Goal: Task Accomplishment & Management: Complete application form

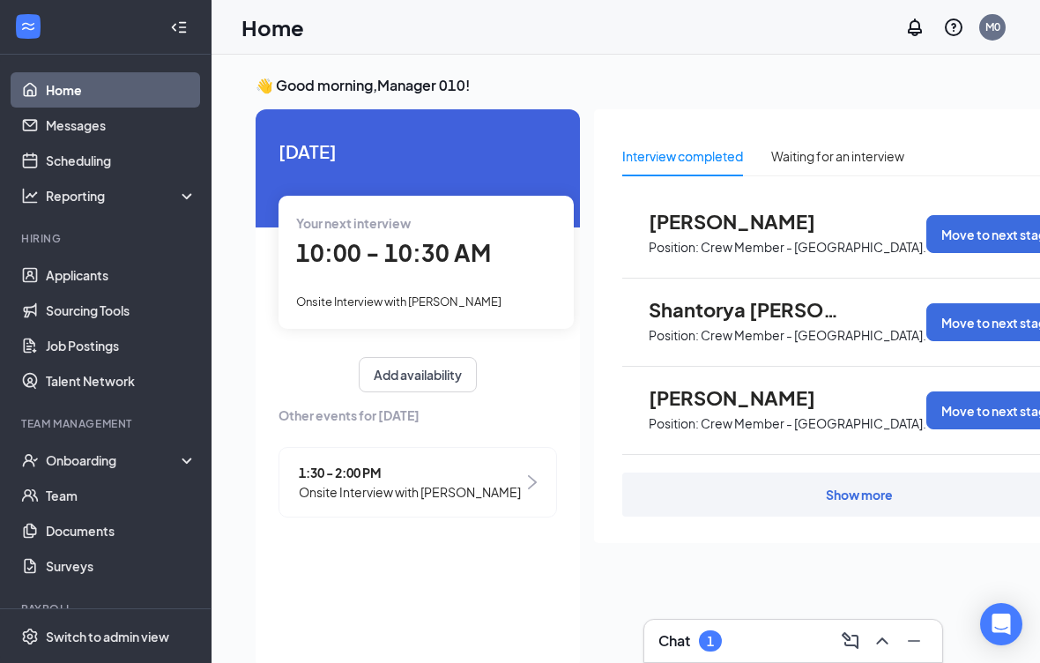
click at [120, 451] on div "Onboarding" at bounding box center [114, 460] width 136 height 18
click at [123, 490] on link "Overview" at bounding box center [121, 495] width 151 height 35
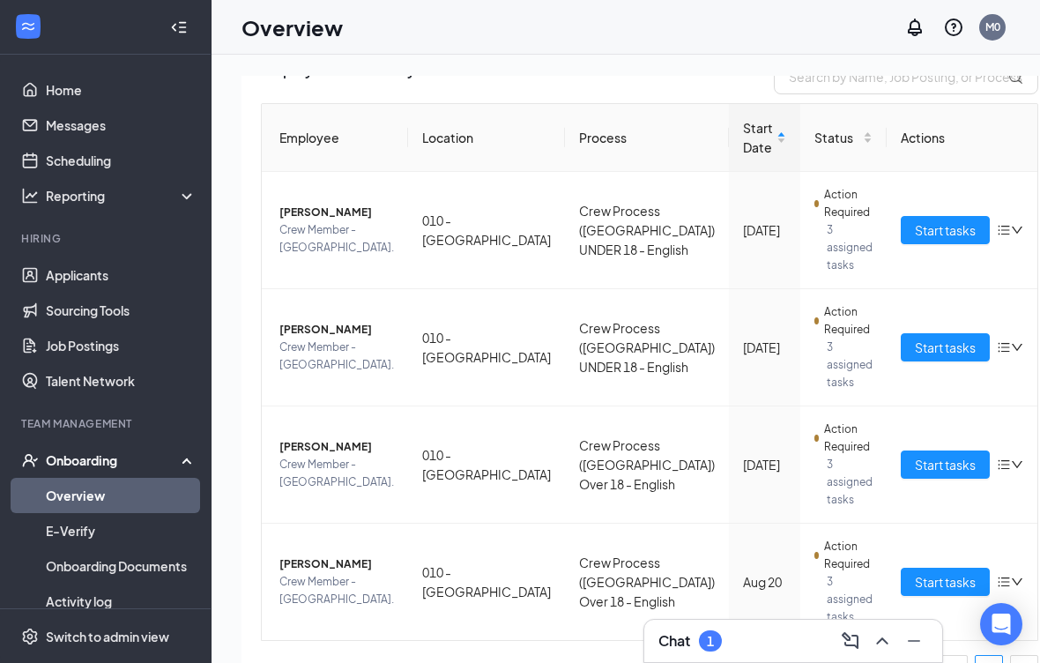
scroll to position [145, 0]
click at [915, 574] on span "Start tasks" at bounding box center [945, 581] width 61 height 19
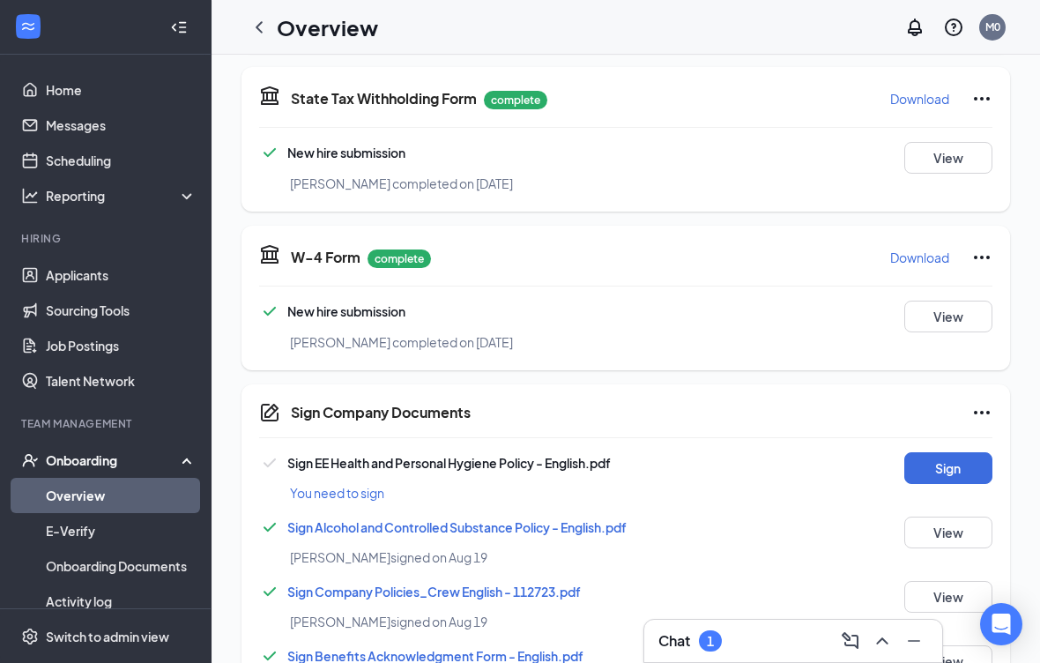
click at [965, 456] on button "Sign" at bounding box center [949, 468] width 88 height 32
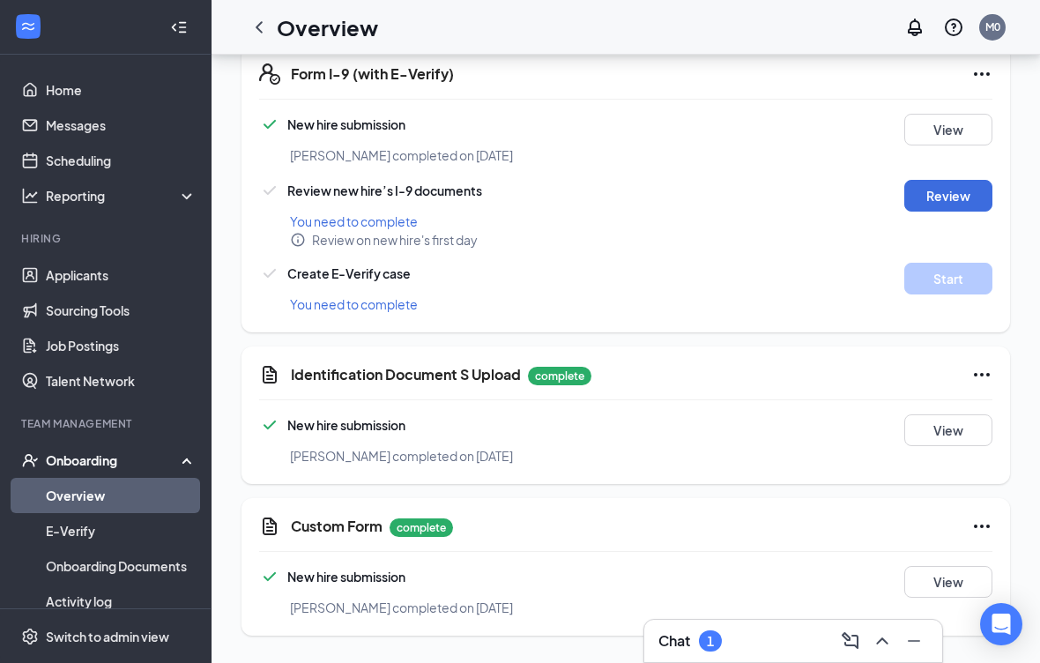
scroll to position [928, 0]
click at [944, 183] on button "Review" at bounding box center [949, 197] width 88 height 32
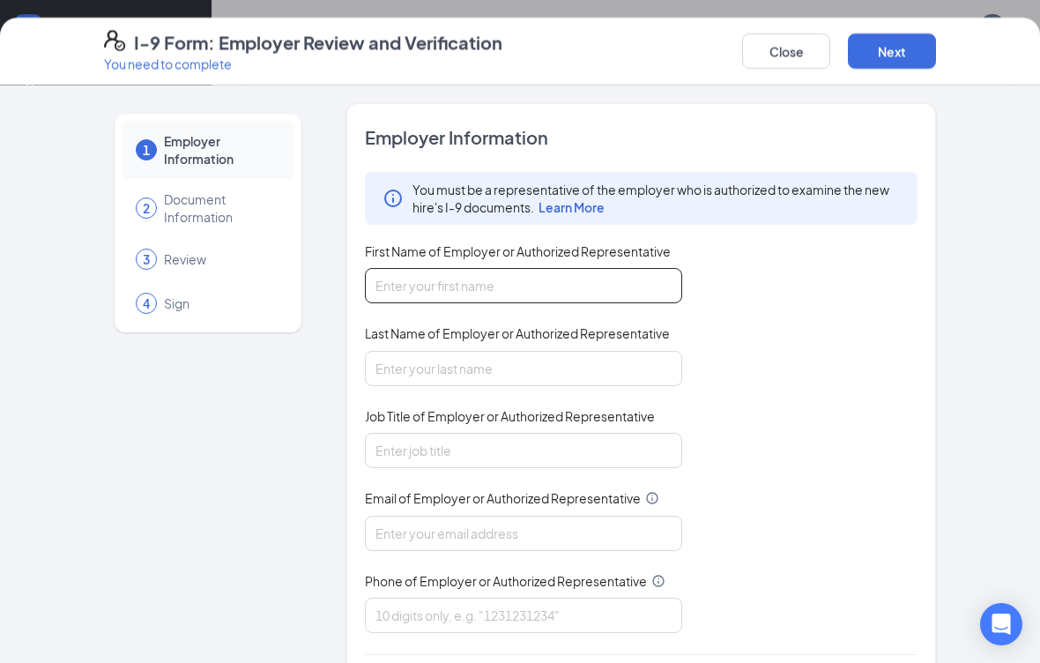
click at [570, 272] on input "First Name of Employer or Authorized Representative" at bounding box center [523, 285] width 317 height 35
type input "Angel"
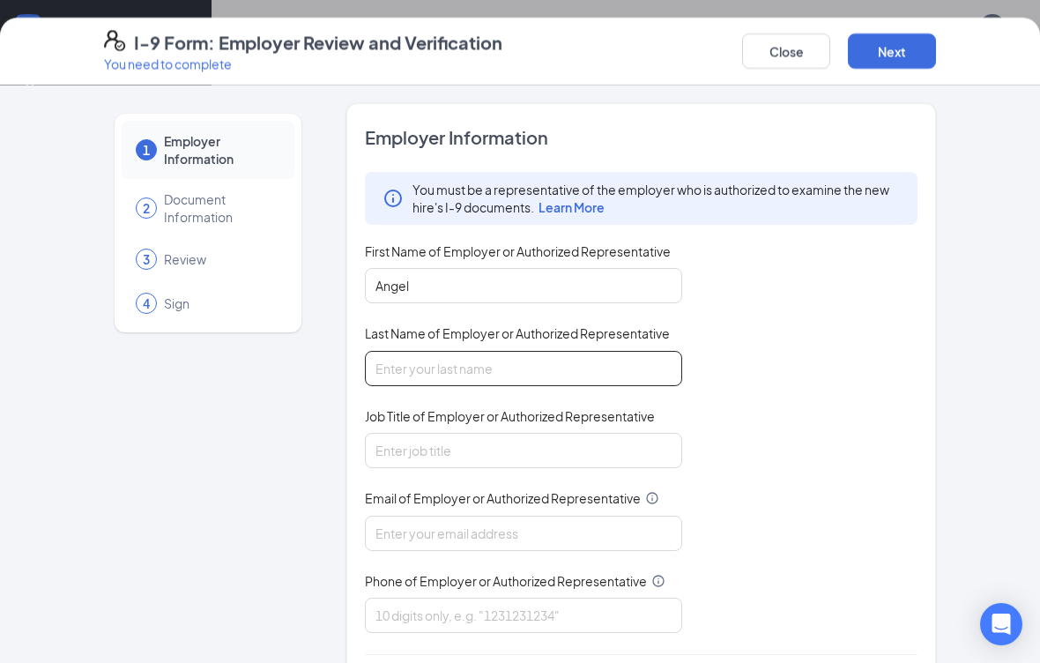
click at [469, 361] on input "Last Name of Employer or Authorized Representative" at bounding box center [523, 368] width 317 height 35
click at [490, 355] on input "[PERSON_NAME]" at bounding box center [523, 368] width 317 height 35
type input "[PERSON_NAME]"
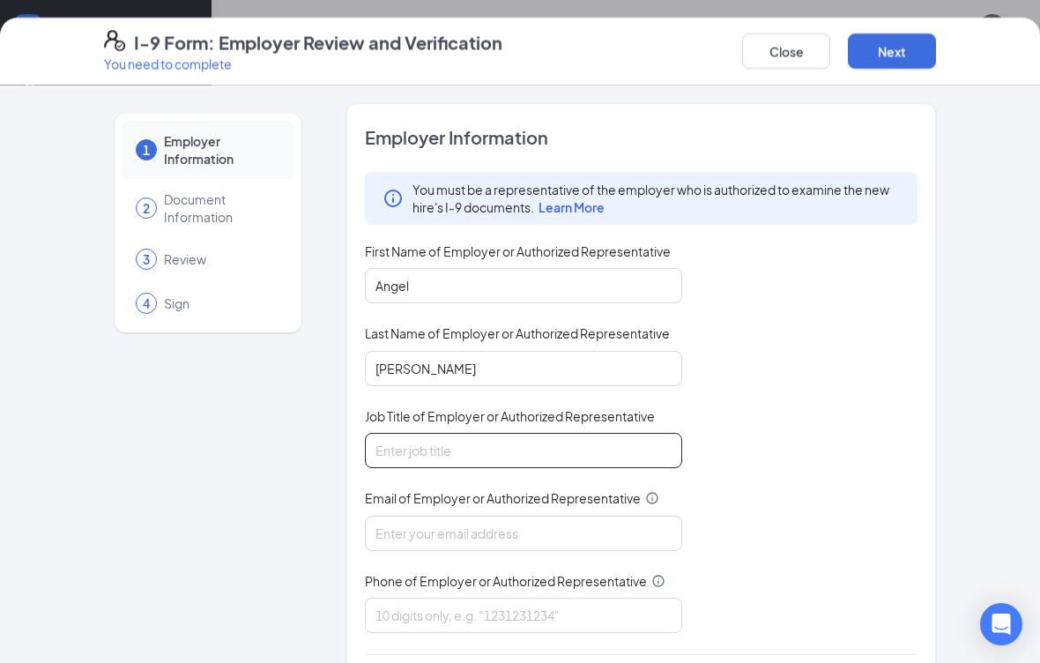
click at [502, 433] on input "Job Title of Employer or Authorized Representative" at bounding box center [523, 450] width 317 height 35
type input "Manager"
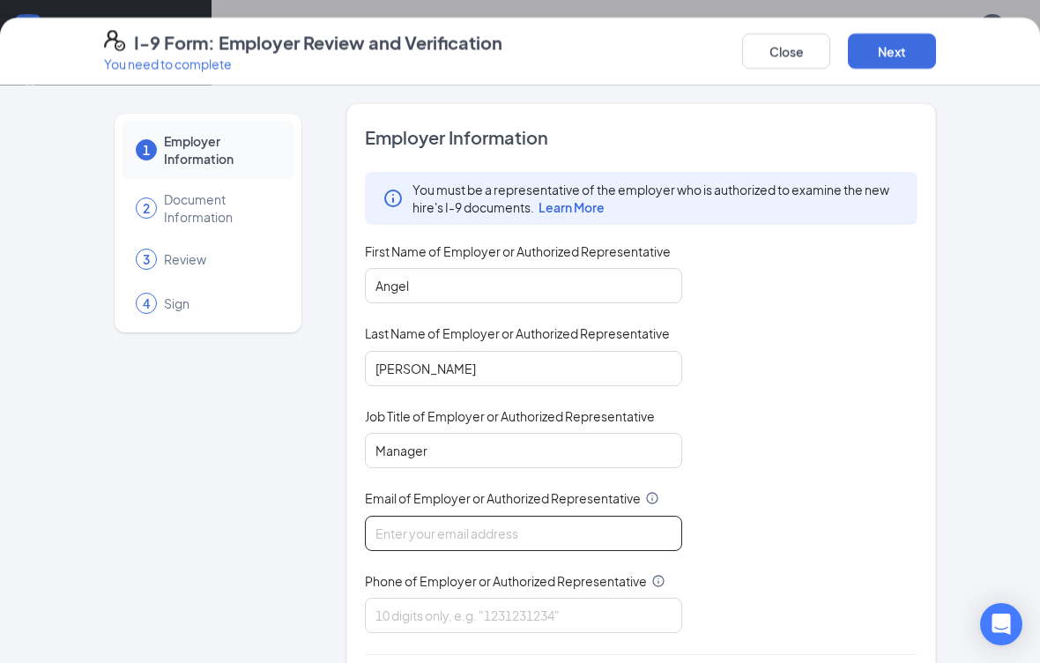
click at [504, 521] on input "Email of Employer or Authorized Representative" at bounding box center [523, 533] width 317 height 35
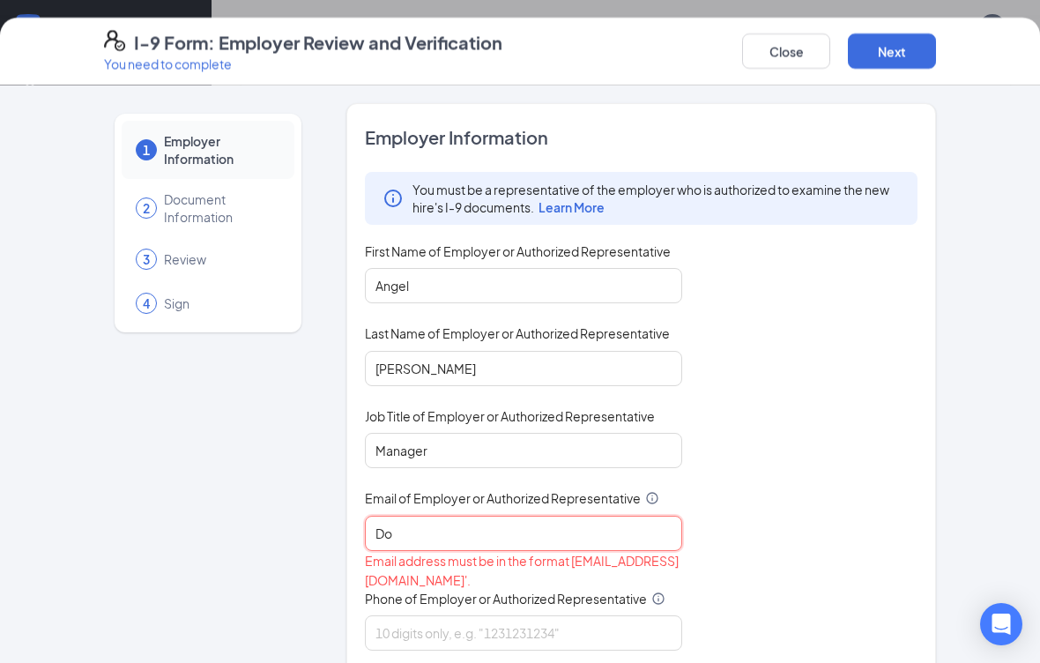
type input "D"
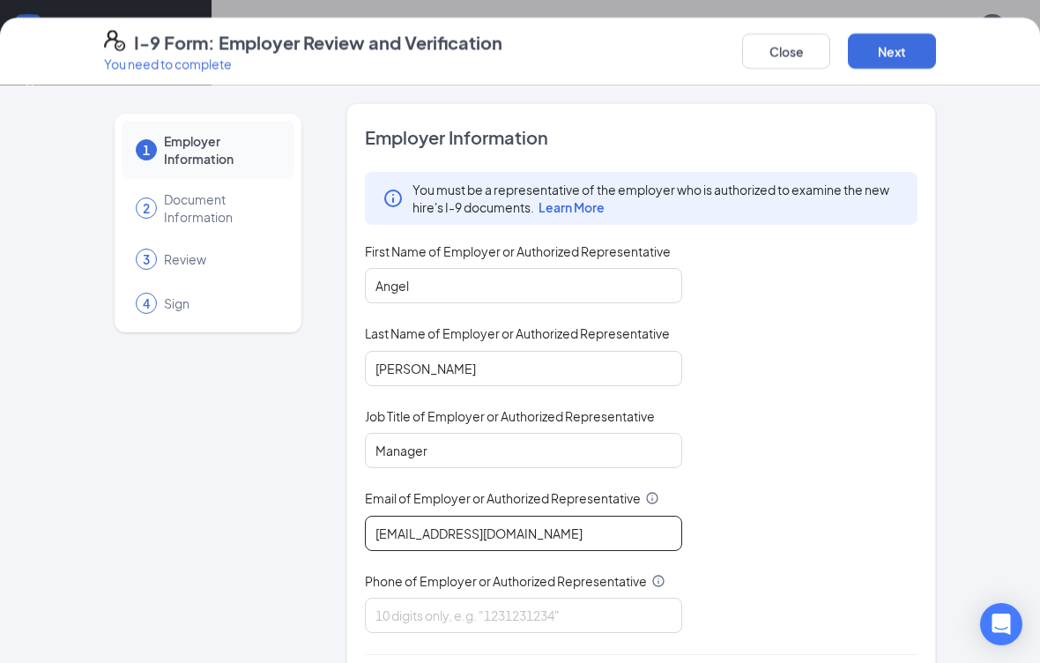
type input "[EMAIL_ADDRESS][DOMAIN_NAME]"
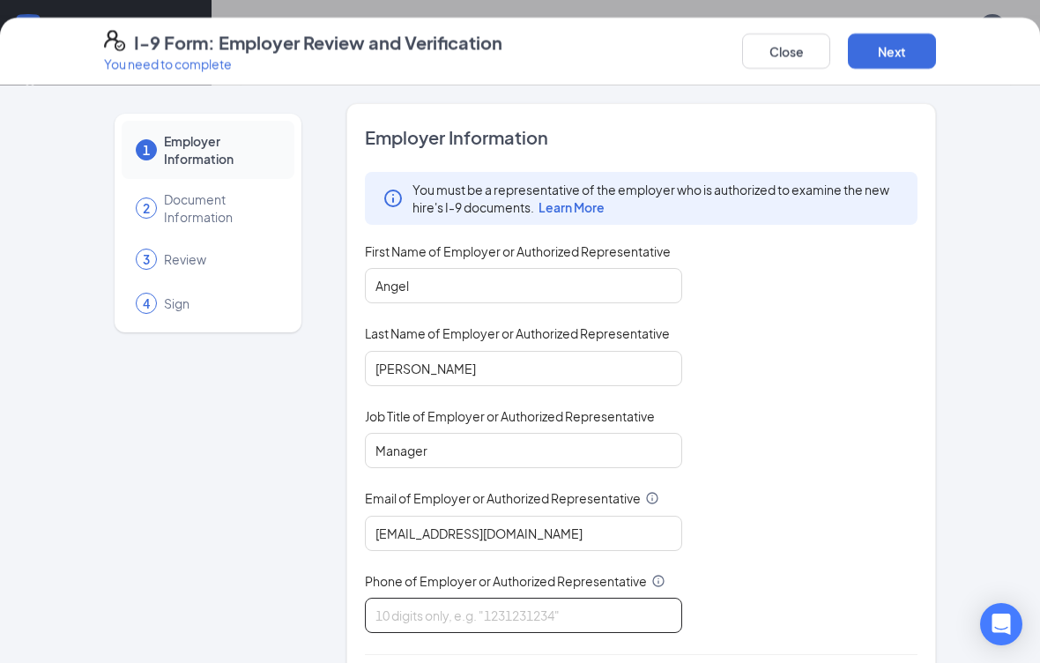
click at [506, 606] on input "Phone of Employer or Authorized Representative" at bounding box center [523, 615] width 317 height 35
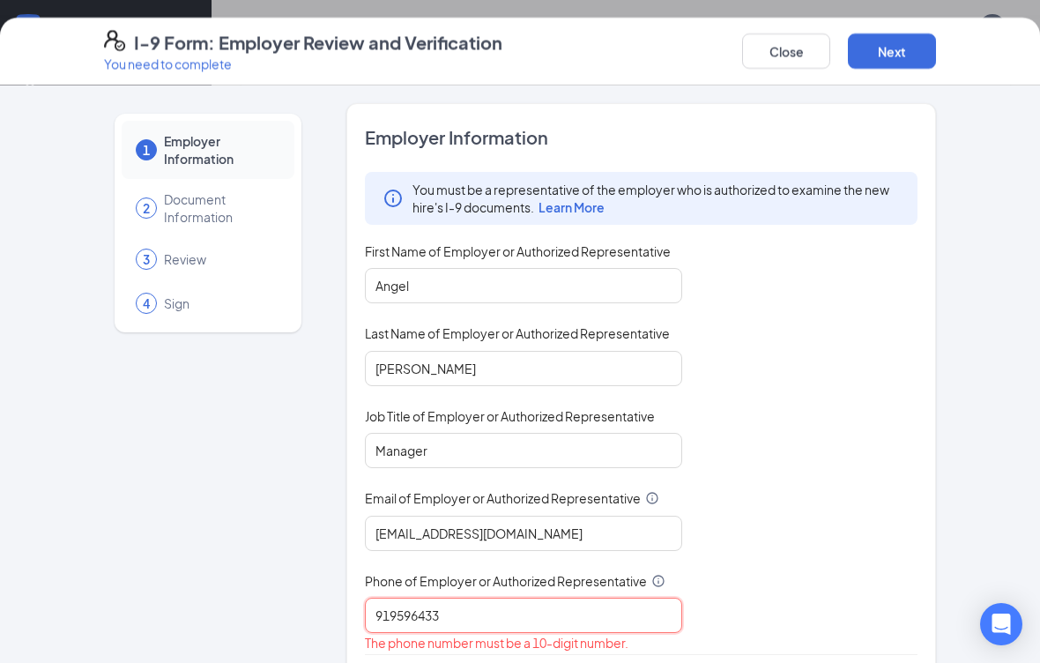
type input "9195964330"
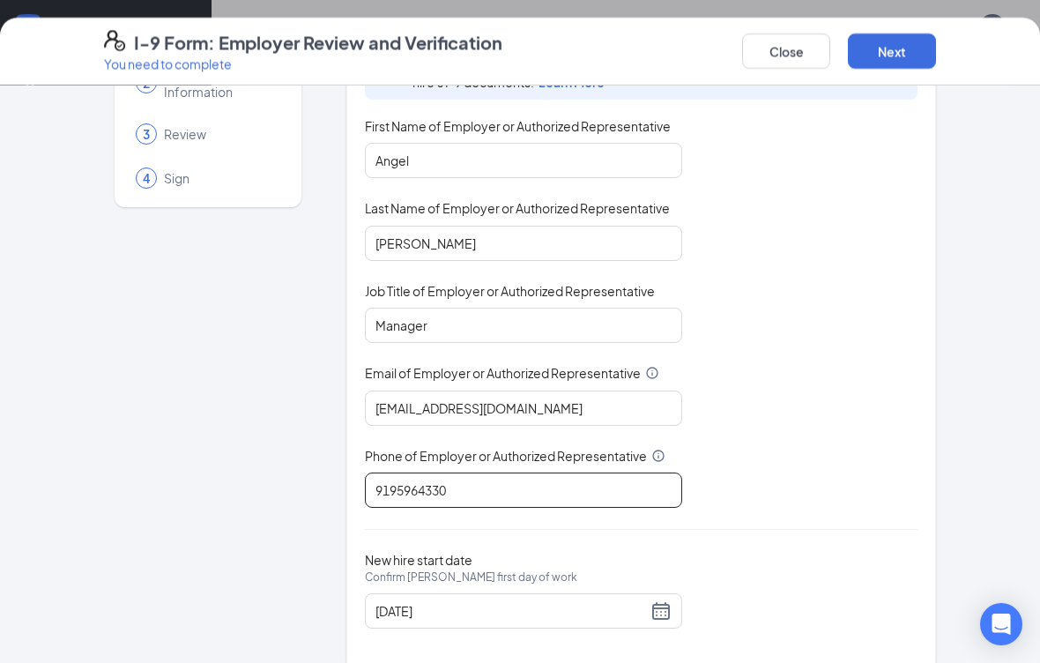
scroll to position [124, 0]
click at [888, 56] on button "Next" at bounding box center [892, 51] width 88 height 35
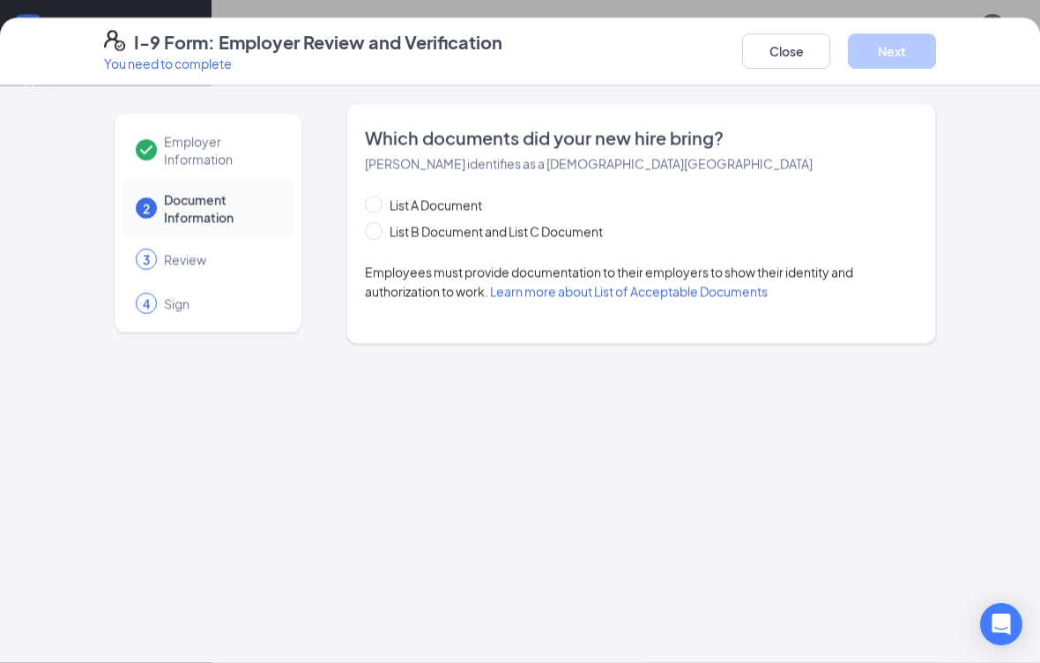
click at [373, 226] on input "List B Document and List C Document" at bounding box center [371, 228] width 12 height 12
radio input "true"
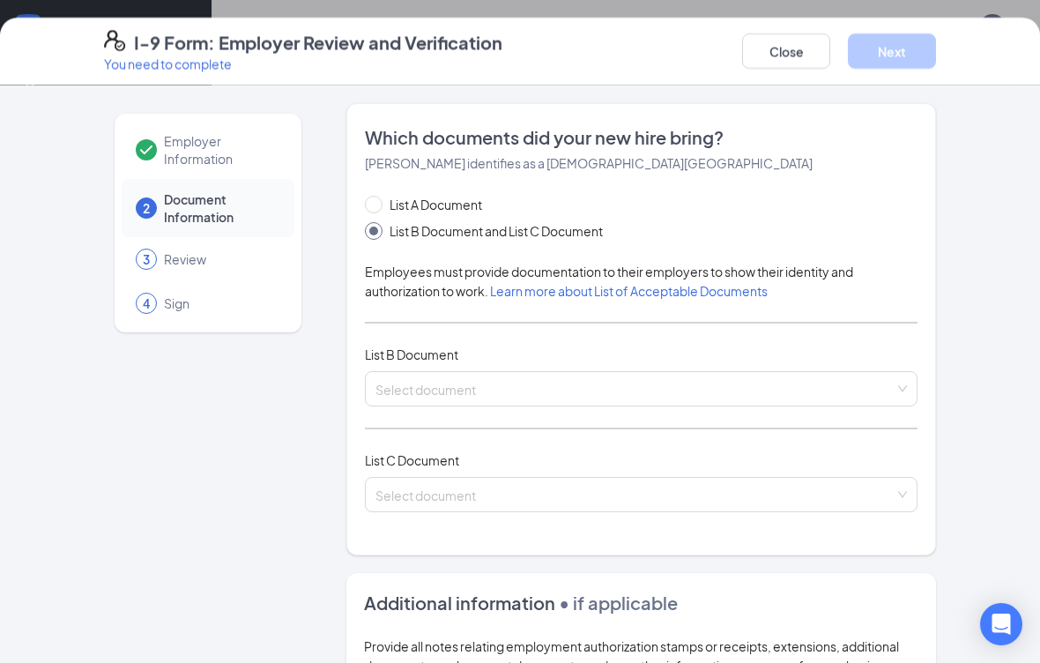
click at [497, 374] on input "search" at bounding box center [635, 385] width 519 height 26
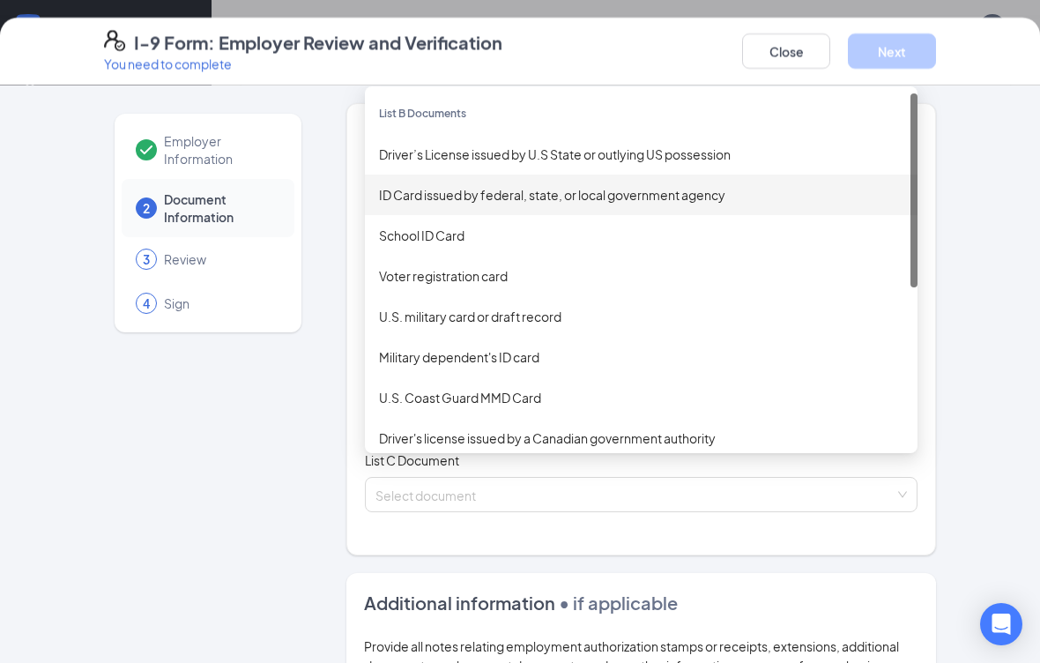
click at [547, 188] on div "ID Card issued by federal, state, or local government agency" at bounding box center [641, 194] width 525 height 19
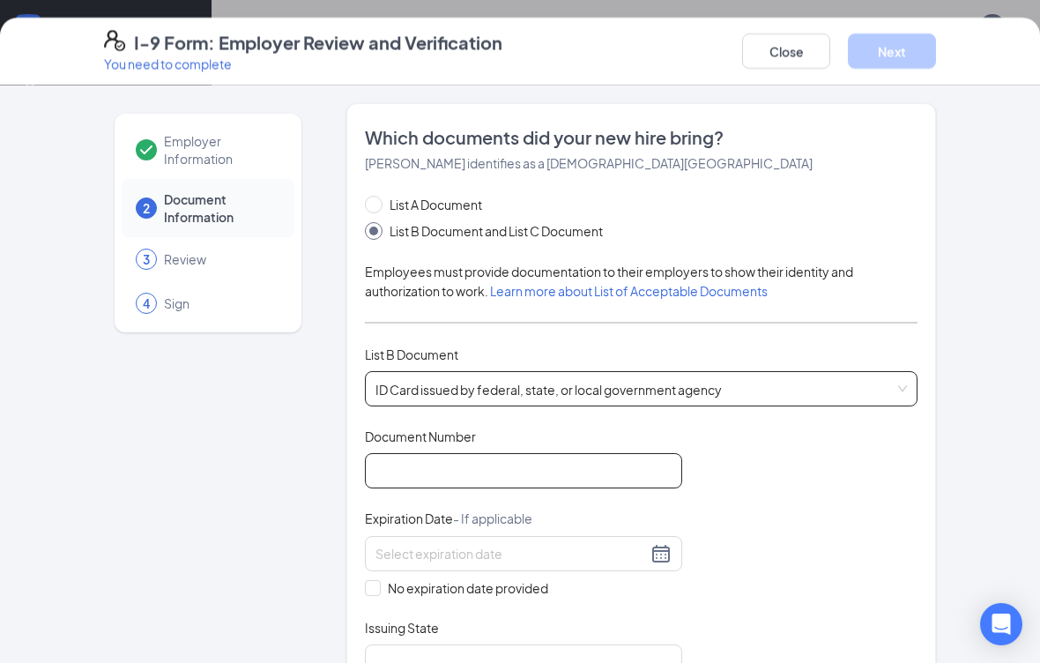
click at [504, 466] on input "Document Number" at bounding box center [523, 470] width 317 height 35
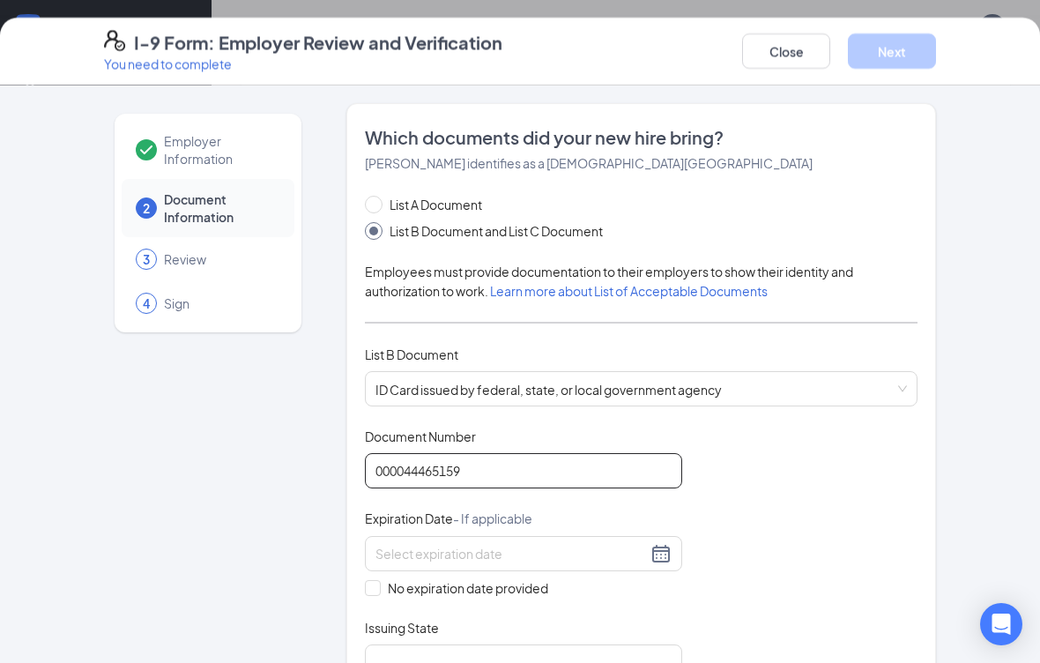
type input "000044465159"
click at [559, 537] on div at bounding box center [523, 553] width 317 height 35
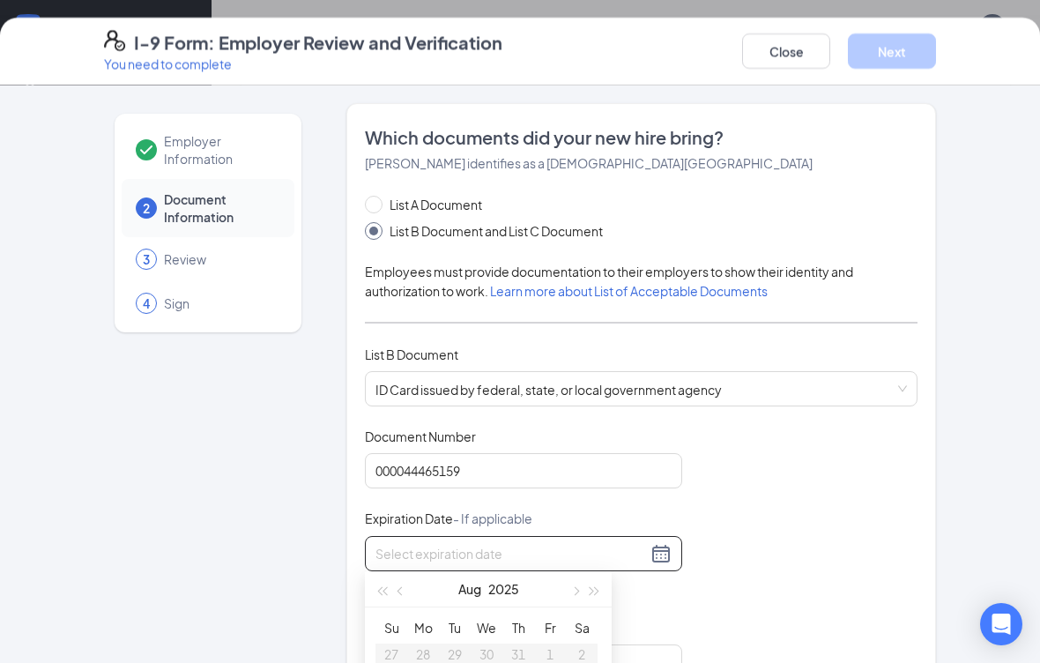
click at [591, 589] on span "button" at bounding box center [595, 591] width 9 height 9
click at [591, 588] on span "button" at bounding box center [595, 591] width 9 height 9
click at [594, 587] on span "button" at bounding box center [595, 591] width 9 height 9
click at [594, 586] on button "button" at bounding box center [594, 588] width 19 height 35
click at [599, 586] on button "button" at bounding box center [594, 588] width 19 height 35
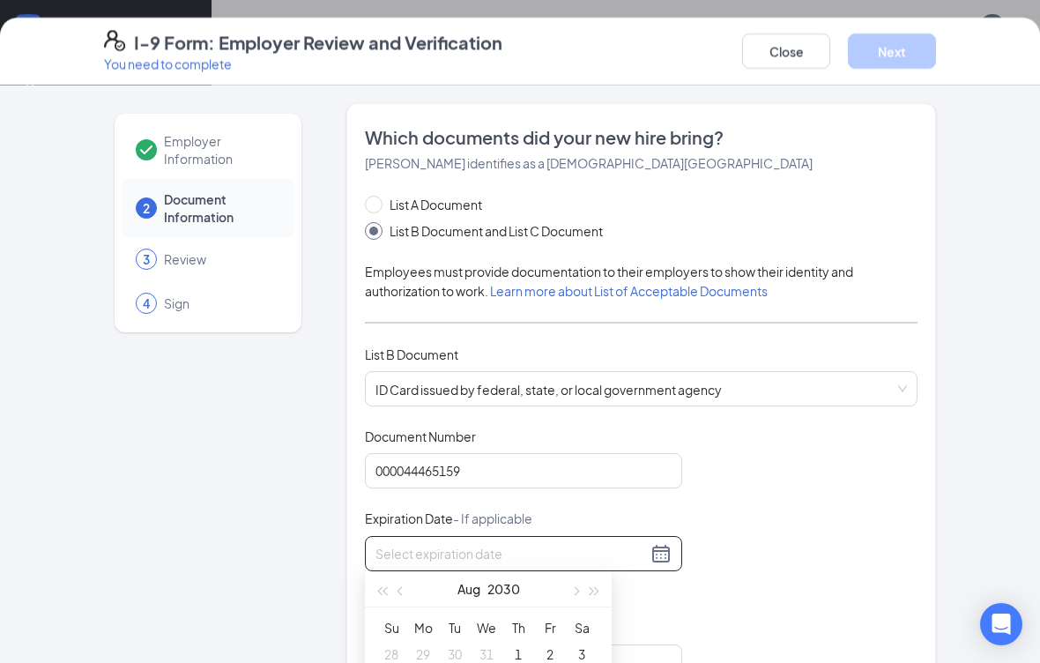
click at [600, 587] on button "button" at bounding box center [594, 588] width 19 height 35
click at [569, 586] on button "button" at bounding box center [574, 588] width 19 height 35
click at [568, 589] on button "button" at bounding box center [574, 588] width 19 height 35
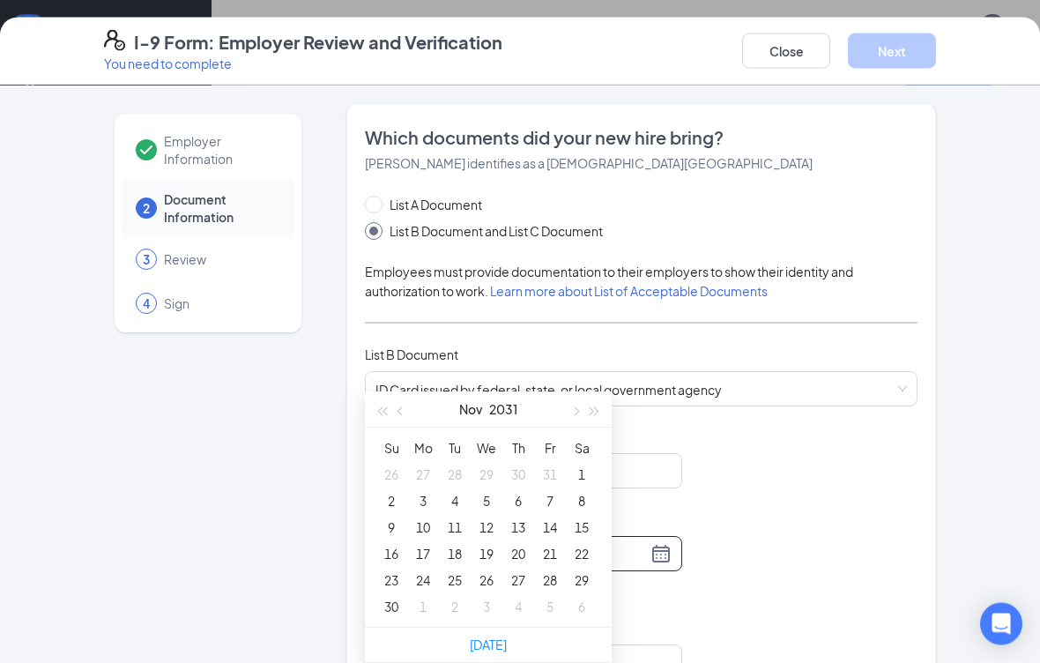
scroll to position [1113, 0]
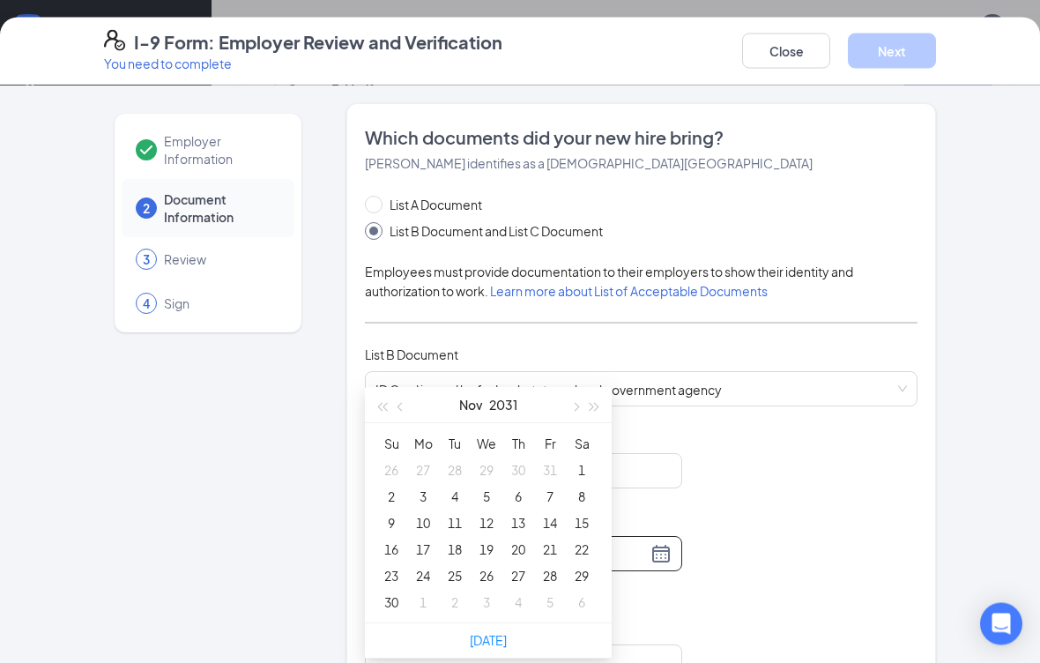
type input "11/11/2031"
click at [461, 511] on td "11" at bounding box center [455, 523] width 32 height 26
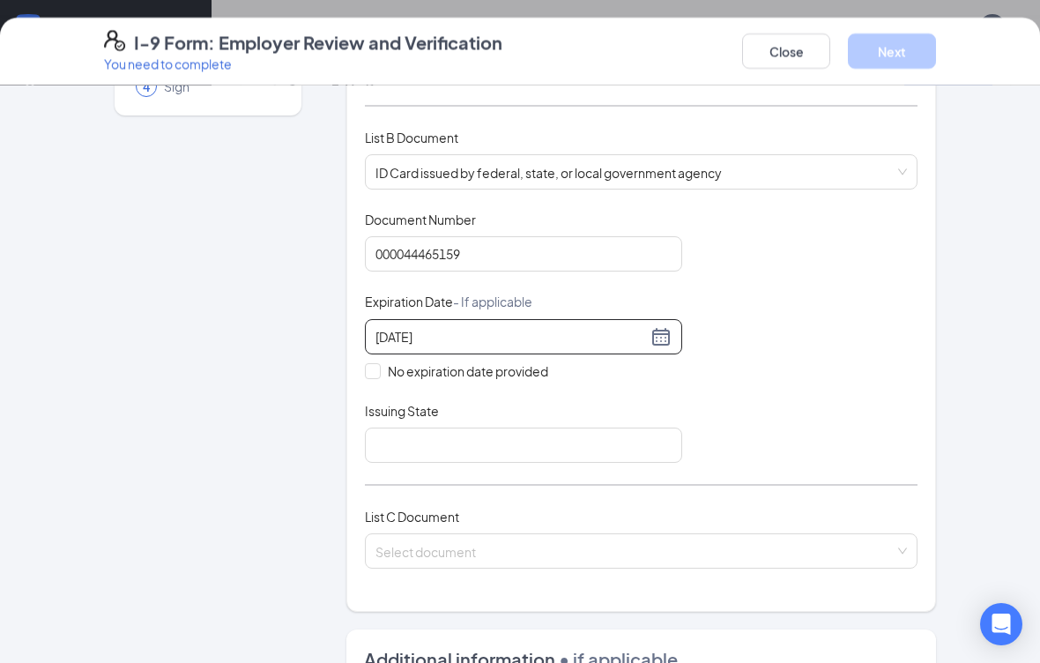
scroll to position [221, 0]
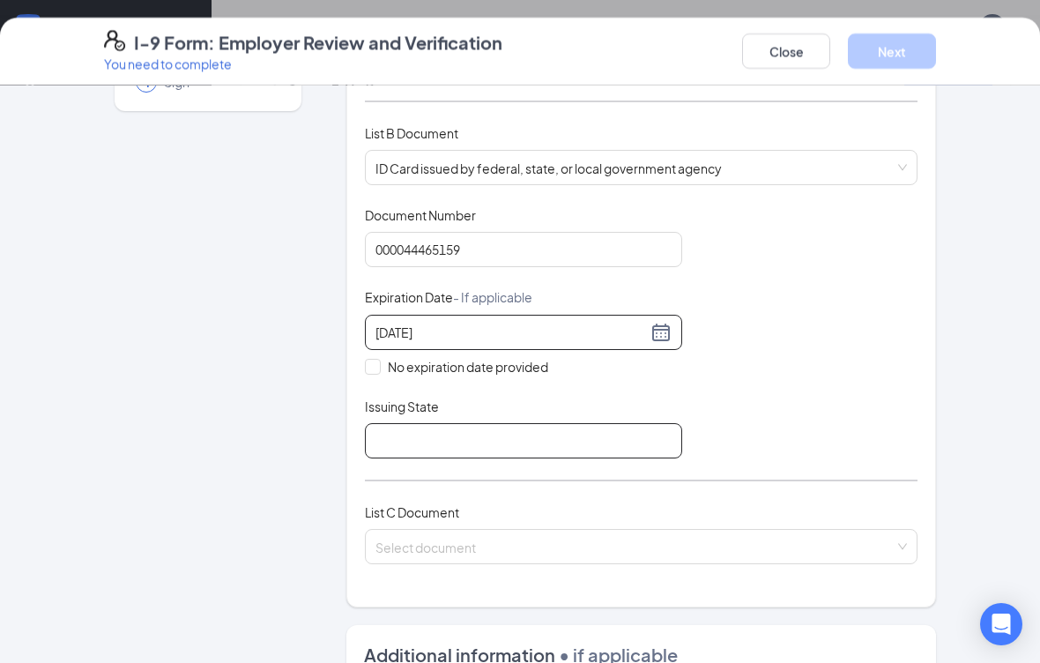
click at [473, 423] on input "Issuing State" at bounding box center [523, 440] width 317 height 35
type input "[US_STATE] department of motor vehicles"
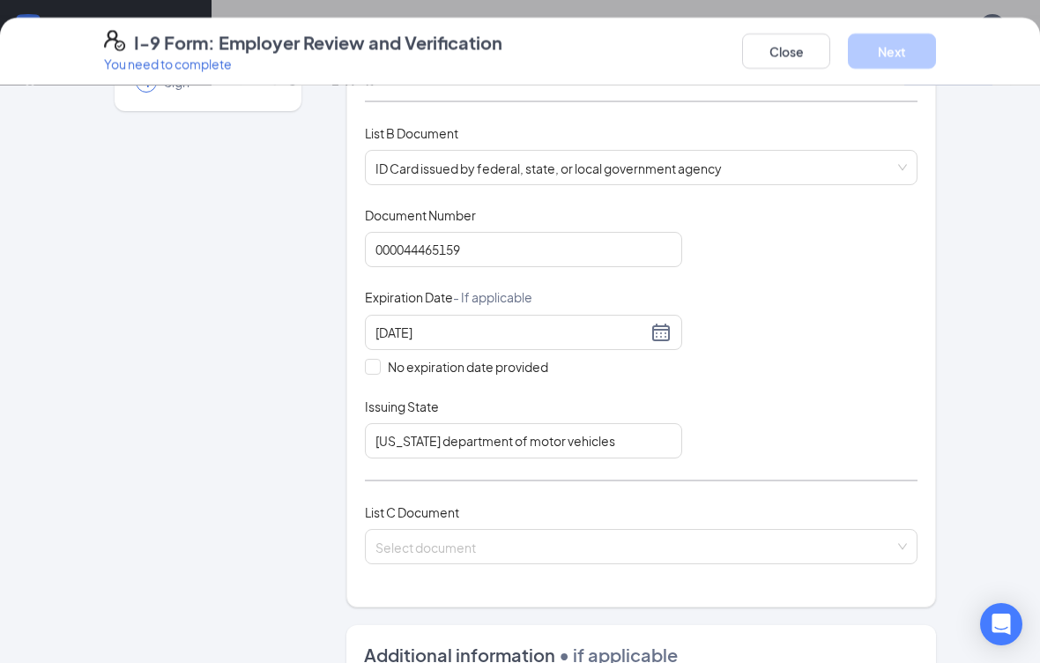
click at [476, 531] on input "search" at bounding box center [635, 543] width 519 height 26
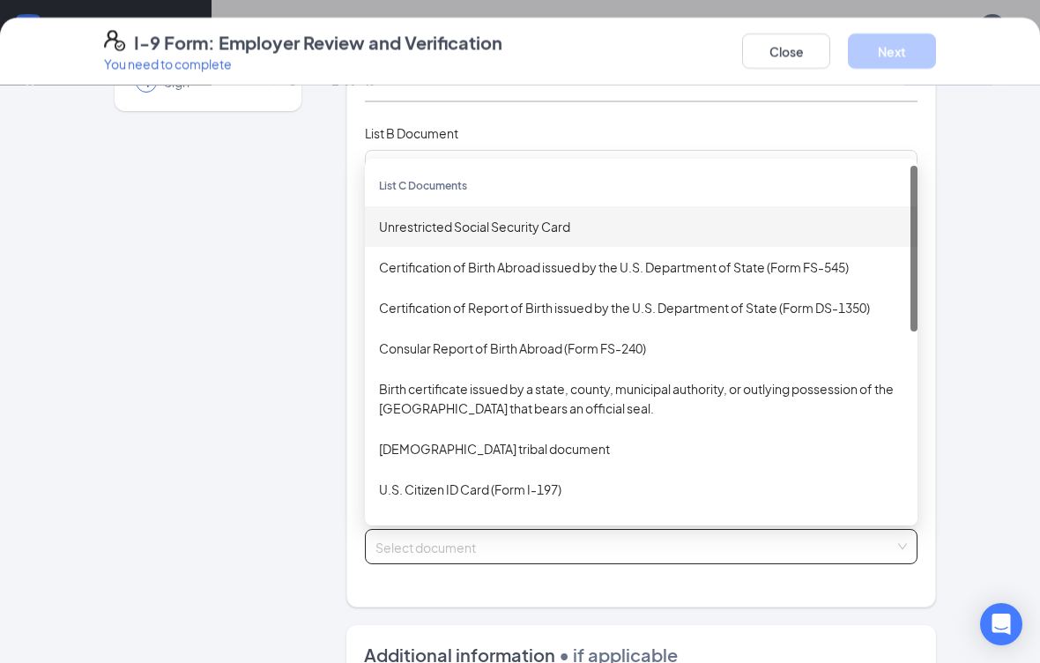
click at [462, 217] on div "Unrestricted Social Security Card" at bounding box center [641, 226] width 525 height 19
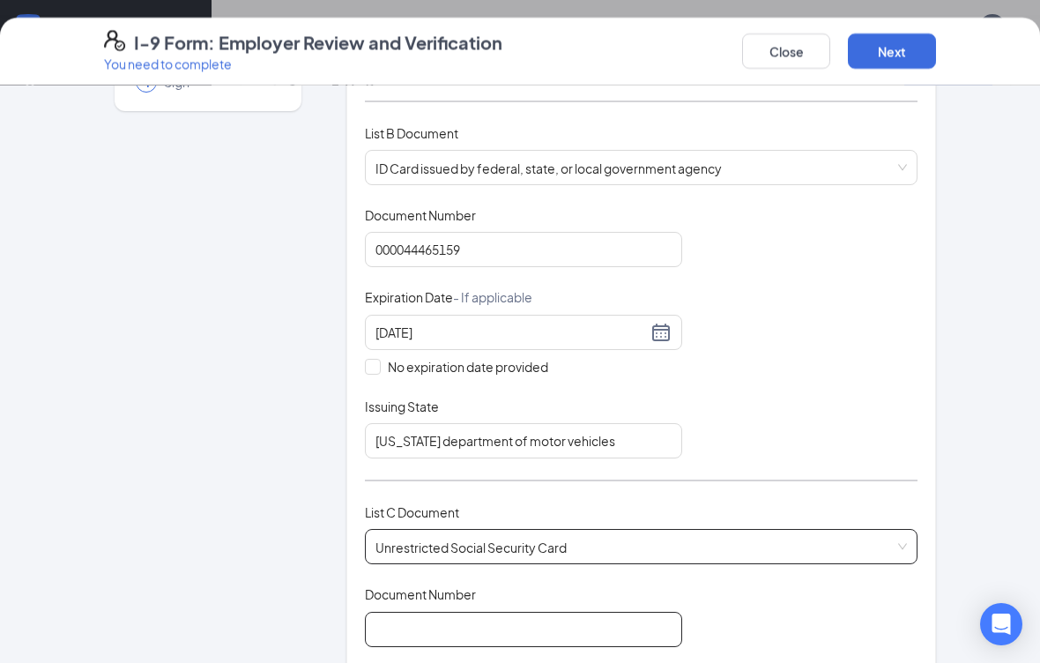
click at [537, 612] on input "Document Number" at bounding box center [523, 629] width 317 height 35
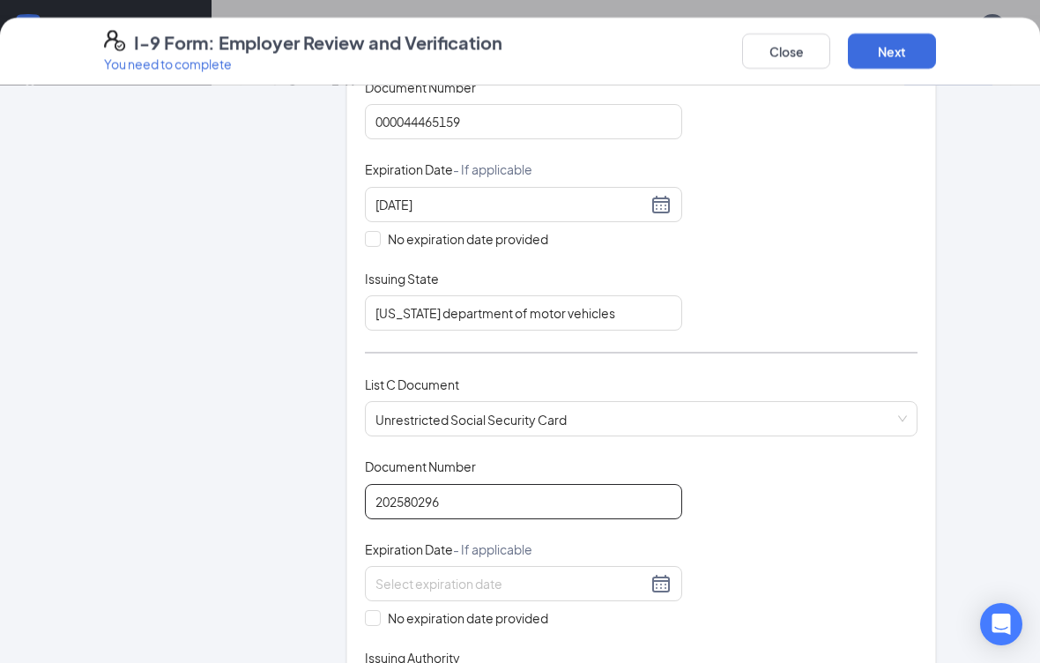
scroll to position [363, 0]
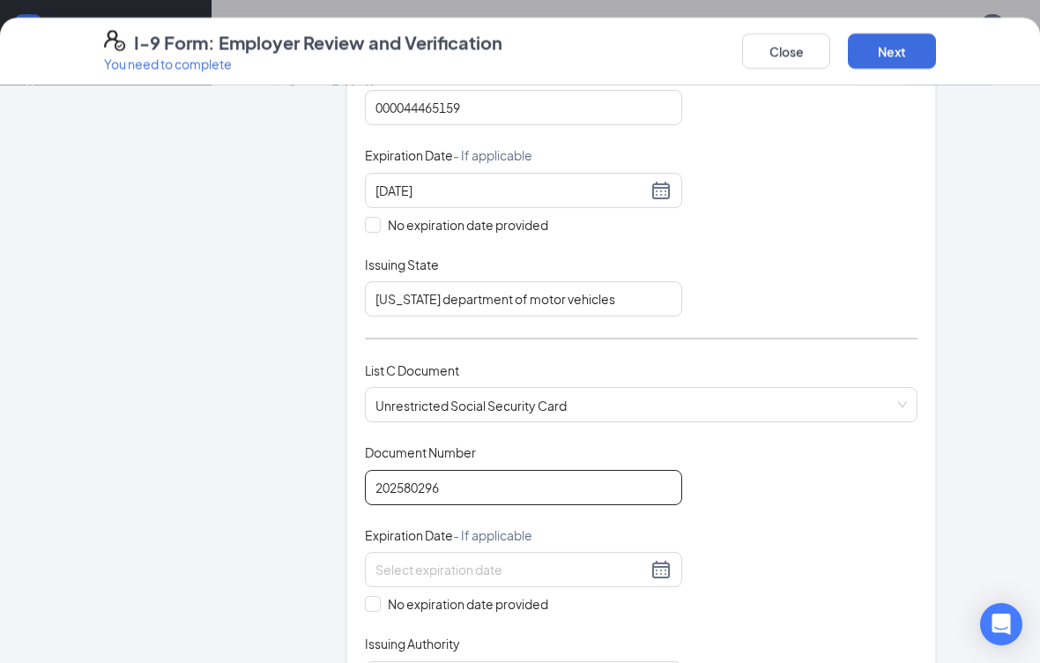
type input "202580296"
click at [536, 560] on input at bounding box center [512, 569] width 272 height 19
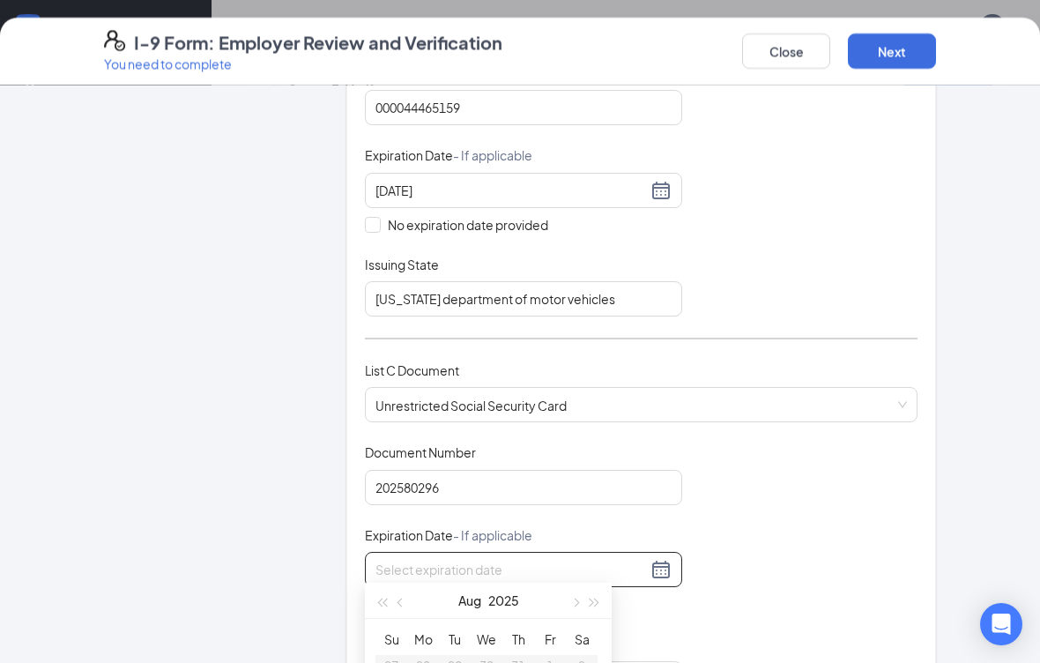
click at [792, 548] on div "Document Title Unrestricted Social Security Card Document Number 202580296 Expi…" at bounding box center [641, 569] width 553 height 252
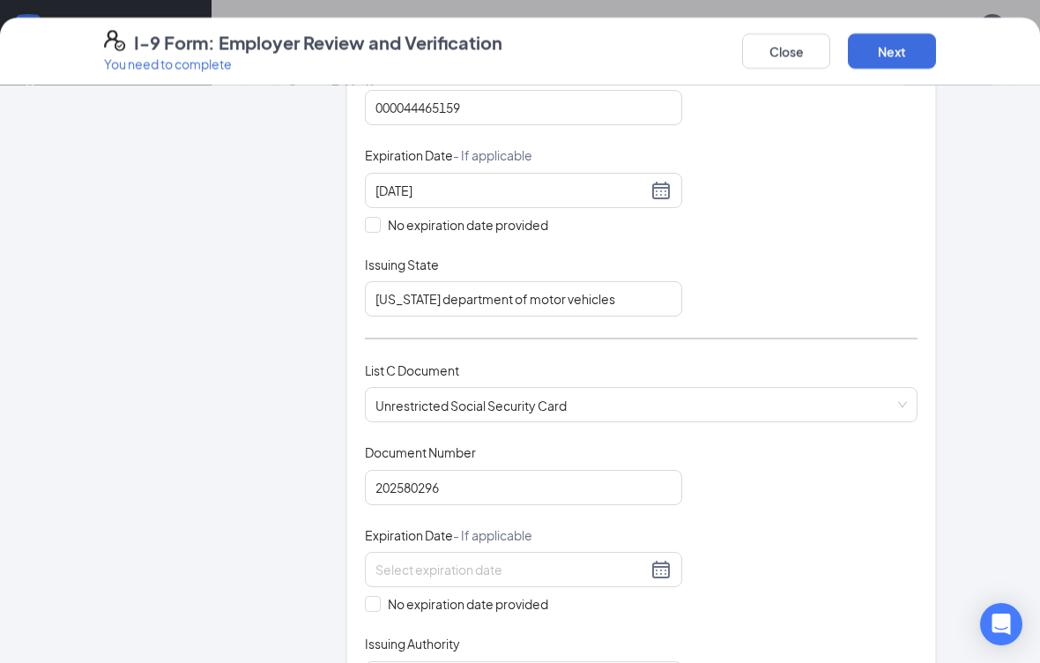
click at [373, 596] on input "No expiration date provided" at bounding box center [371, 602] width 12 height 12
checkbox input "true"
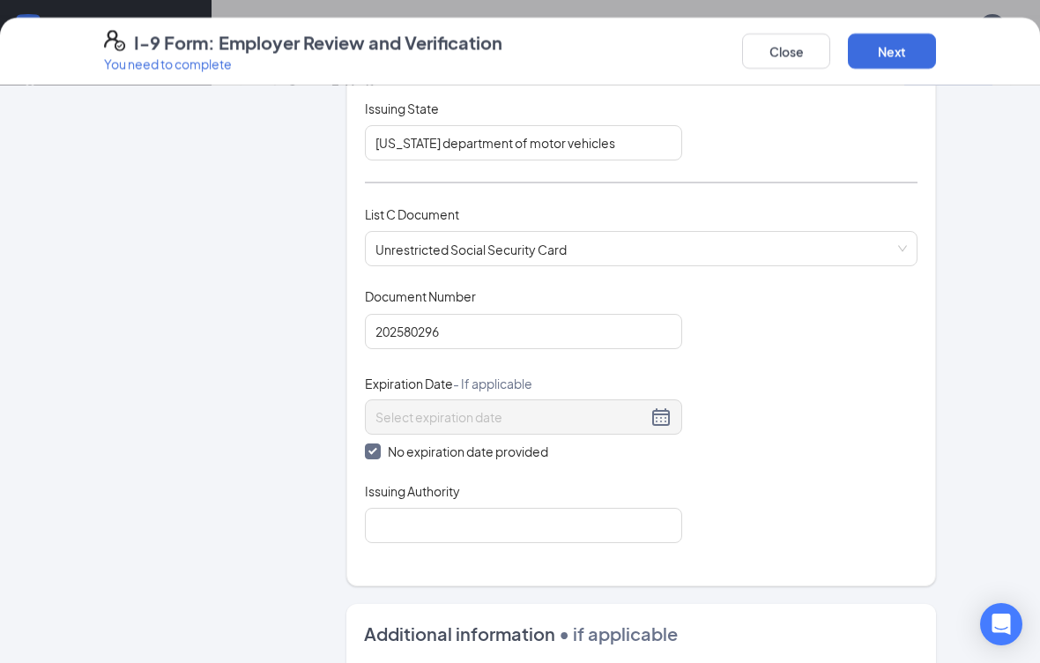
scroll to position [534, 0]
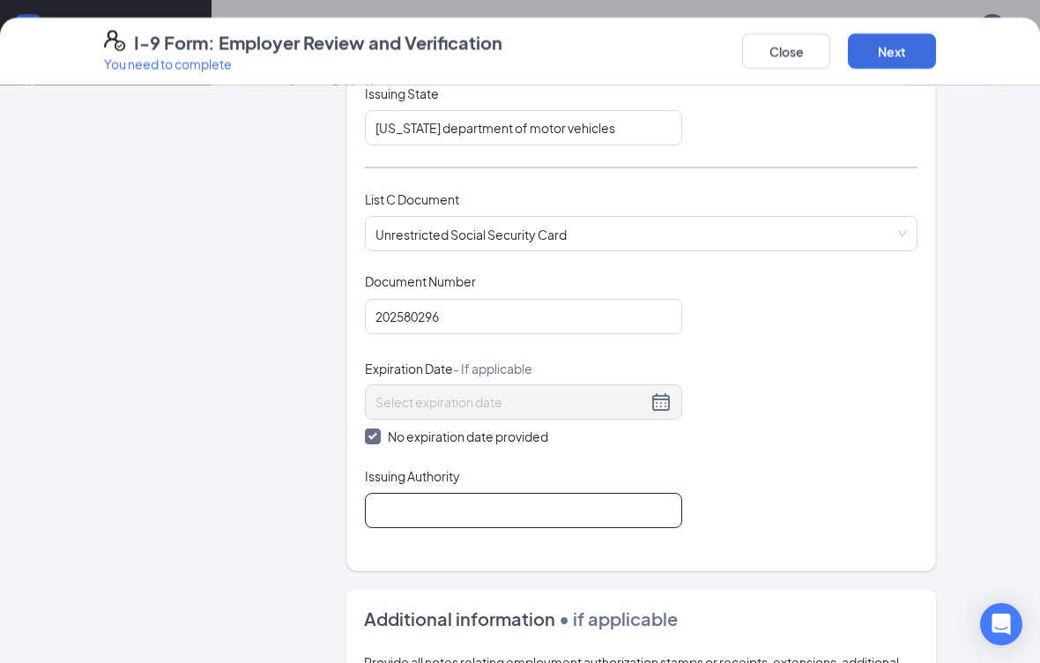
click at [579, 493] on input "Issuing Authority" at bounding box center [523, 510] width 317 height 35
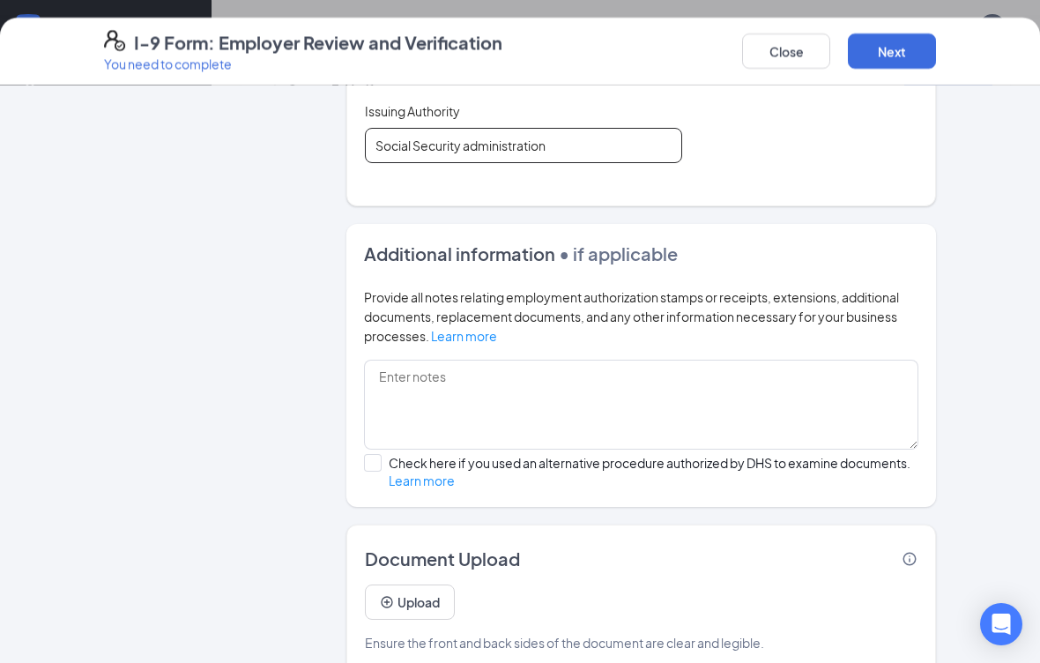
scroll to position [898, 0]
type input "Social Security administration"
click at [424, 585] on button "Upload" at bounding box center [410, 602] width 90 height 35
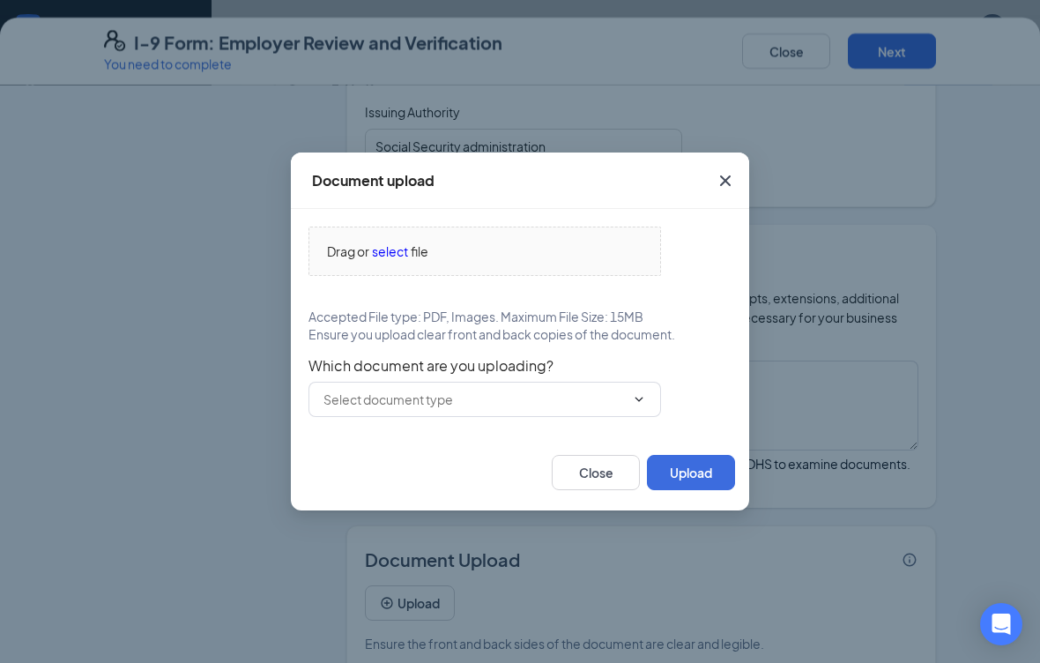
click at [391, 261] on span "select" at bounding box center [390, 251] width 36 height 19
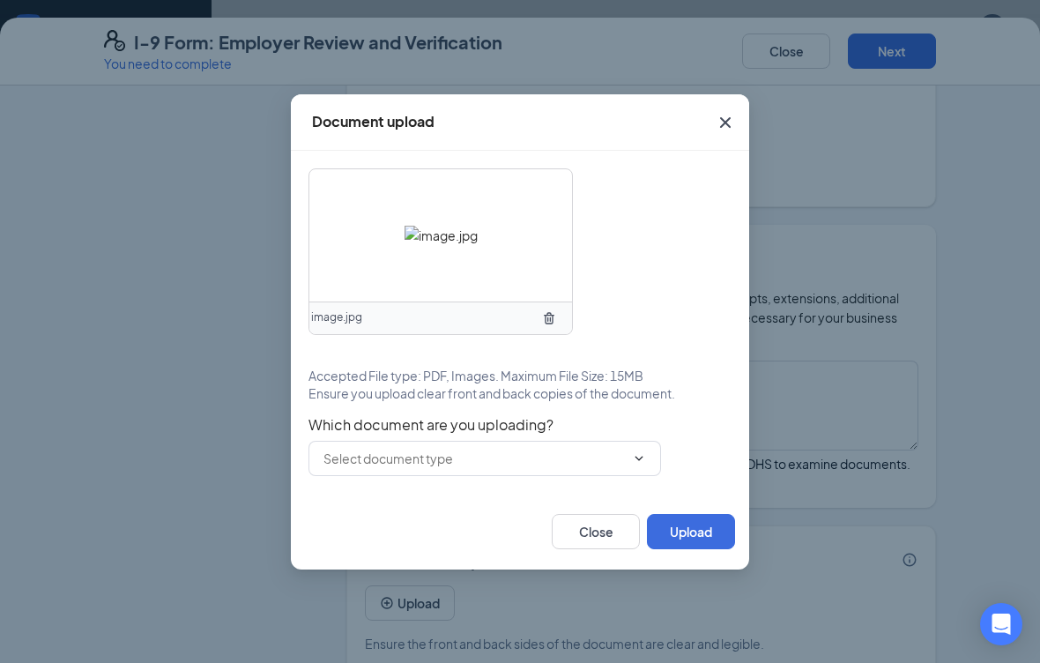
click at [646, 466] on span at bounding box center [485, 458] width 353 height 35
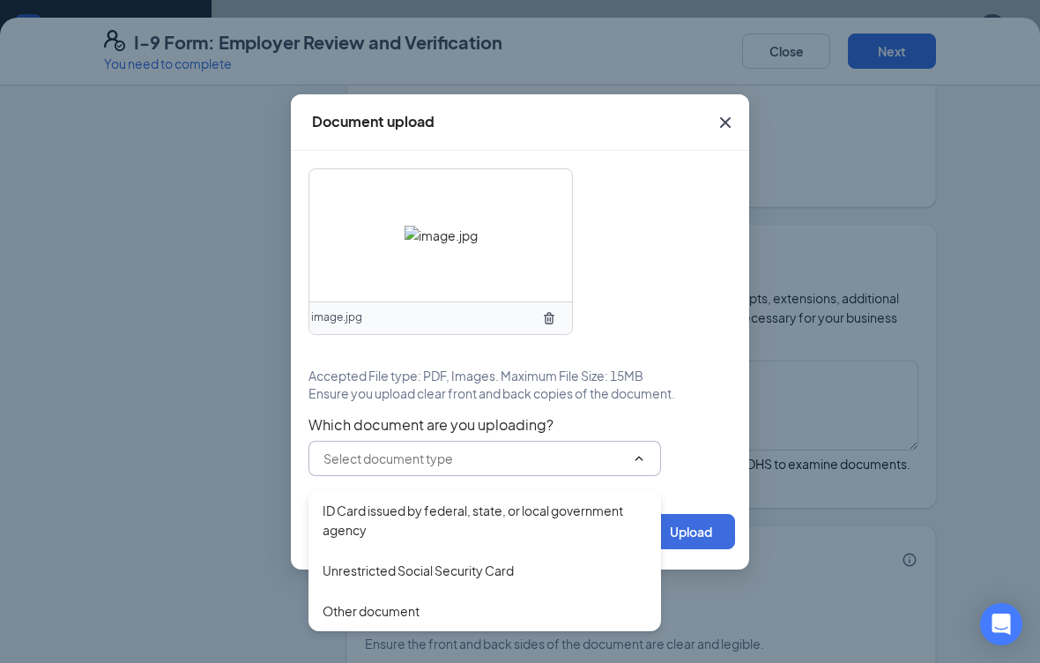
click at [548, 499] on div "ID Card issued by federal, state, or local government agency" at bounding box center [485, 520] width 353 height 60
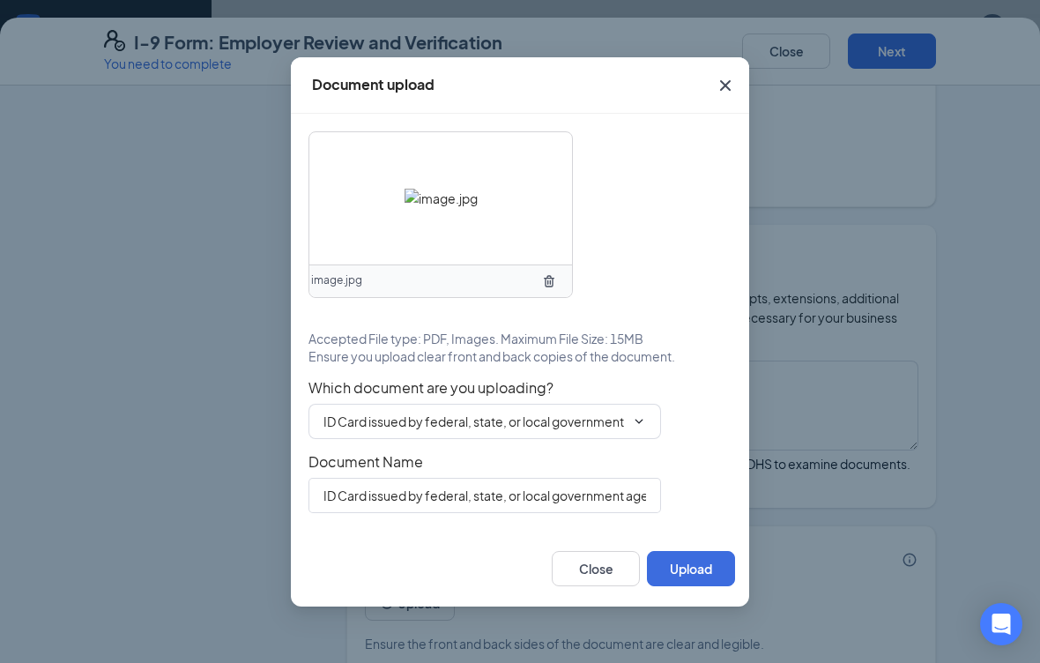
click at [706, 571] on button "Upload" at bounding box center [691, 568] width 88 height 35
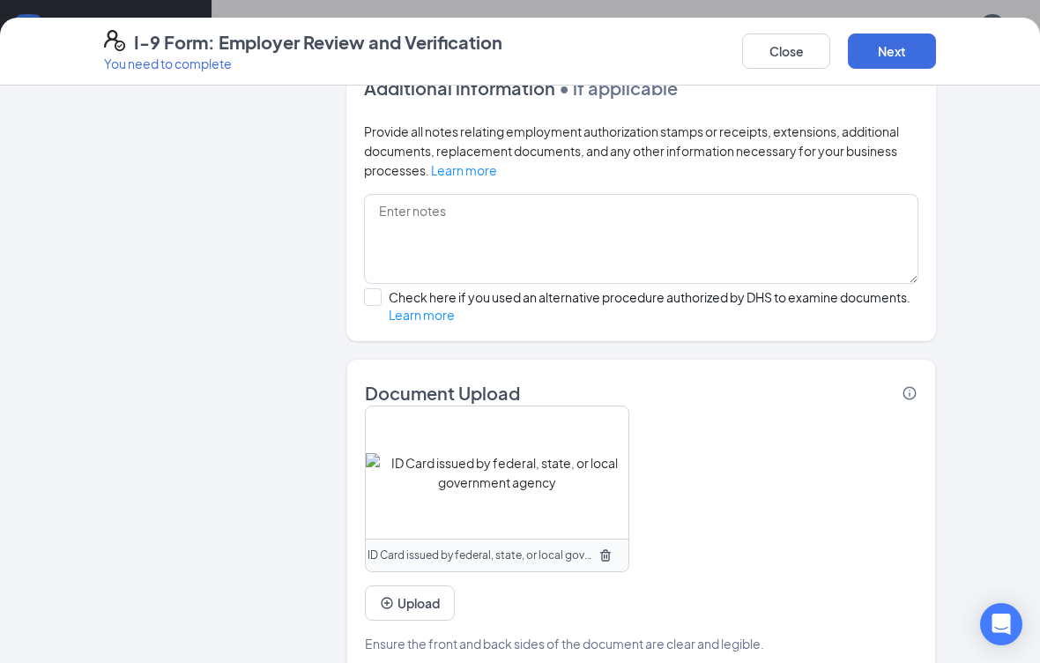
scroll to position [1065, 0]
click at [412, 589] on button "Upload" at bounding box center [410, 602] width 90 height 35
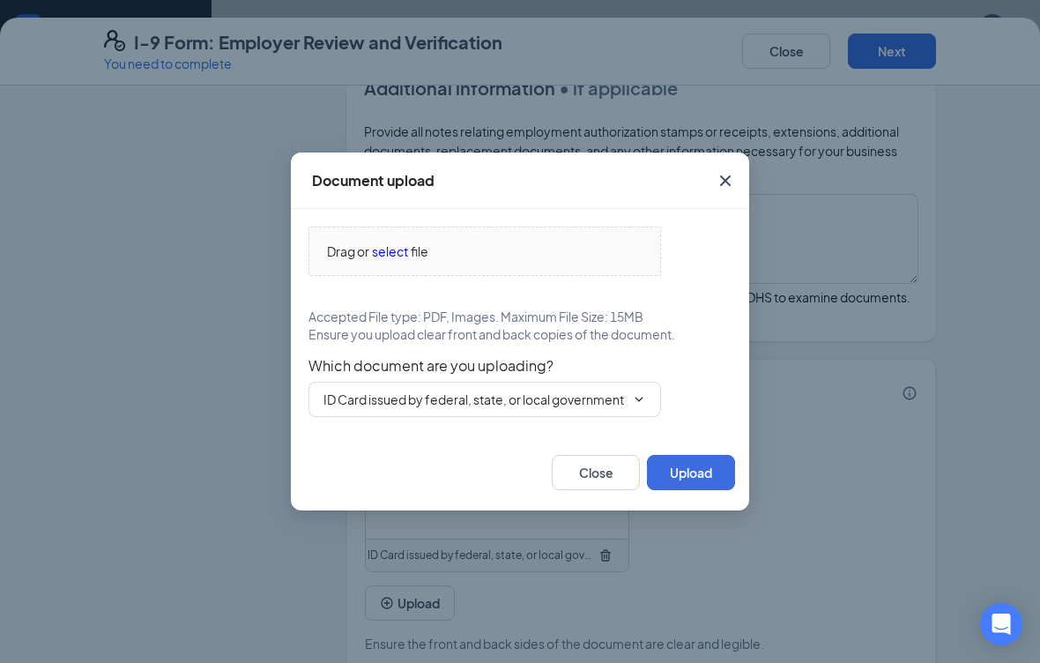
click at [377, 259] on span "select" at bounding box center [390, 251] width 36 height 19
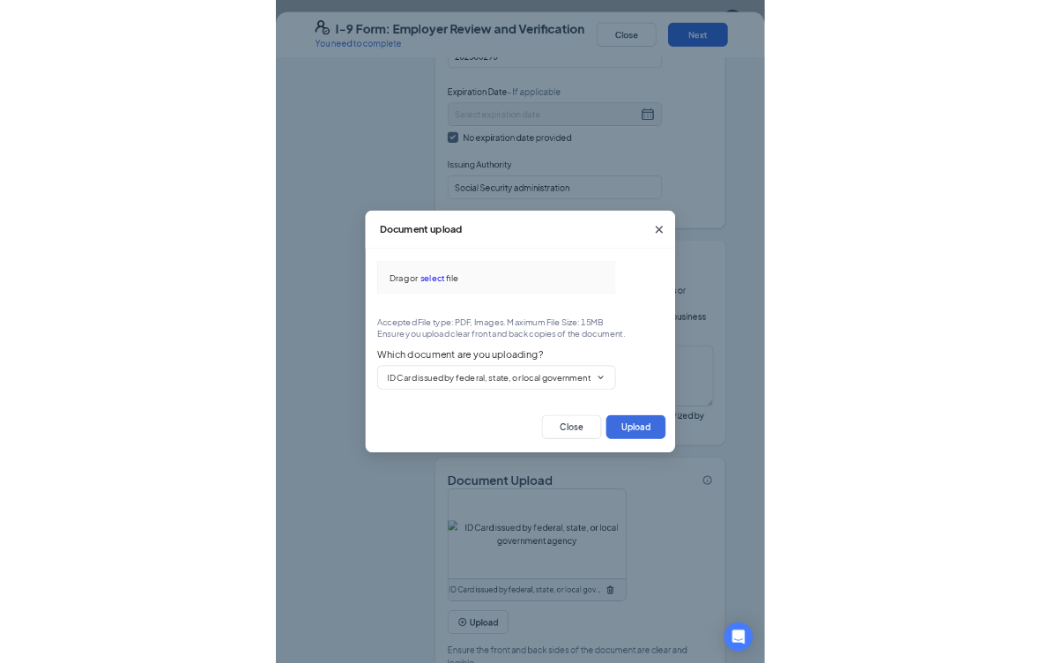
scroll to position [767, 0]
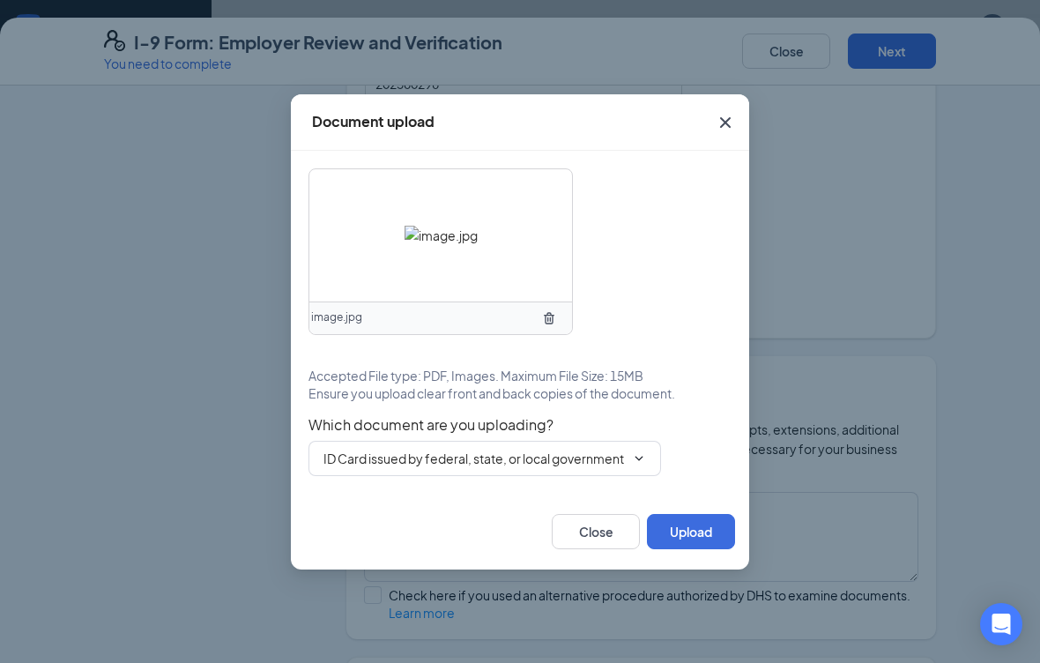
click at [700, 529] on button "Upload" at bounding box center [691, 531] width 88 height 35
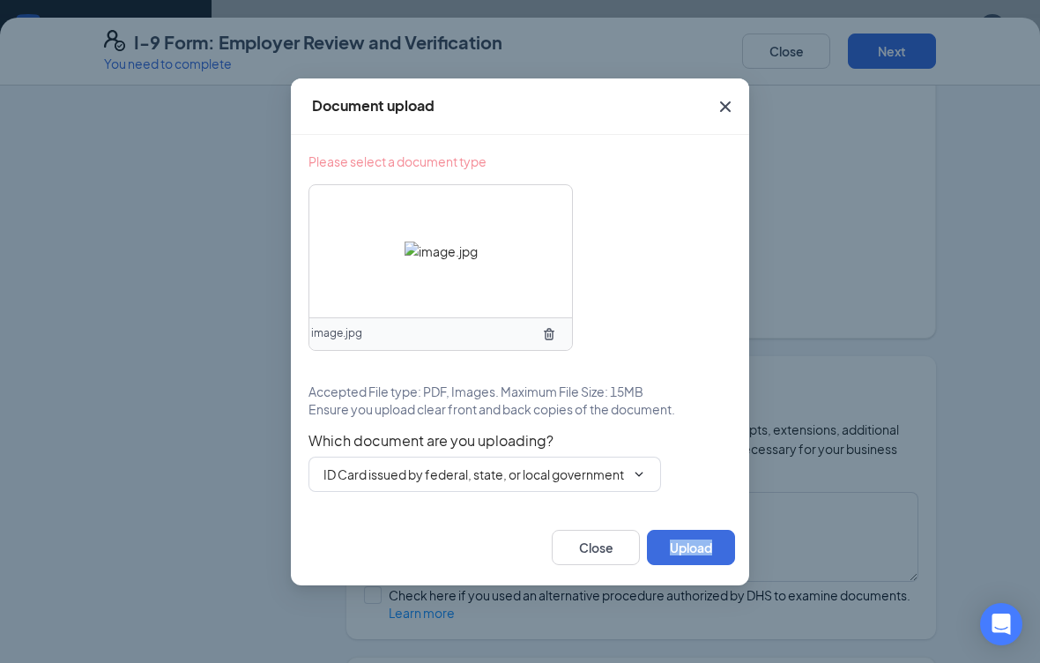
click at [680, 450] on span "Which document are you uploading?" at bounding box center [520, 441] width 423 height 18
click at [650, 480] on span "ID Card issued by federal, state, or local government agency" at bounding box center [485, 474] width 353 height 35
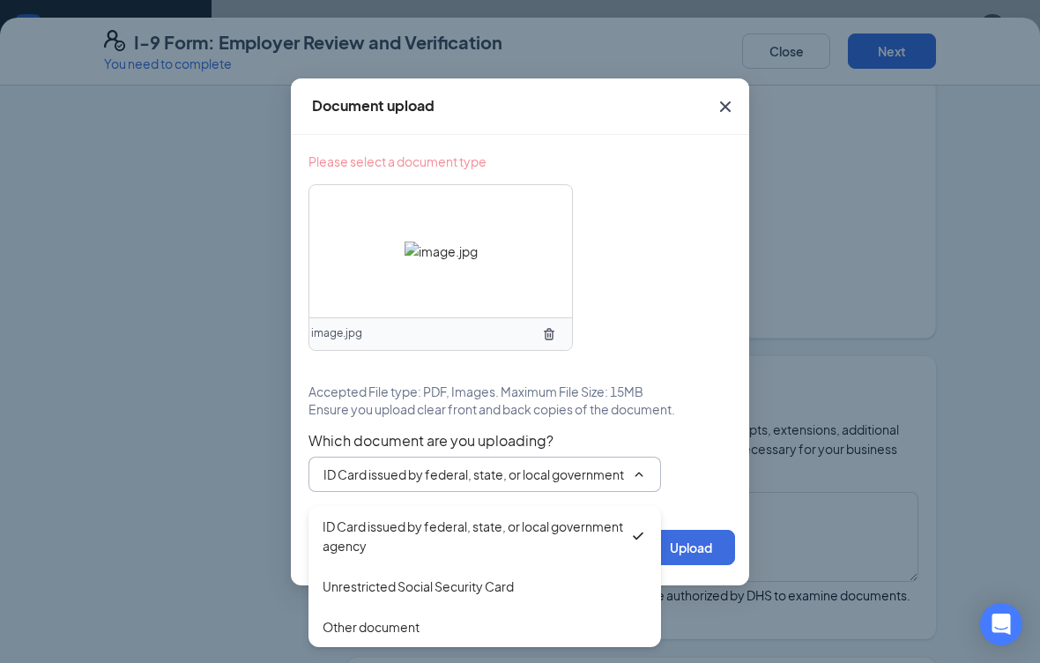
click at [491, 584] on div "Unrestricted Social Security Card" at bounding box center [418, 586] width 191 height 19
type input "Unrestricted Social Security Card"
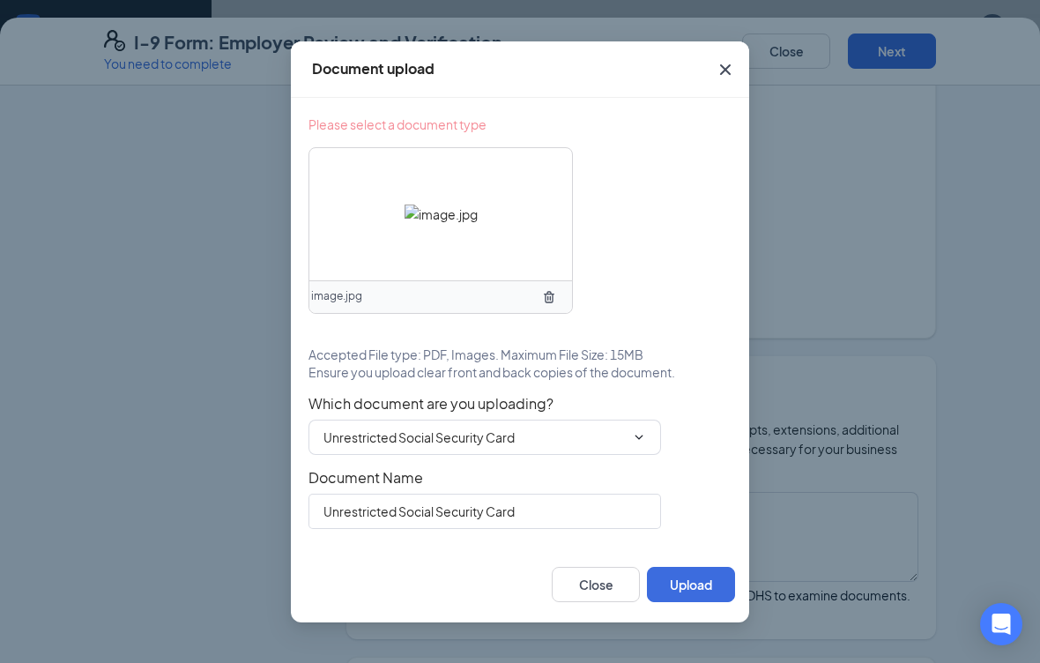
click at [686, 598] on button "Upload" at bounding box center [691, 584] width 88 height 35
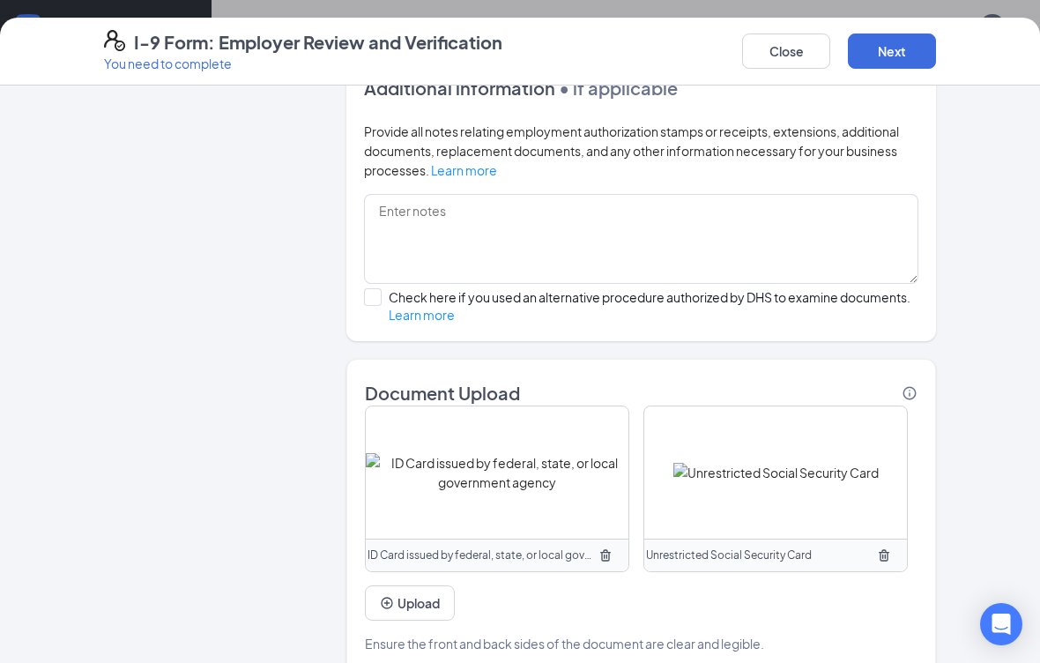
click at [890, 53] on button "Next" at bounding box center [892, 51] width 88 height 35
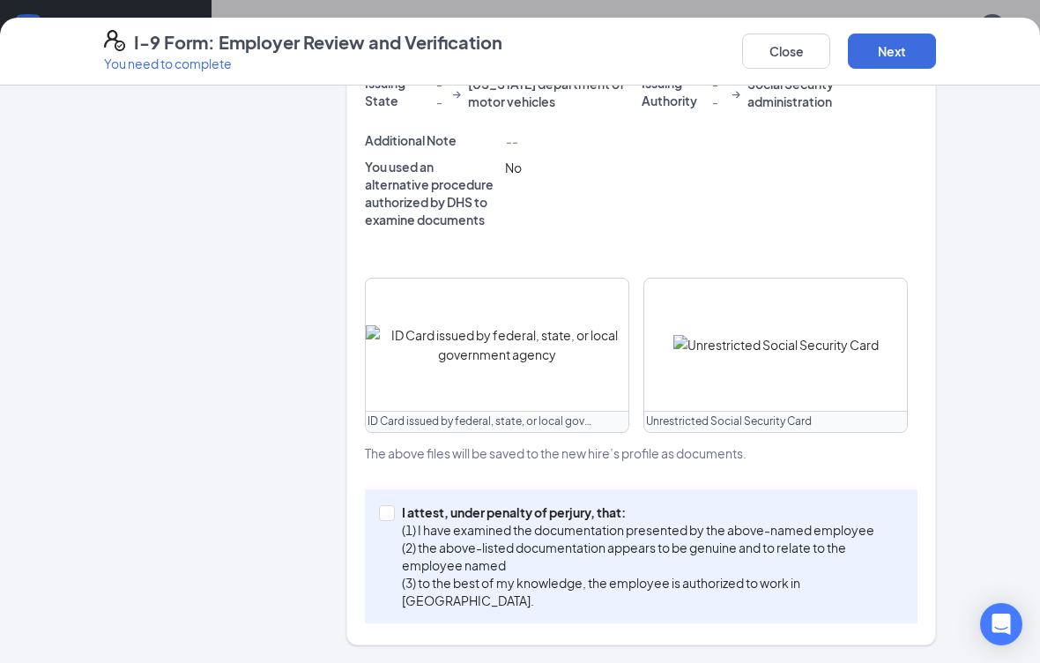
scroll to position [649, 0]
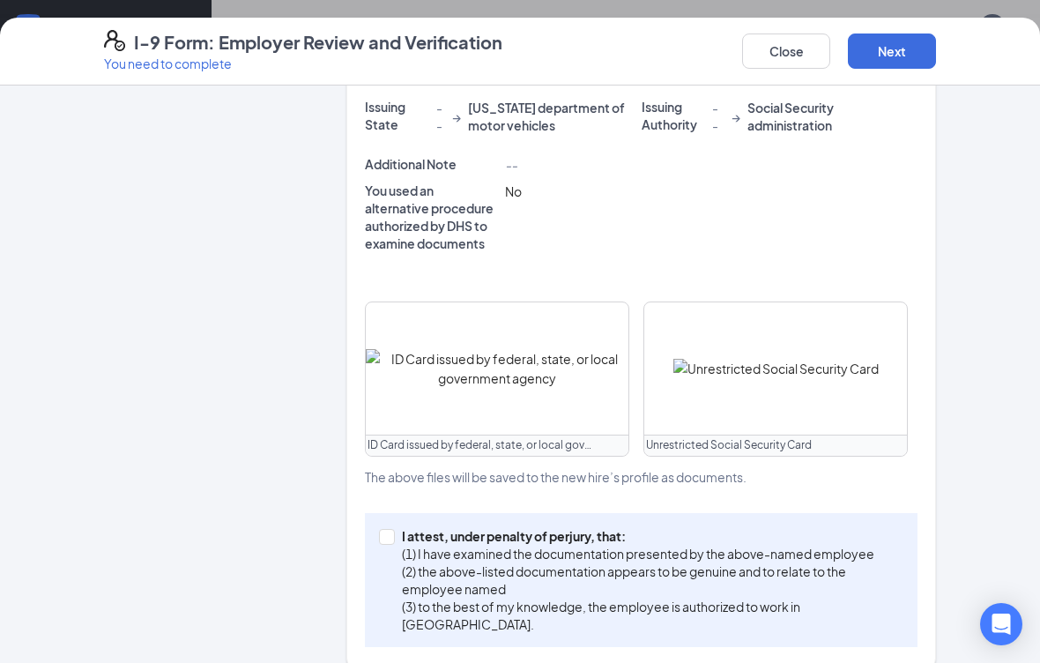
click at [384, 536] on input "I attest, under penalty of perjury, that: (1) I have examined the documentation…" at bounding box center [385, 535] width 12 height 12
checkbox input "true"
click at [892, 43] on button "Next" at bounding box center [892, 51] width 88 height 35
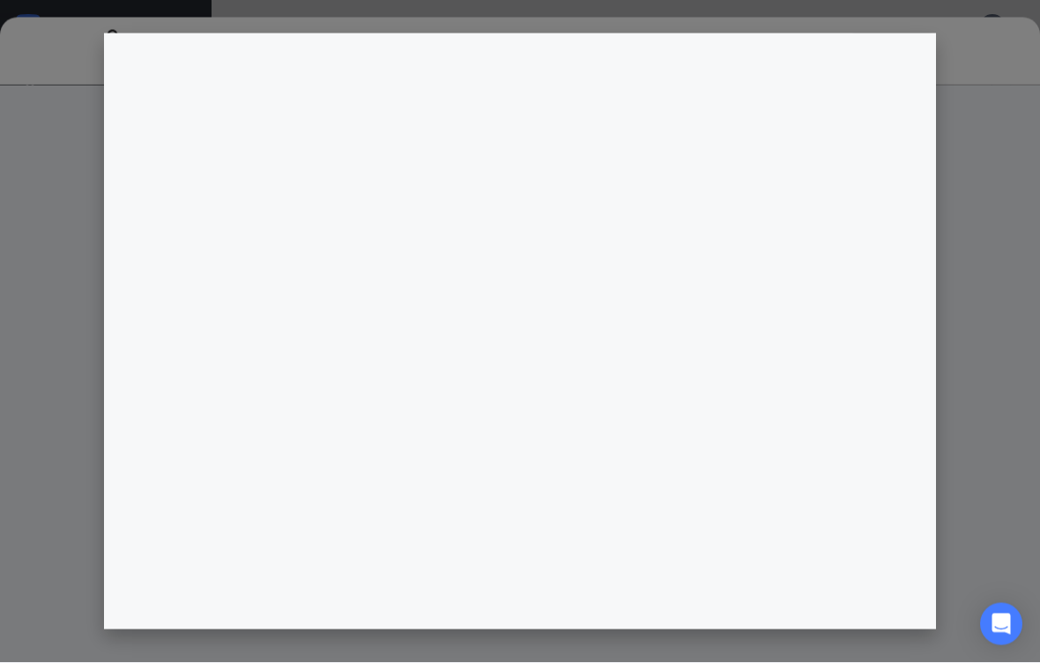
scroll to position [632, 0]
click at [38, 77] on div at bounding box center [520, 331] width 1040 height 663
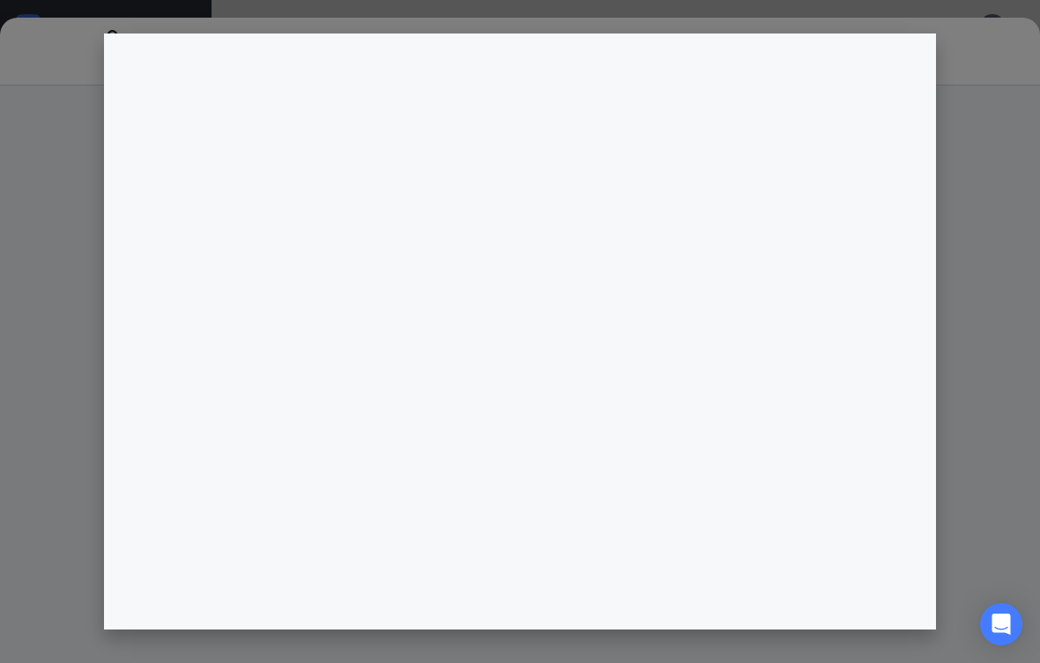
click at [63, 75] on div at bounding box center [520, 331] width 1040 height 663
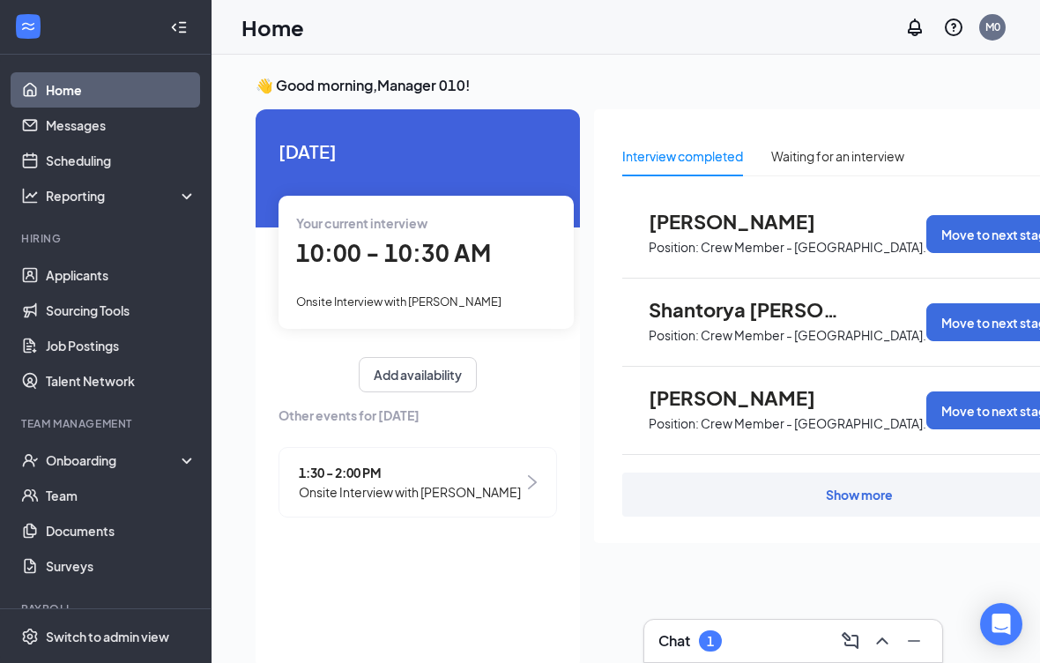
click at [112, 459] on div "Onboarding" at bounding box center [114, 460] width 136 height 18
click at [123, 488] on link "Overview" at bounding box center [121, 495] width 151 height 35
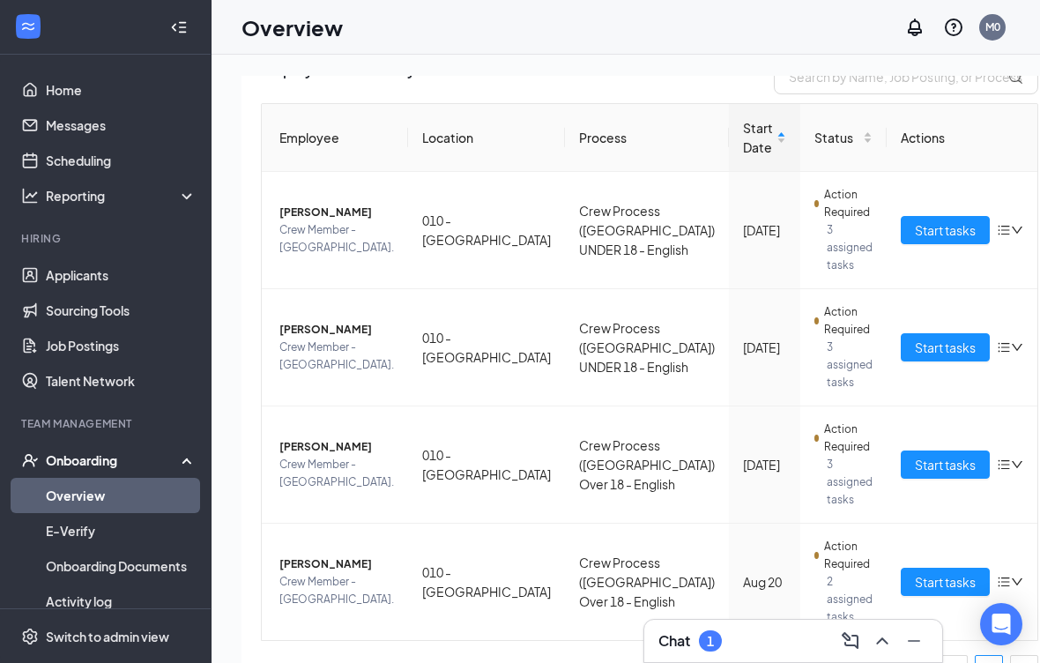
scroll to position [145, 0]
click at [915, 578] on span "Start tasks" at bounding box center [945, 581] width 61 height 19
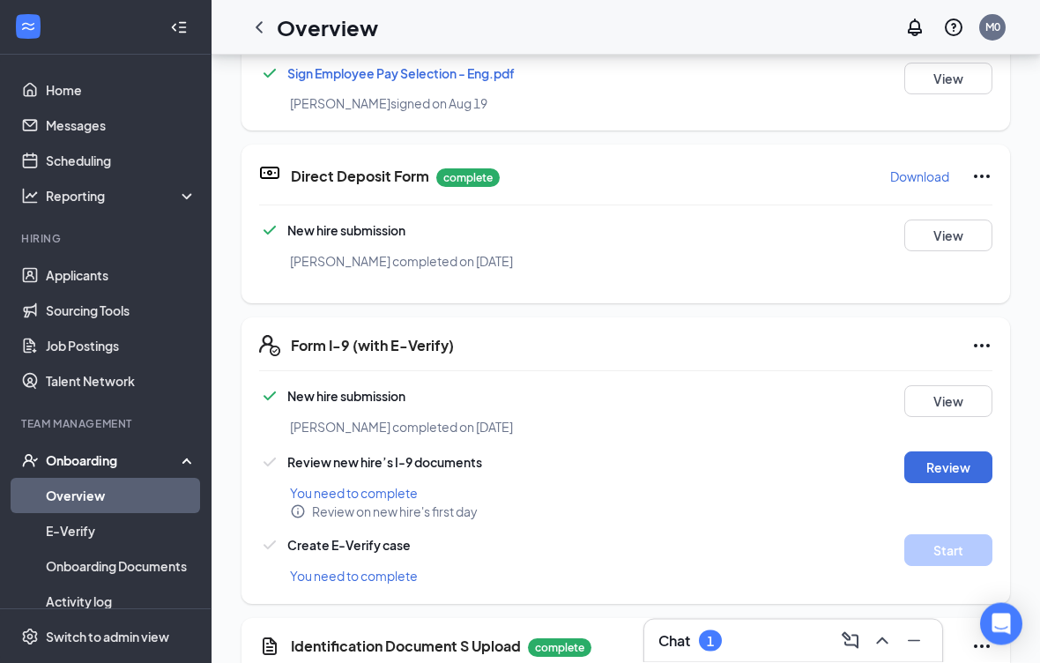
scroll to position [660, 0]
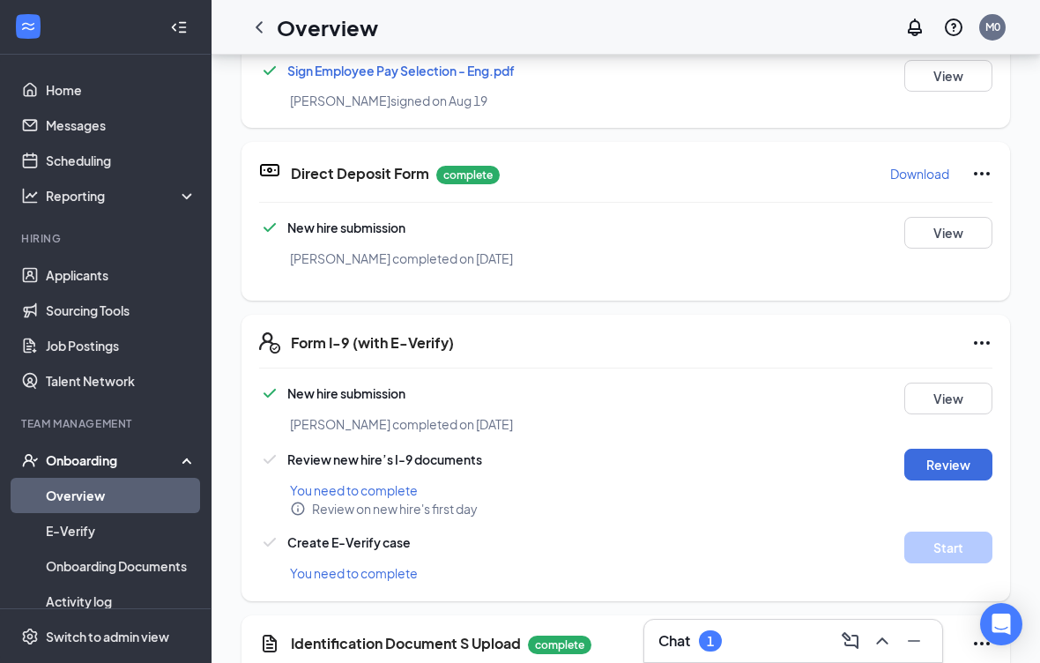
click at [956, 449] on button "Review" at bounding box center [949, 465] width 88 height 32
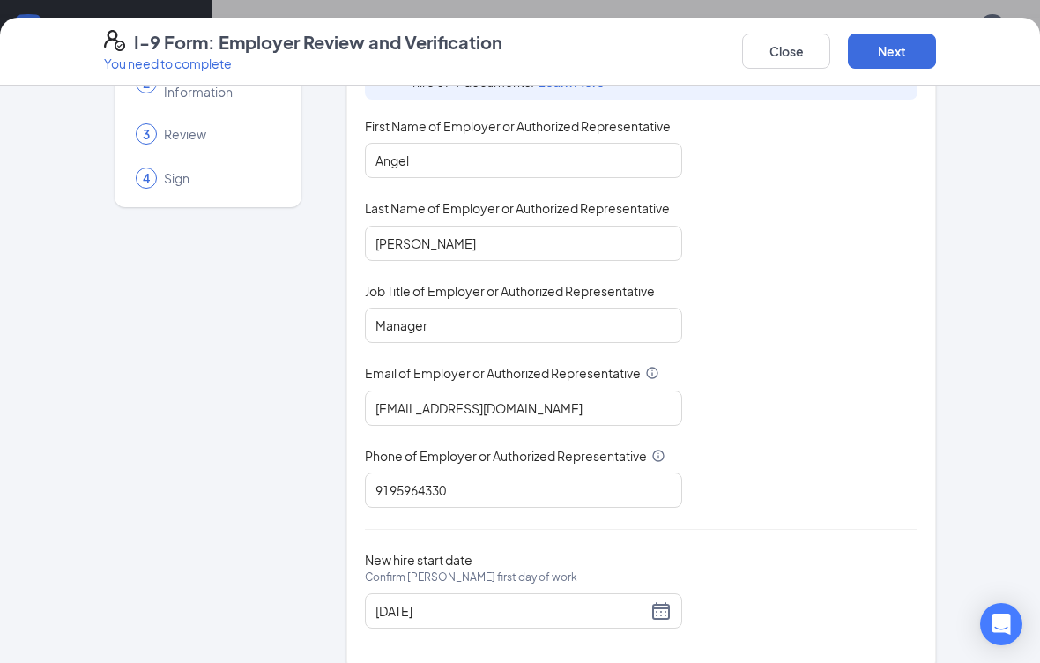
scroll to position [124, 0]
click at [555, 607] on input "[DATE]" at bounding box center [512, 611] width 272 height 19
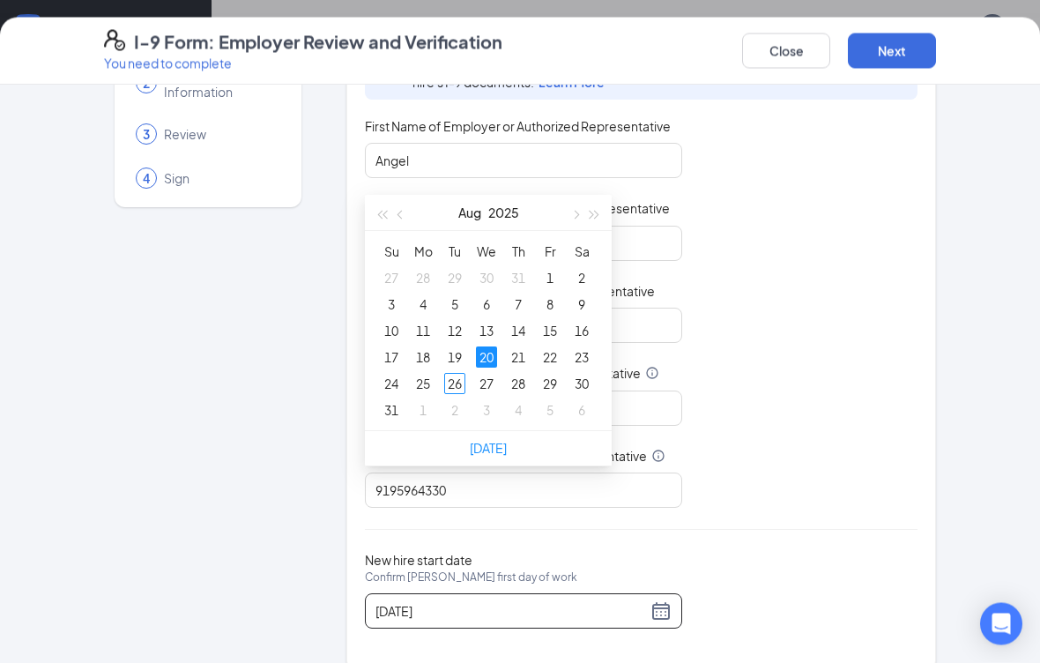
type input "[DATE]"
click at [461, 384] on div "26" at bounding box center [454, 383] width 21 height 21
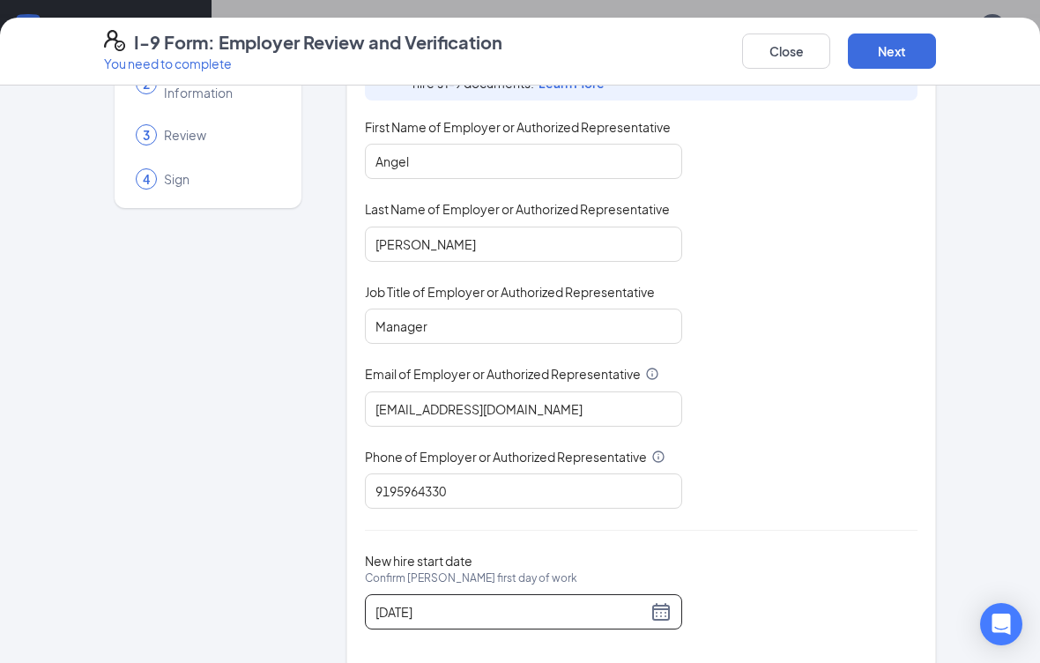
click at [890, 59] on button "Next" at bounding box center [892, 51] width 88 height 35
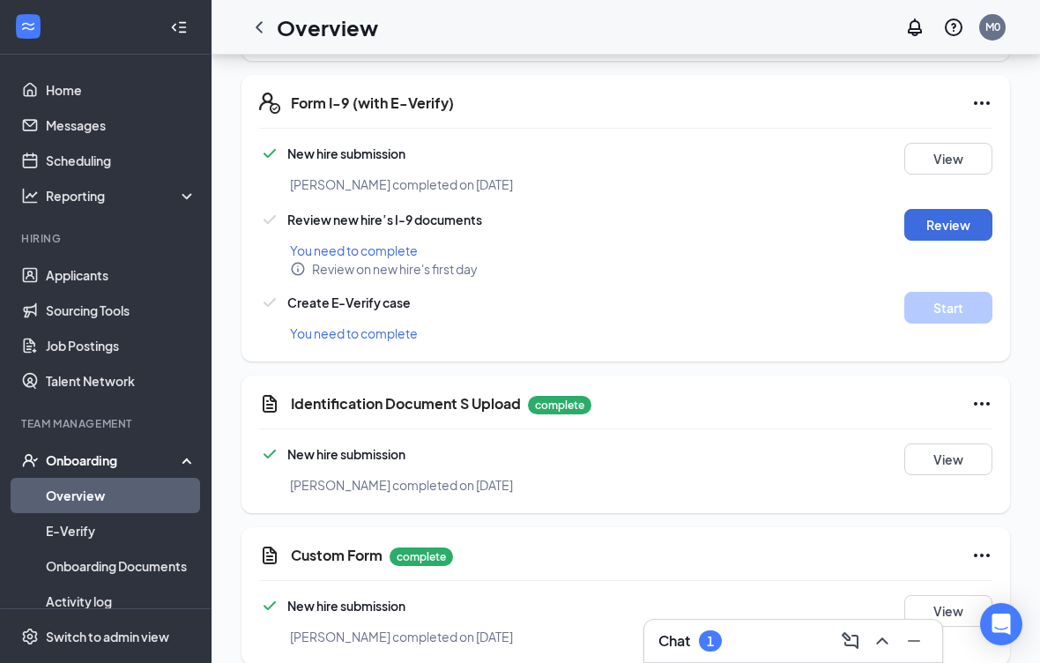
scroll to position [429, 0]
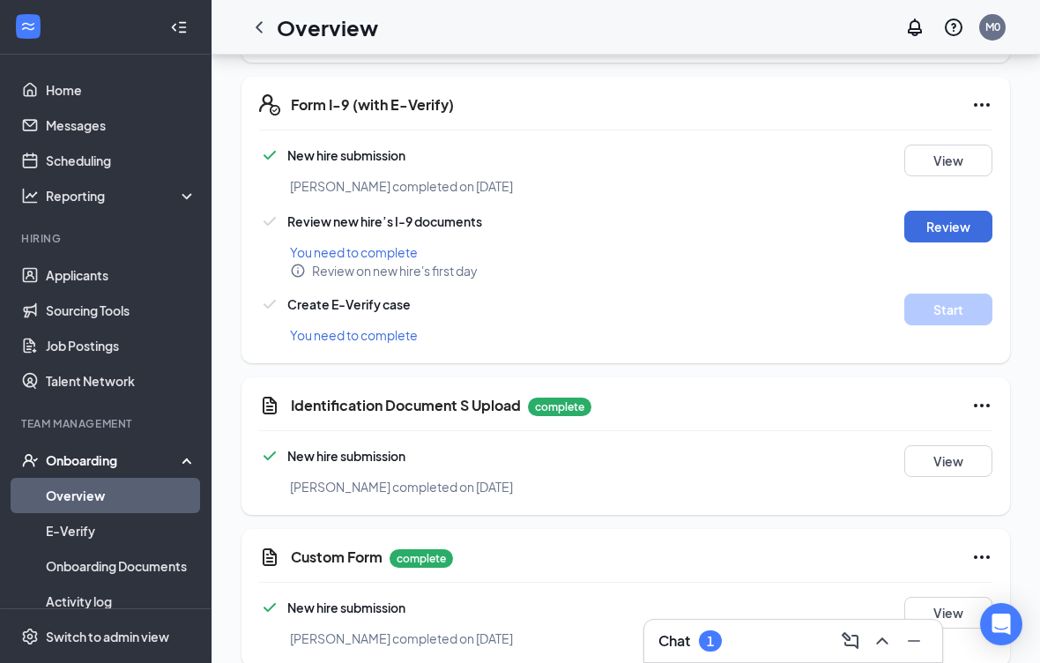
click at [955, 211] on button "Review" at bounding box center [949, 227] width 88 height 32
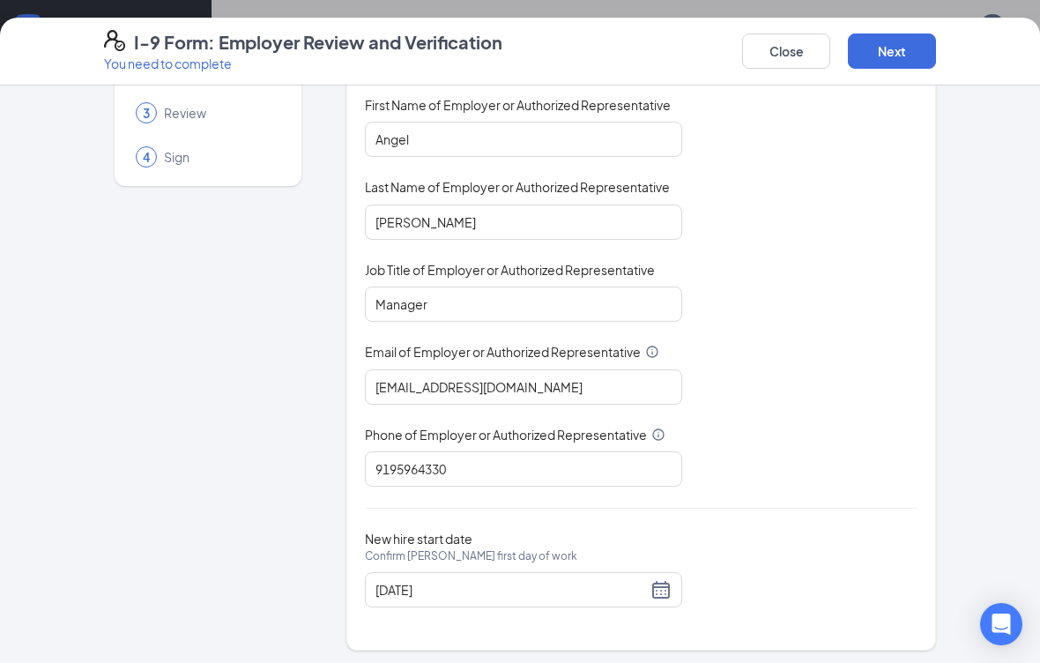
scroll to position [146, 0]
click at [525, 584] on input "[DATE]" at bounding box center [512, 589] width 272 height 19
type input "[DATE]"
click at [662, 582] on div "[DATE]" at bounding box center [524, 589] width 296 height 21
click at [793, 467] on div "You must be a representative of the employer who is authorized to examine the n…" at bounding box center [641, 256] width 553 height 461
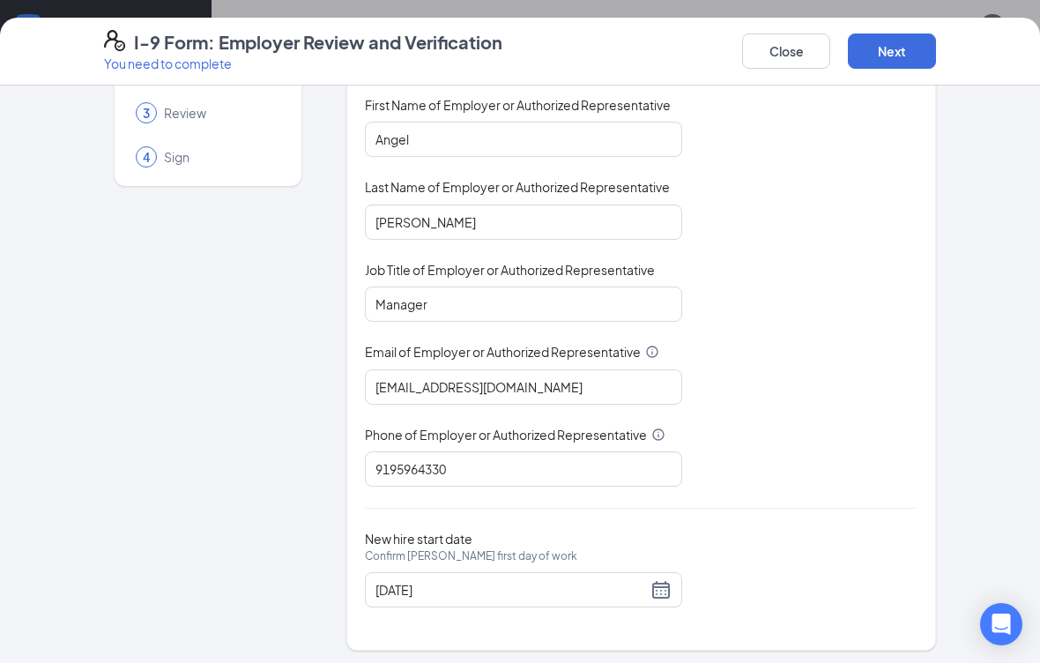
click at [903, 48] on button "Next" at bounding box center [892, 51] width 88 height 35
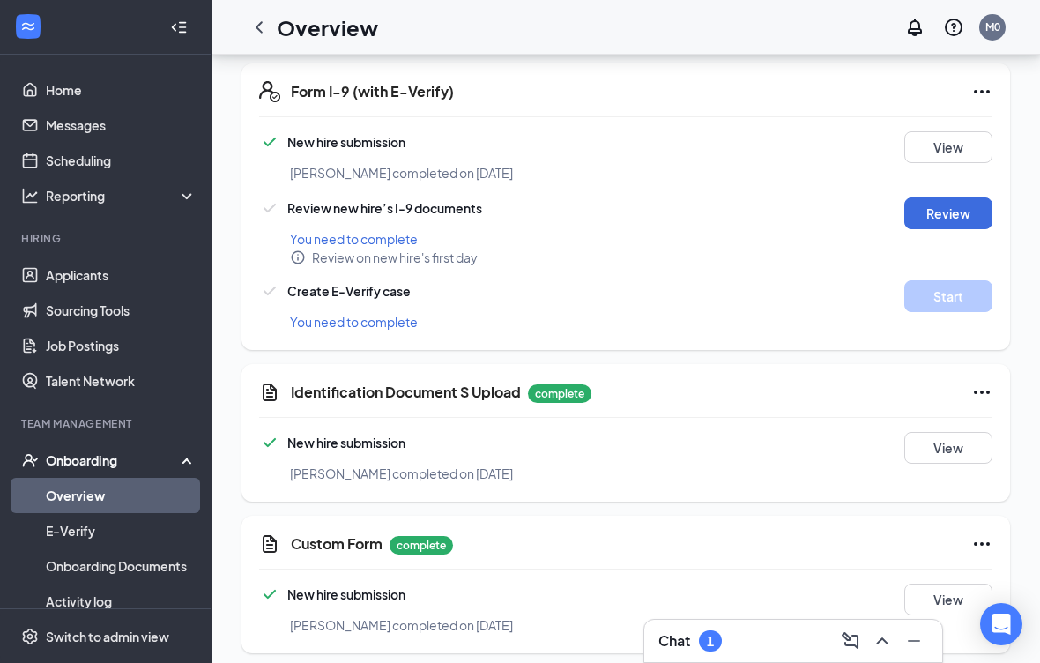
scroll to position [27, 0]
click at [951, 198] on button "Review" at bounding box center [949, 214] width 88 height 32
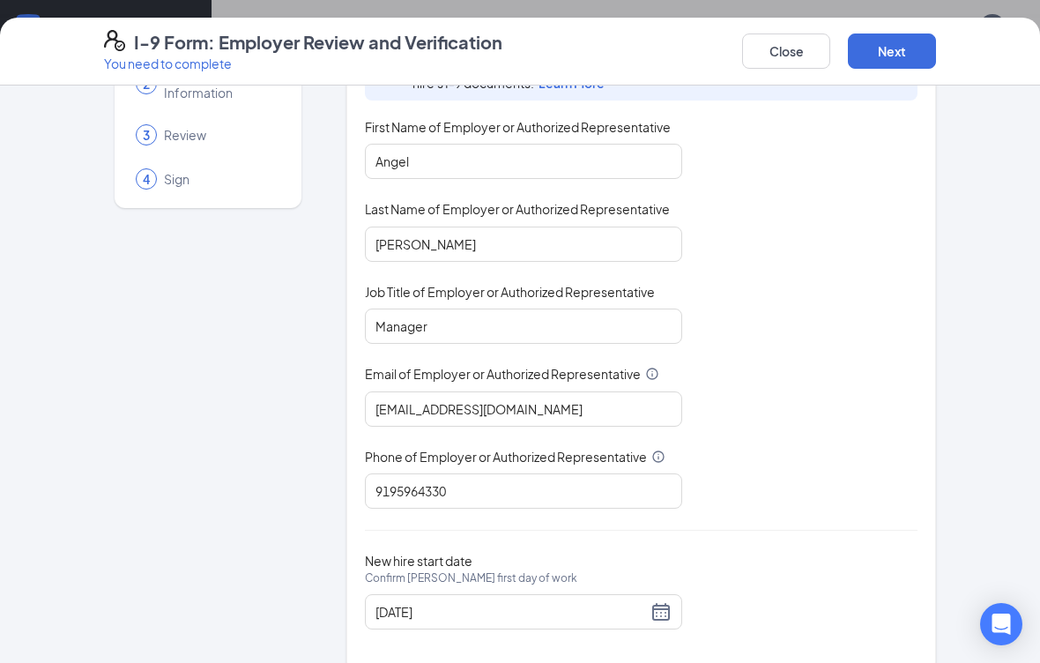
scroll to position [124, 0]
click at [493, 578] on span "Confirm [PERSON_NAME] first day of work" at bounding box center [471, 579] width 212 height 18
click at [493, 602] on input "[DATE]" at bounding box center [512, 611] width 272 height 19
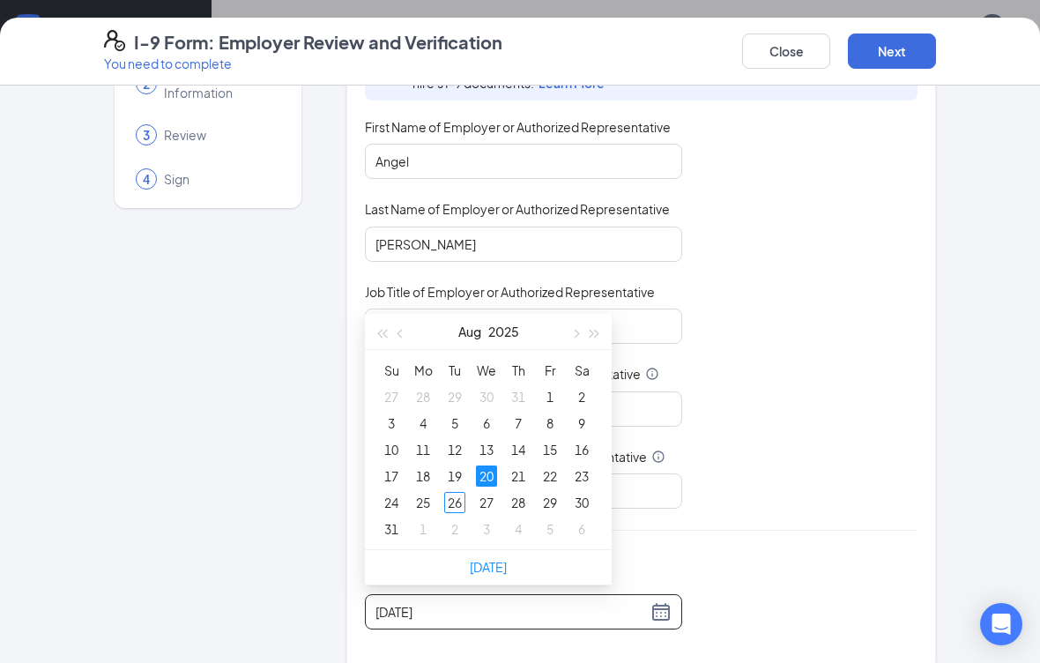
type input "[DATE]"
click at [458, 496] on div "26" at bounding box center [454, 502] width 21 height 21
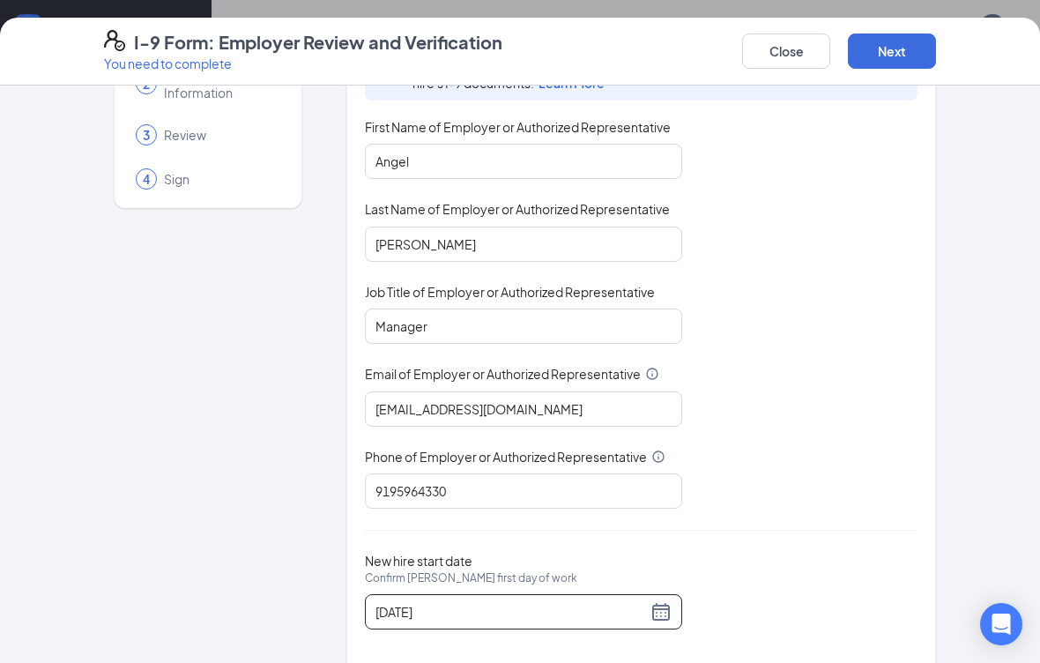
click at [894, 59] on button "Next" at bounding box center [892, 51] width 88 height 35
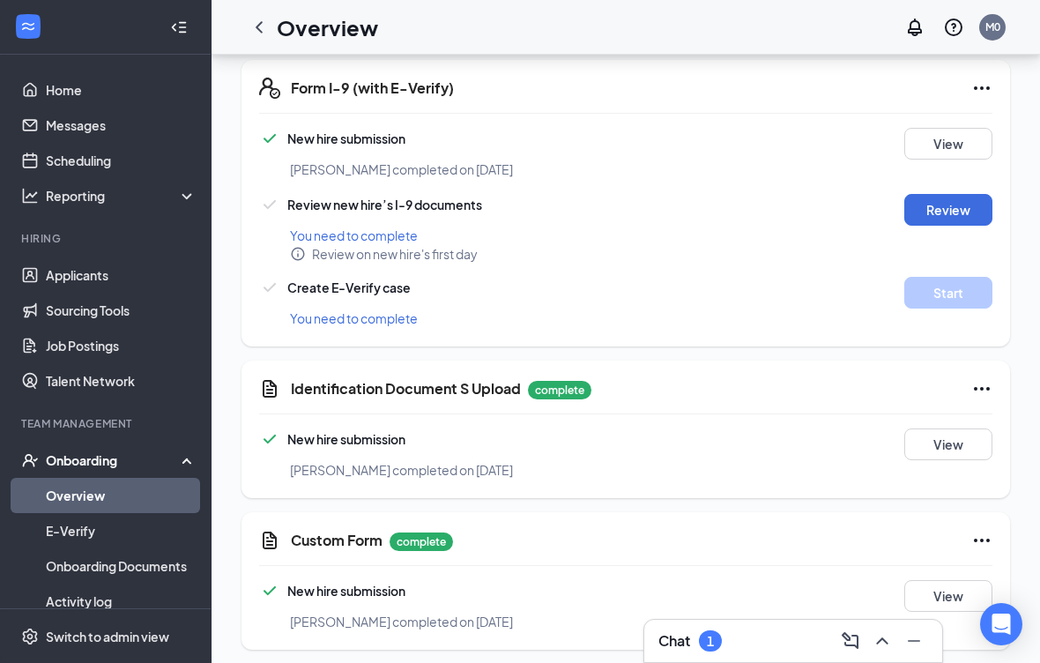
scroll to position [29, 0]
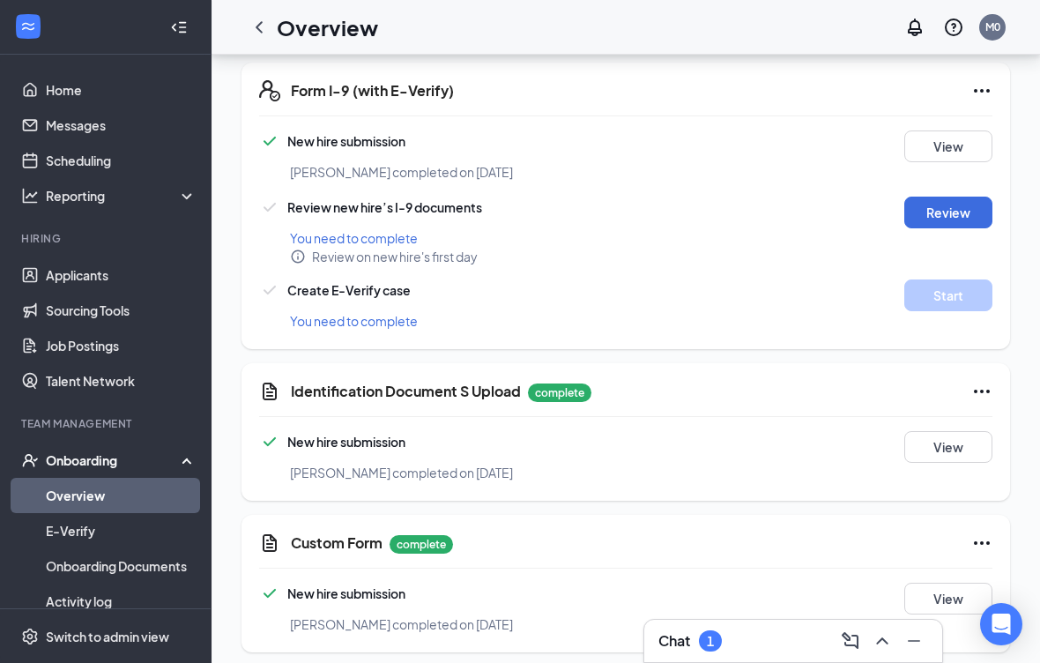
click at [955, 207] on button "Review" at bounding box center [949, 213] width 88 height 32
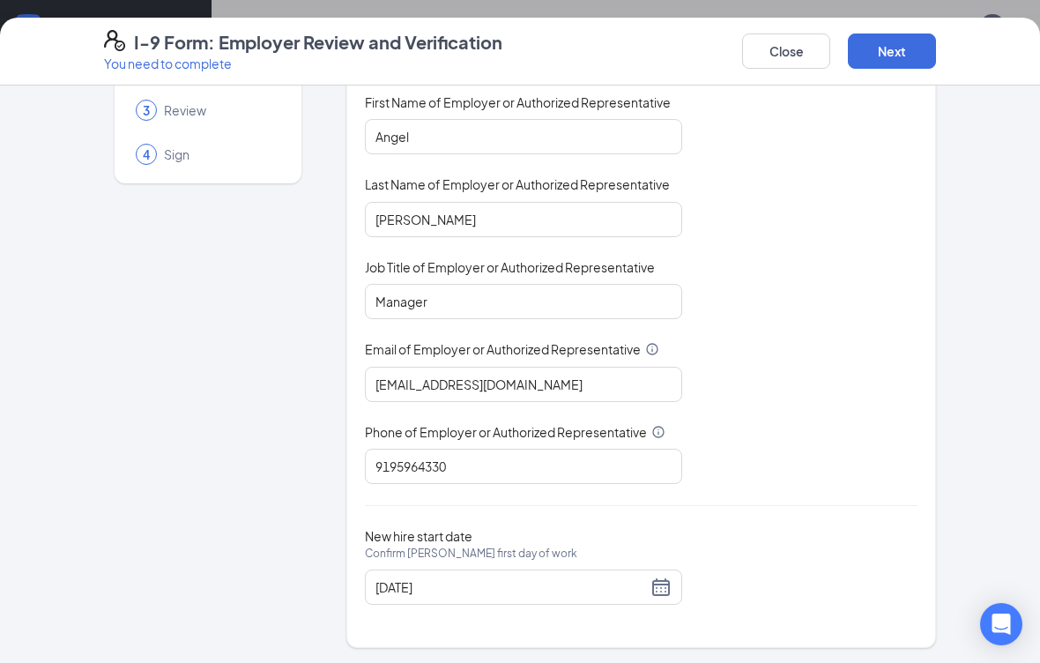
scroll to position [146, 0]
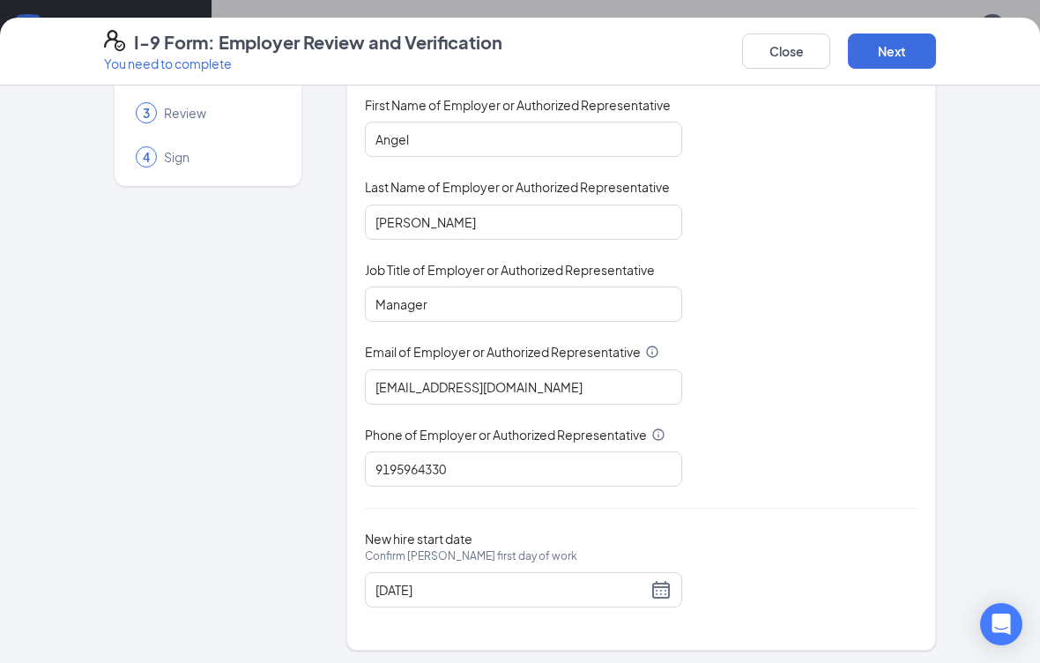
click at [570, 591] on input "[DATE]" at bounding box center [512, 589] width 272 height 19
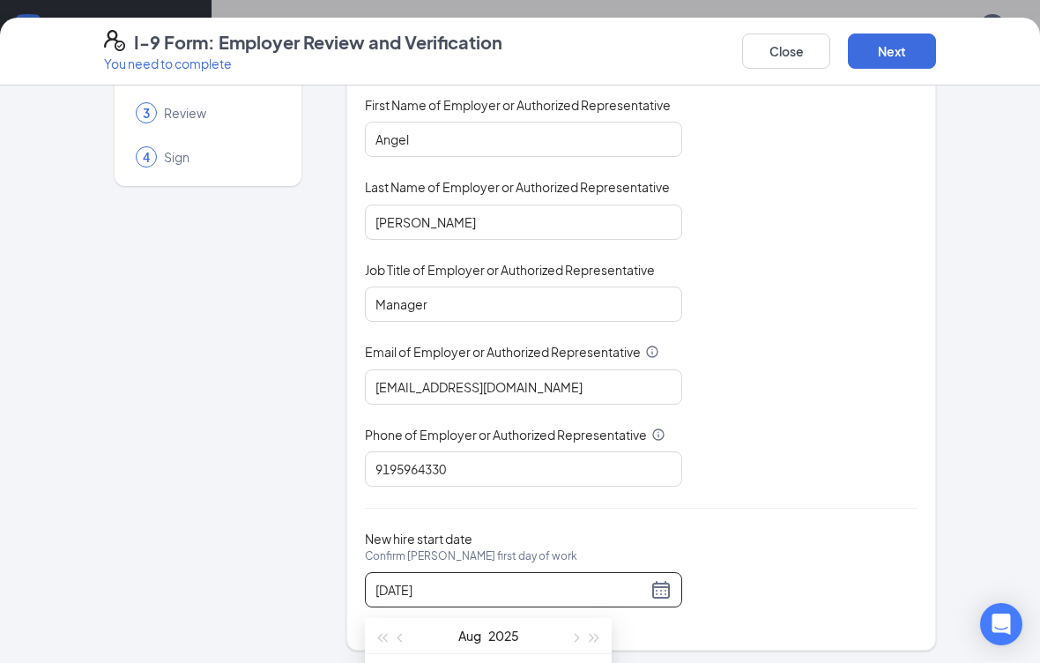
scroll to position [124, 0]
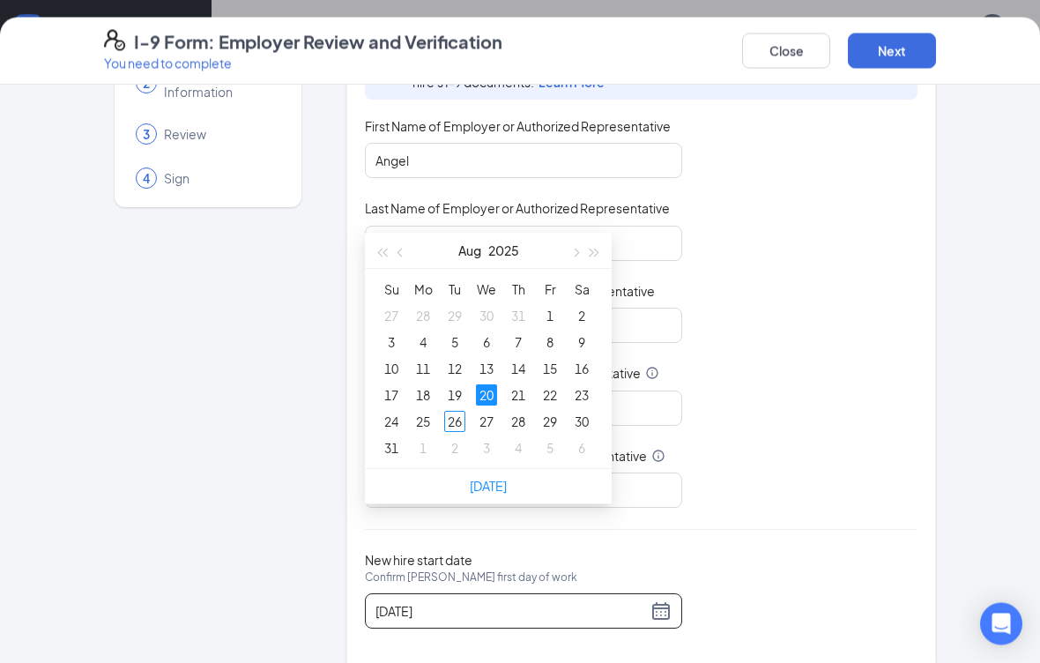
type input "[DATE]"
click at [457, 423] on div "26" at bounding box center [454, 421] width 21 height 21
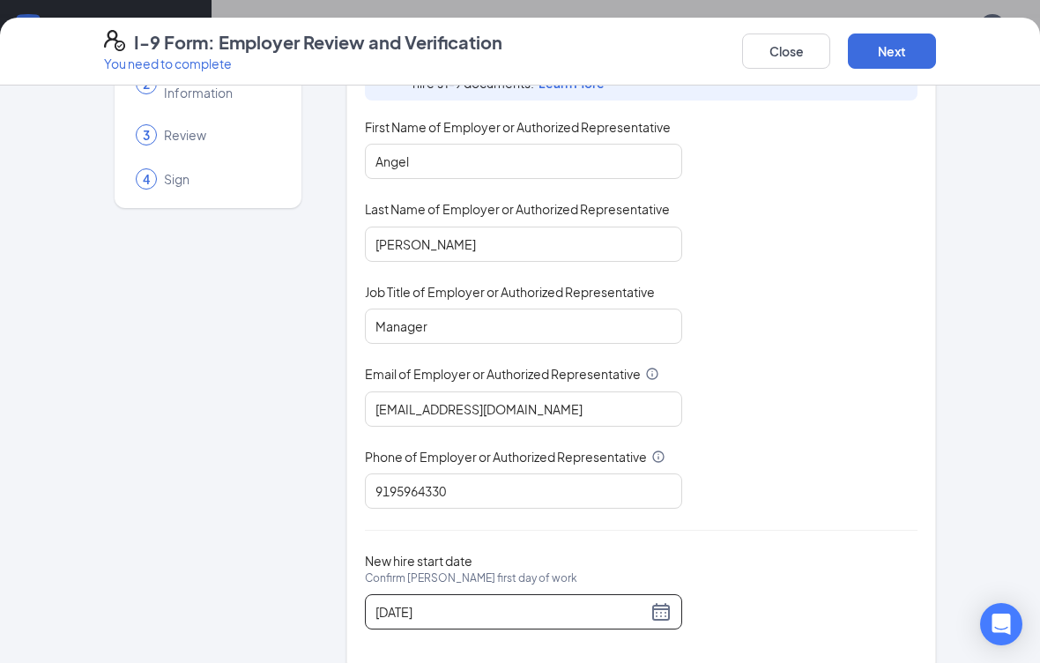
click at [897, 43] on button "Next" at bounding box center [892, 51] width 88 height 35
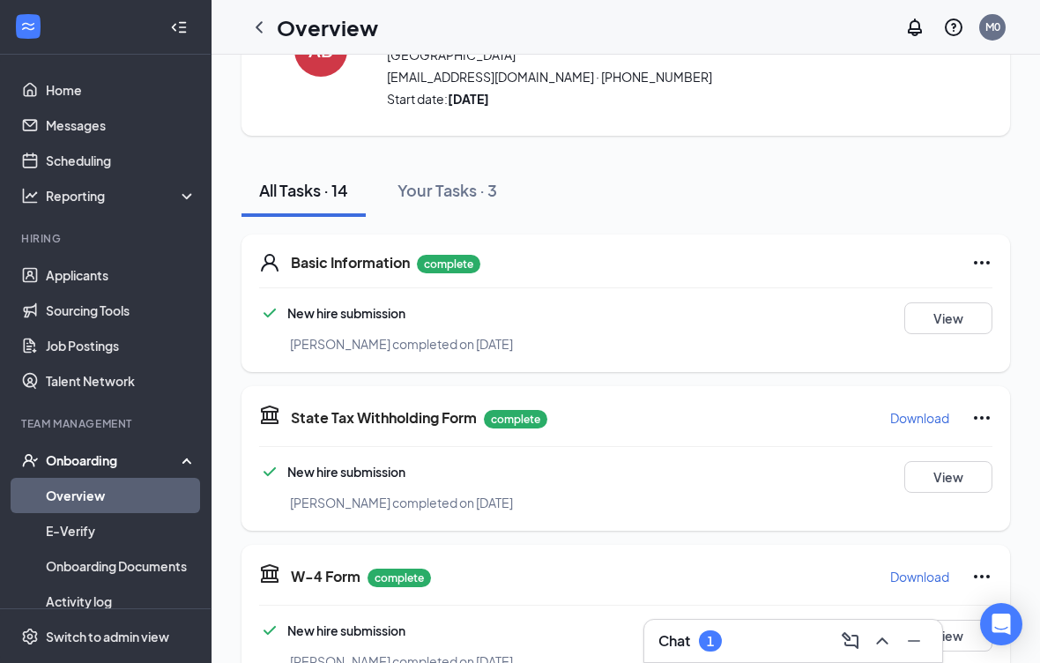
scroll to position [103, 0]
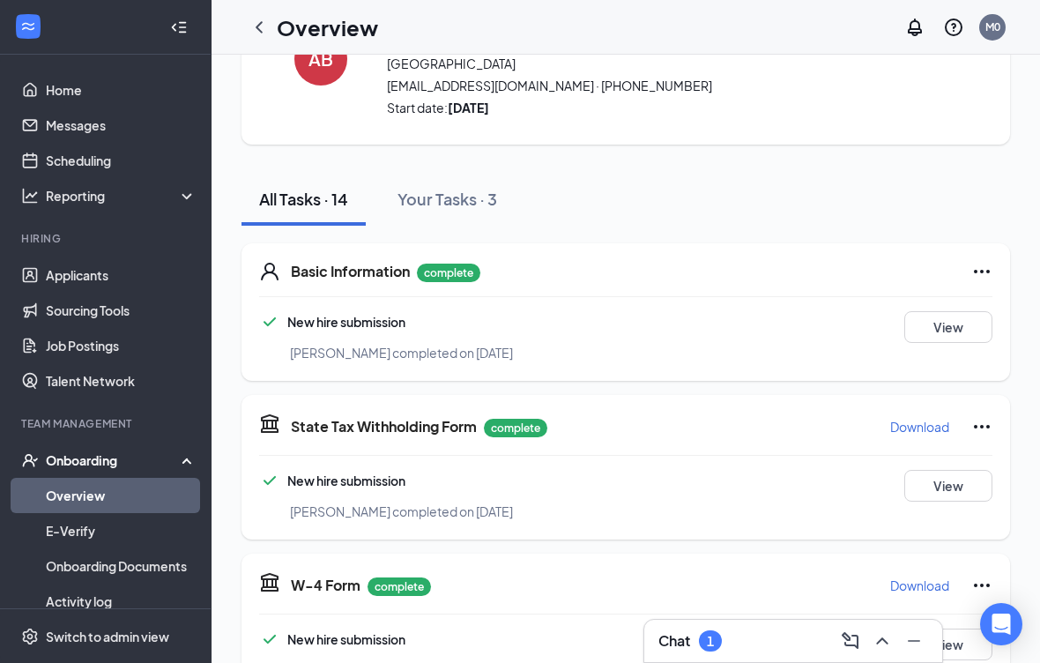
click at [489, 100] on strong "[DATE]" at bounding box center [468, 108] width 41 height 16
click at [542, 80] on div "[PERSON_NAME] Crew Member - [GEOGRAPHIC_DATA]. · 010 - S. Miami Blvd [EMAIL_ADD…" at bounding box center [585, 59] width 397 height 116
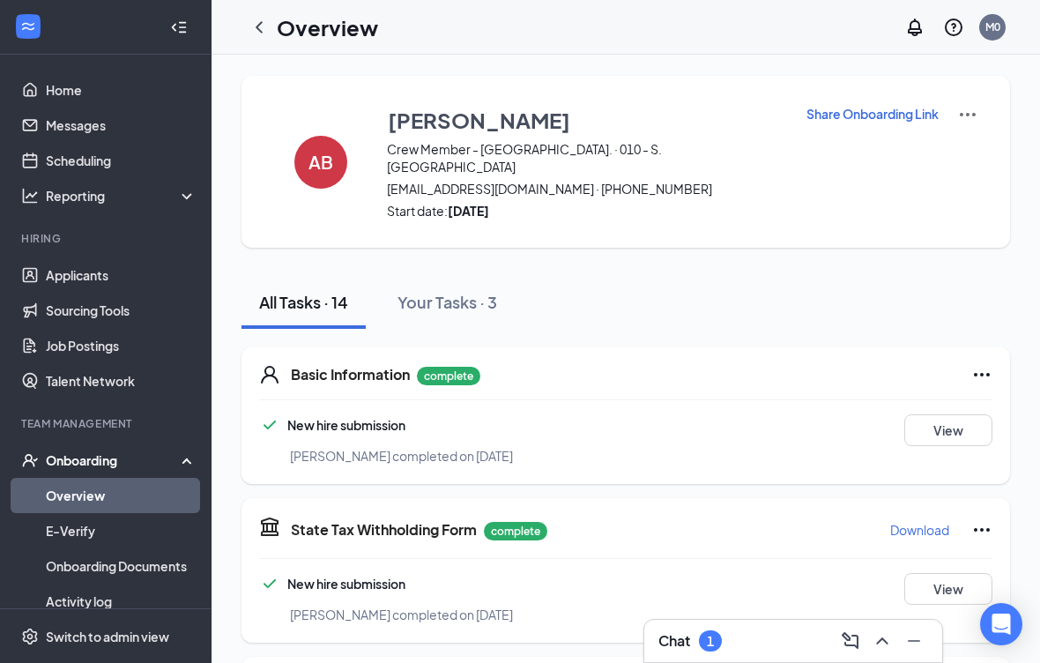
scroll to position [0, 0]
click at [489, 203] on strong "[DATE]" at bounding box center [468, 211] width 41 height 16
click at [965, 121] on img at bounding box center [968, 114] width 21 height 21
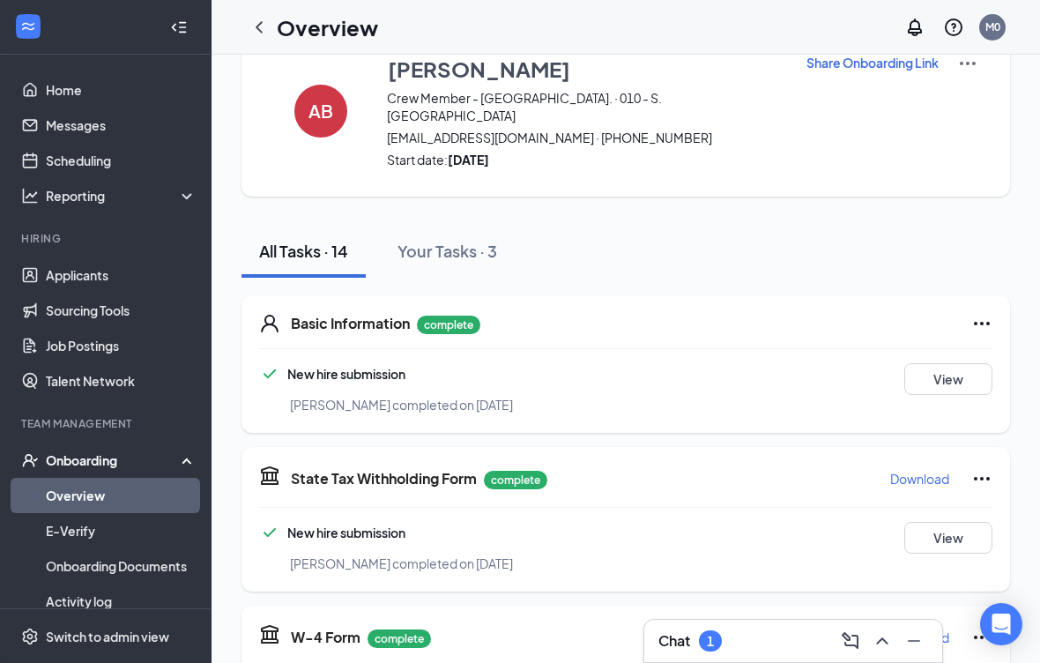
scroll to position [49, 0]
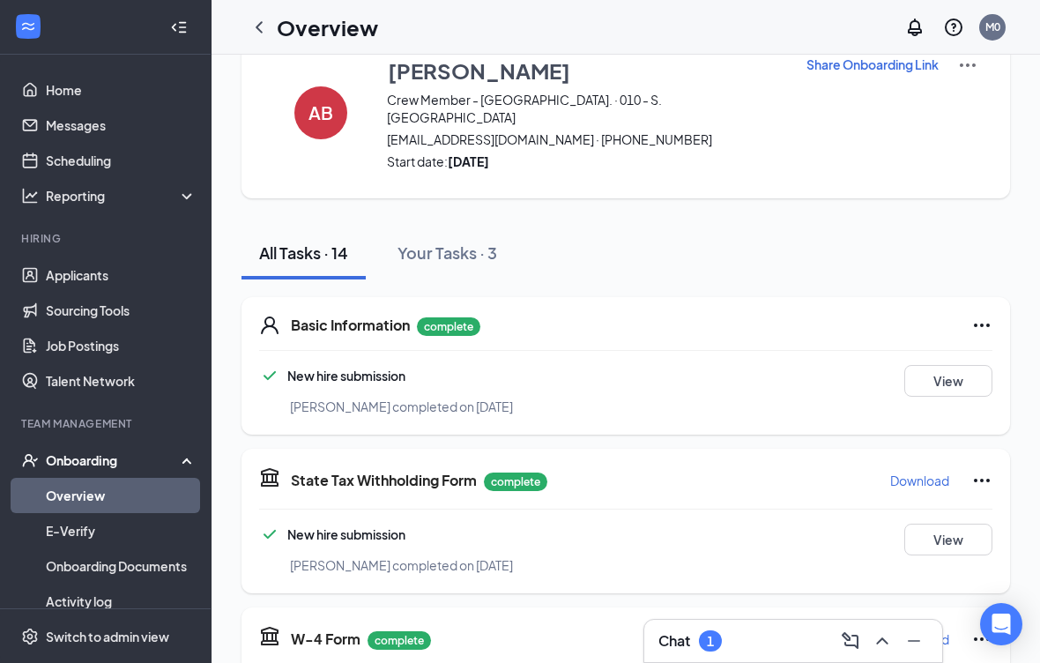
click at [483, 227] on button "Your Tasks · 3" at bounding box center [447, 253] width 135 height 53
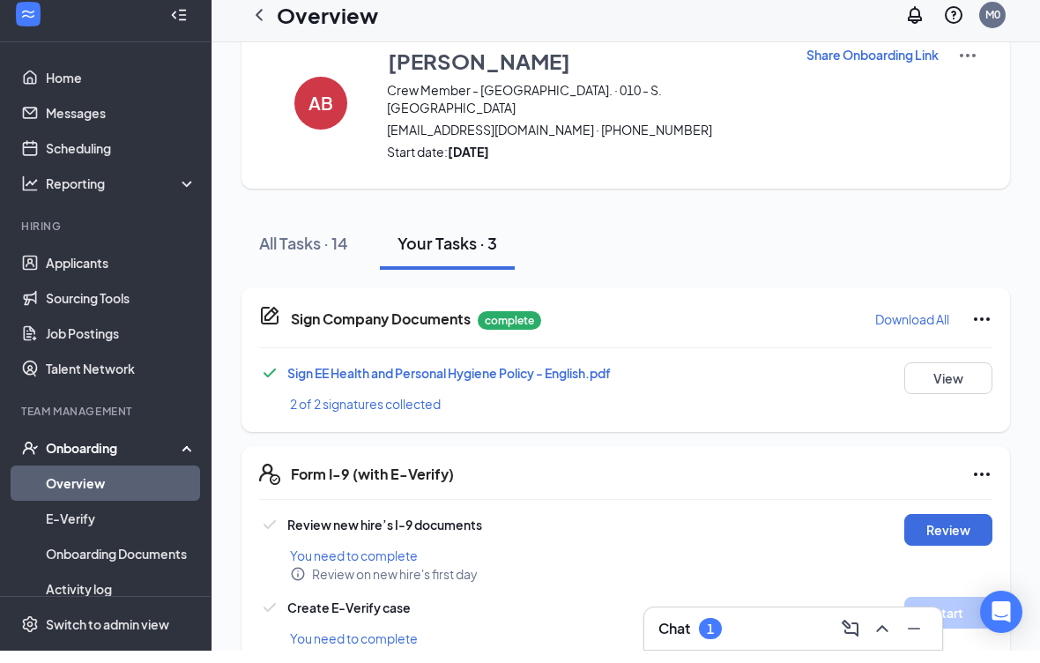
scroll to position [44, 0]
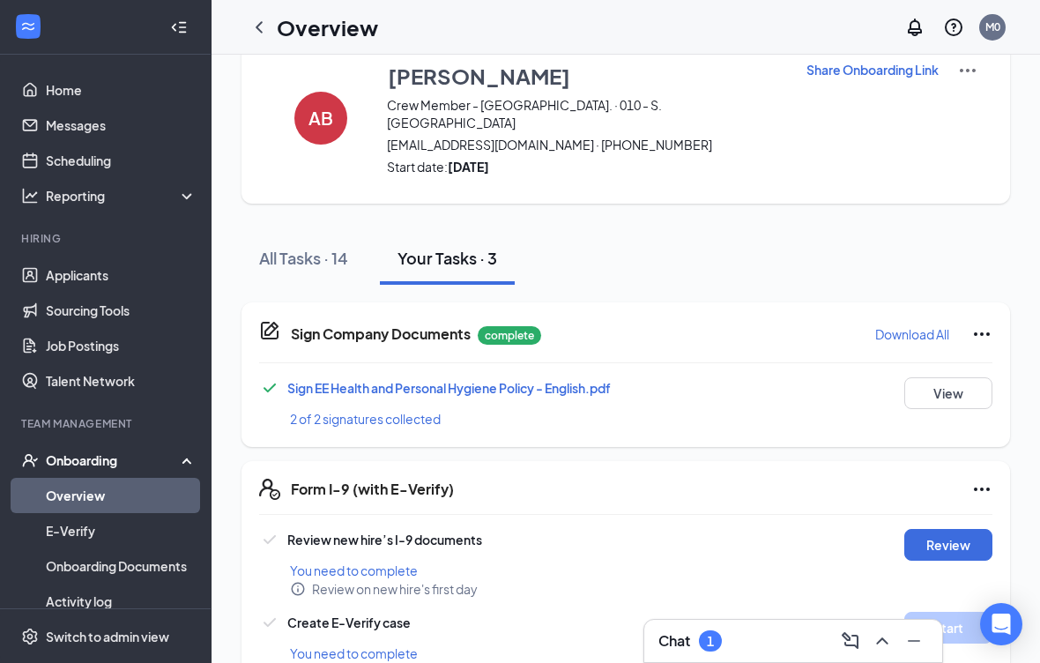
click at [954, 537] on button "Review" at bounding box center [949, 545] width 88 height 32
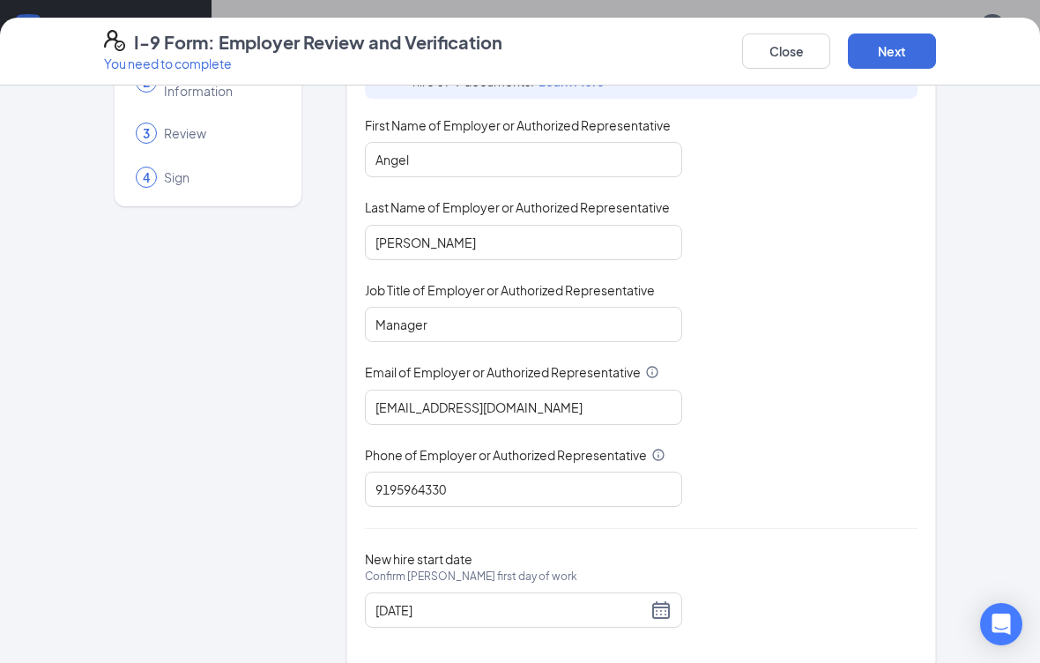
scroll to position [124, 0]
click at [420, 612] on input "[DATE]" at bounding box center [512, 611] width 272 height 19
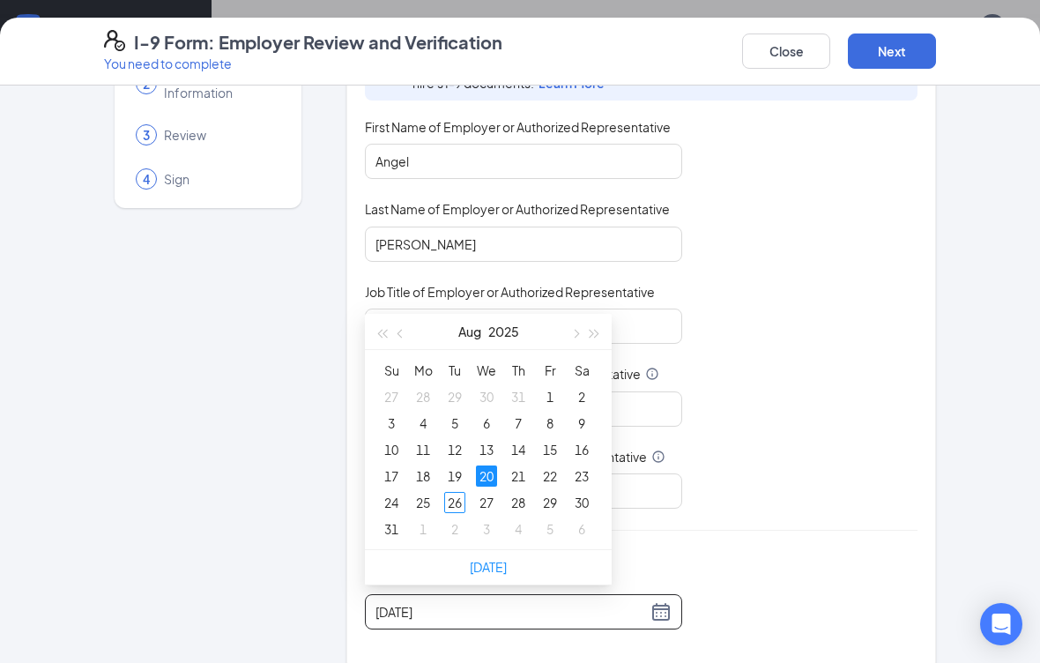
type input "[DATE]"
click at [466, 502] on td "26" at bounding box center [455, 502] width 32 height 26
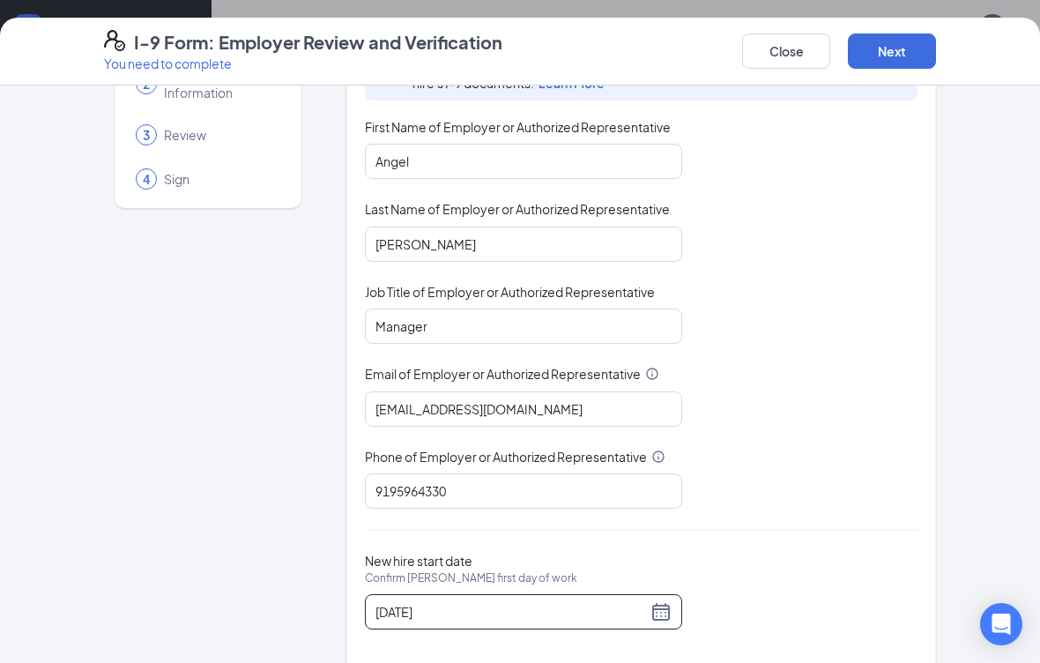
click at [898, 68] on button "Next" at bounding box center [892, 51] width 88 height 35
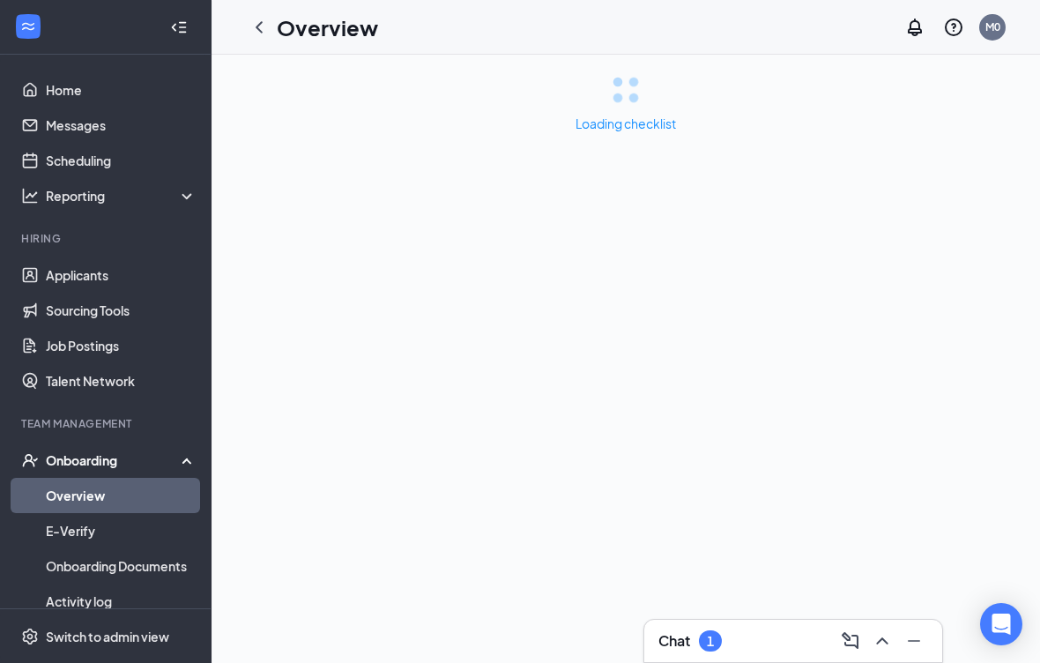
scroll to position [0, 0]
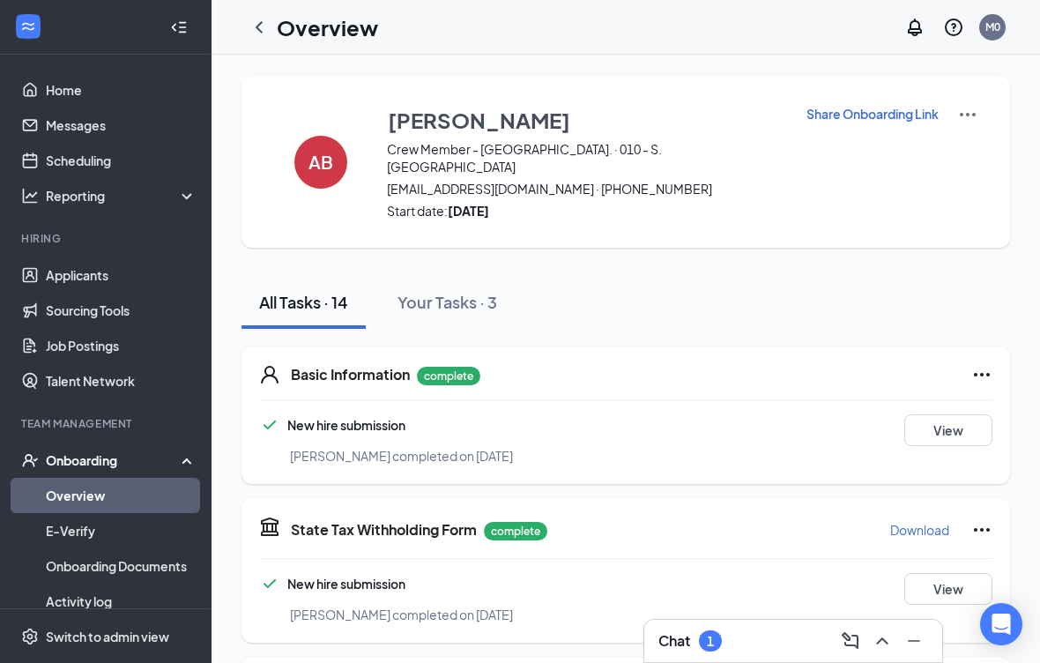
click at [973, 93] on div "AB [PERSON_NAME] Crew Member - [GEOGRAPHIC_DATA]. · 010 - S. Miami Blvd [EMAIL_…" at bounding box center [626, 162] width 769 height 172
click at [969, 113] on img at bounding box center [968, 114] width 21 height 21
click at [135, 466] on div "Onboarding" at bounding box center [114, 460] width 136 height 18
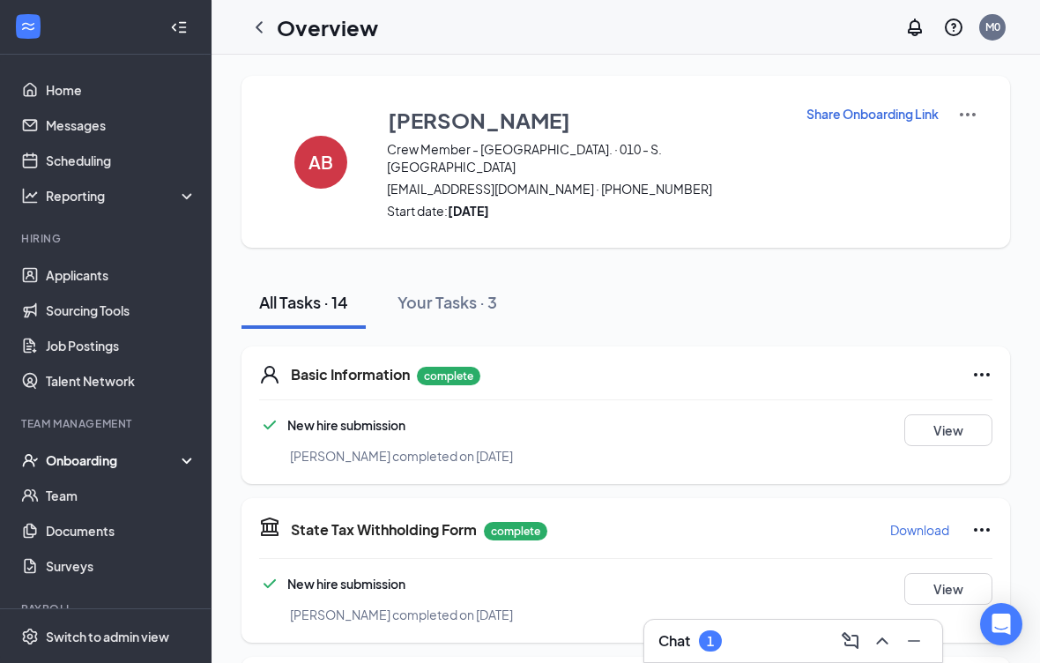
click at [266, 31] on icon "ChevronLeft" at bounding box center [259, 27] width 21 height 21
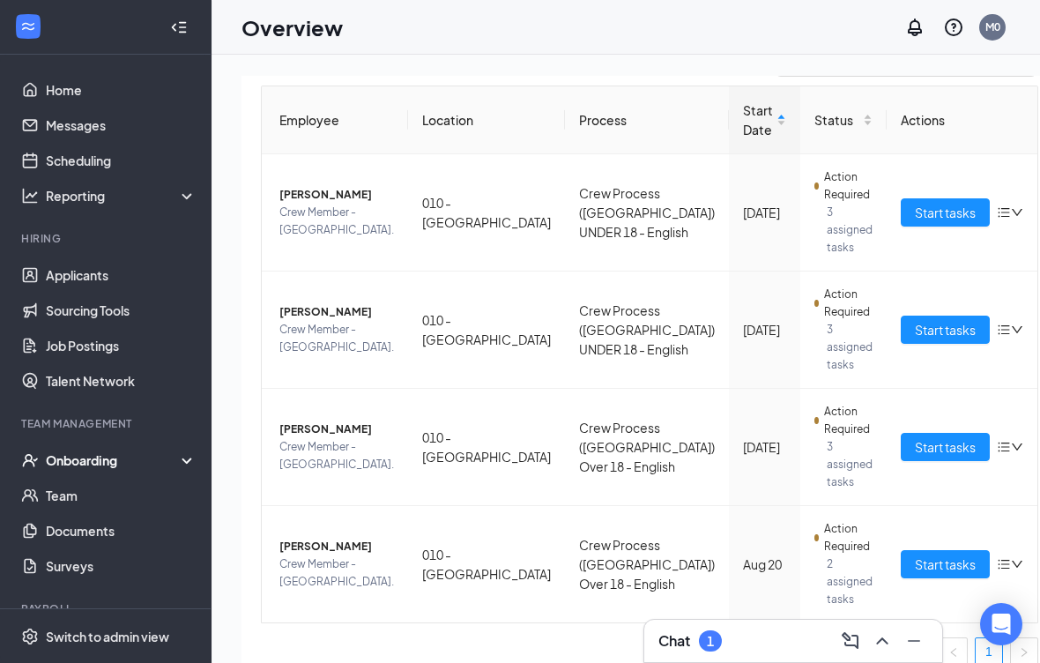
scroll to position [161, 0]
click at [915, 567] on span "Start tasks" at bounding box center [945, 564] width 61 height 19
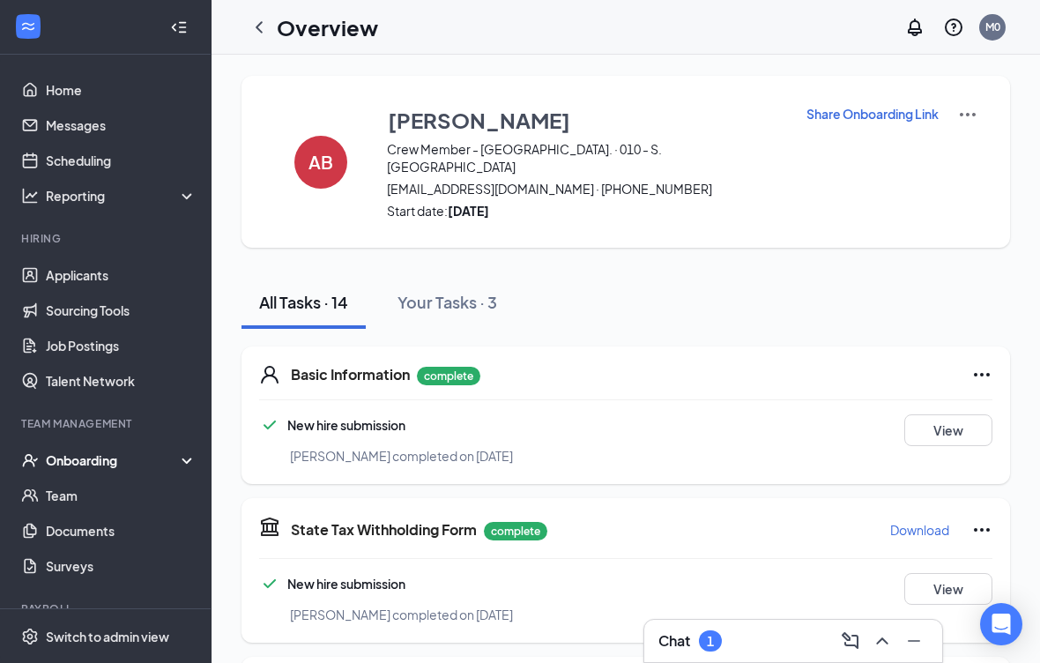
click at [871, 116] on p "Share Onboarding Link" at bounding box center [873, 114] width 132 height 18
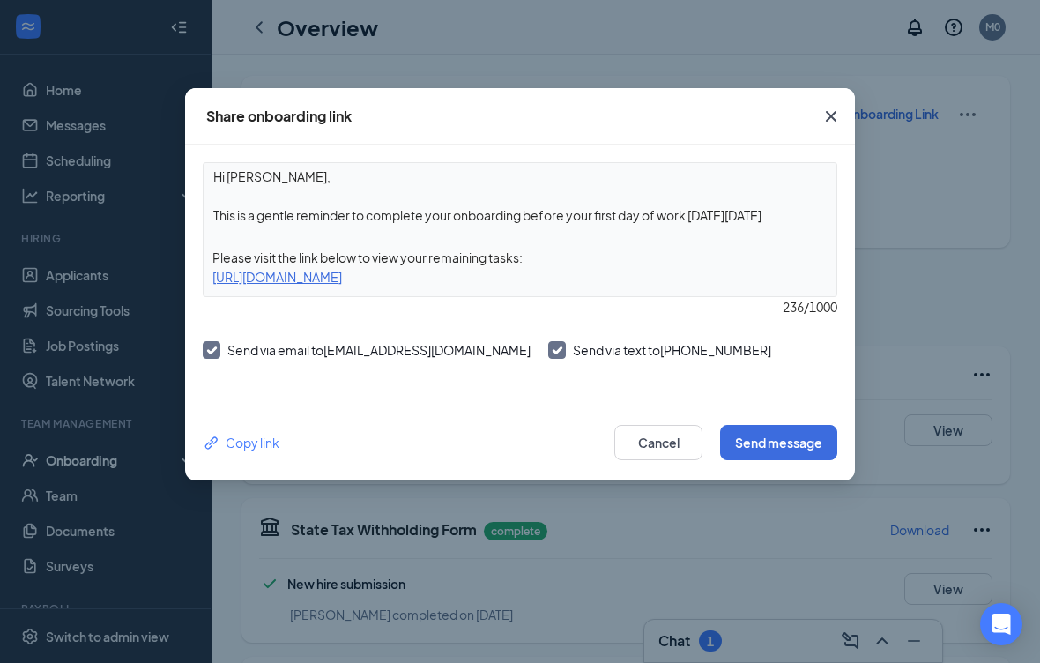
click at [781, 450] on button "Send message" at bounding box center [778, 442] width 117 height 35
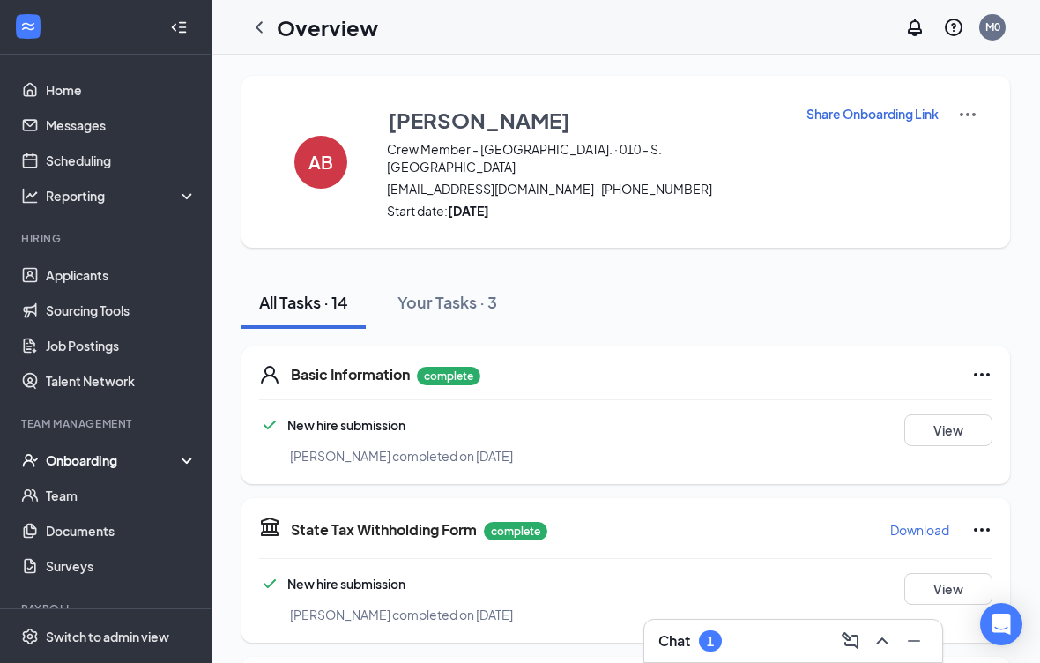
click at [984, 120] on div "AB [PERSON_NAME] Crew Member - [GEOGRAPHIC_DATA]. · 010 - S. Miami Blvd [EMAIL_…" at bounding box center [626, 162] width 769 height 172
click at [973, 120] on img at bounding box center [968, 114] width 21 height 21
click at [965, 144] on span "View details" at bounding box center [964, 146] width 69 height 19
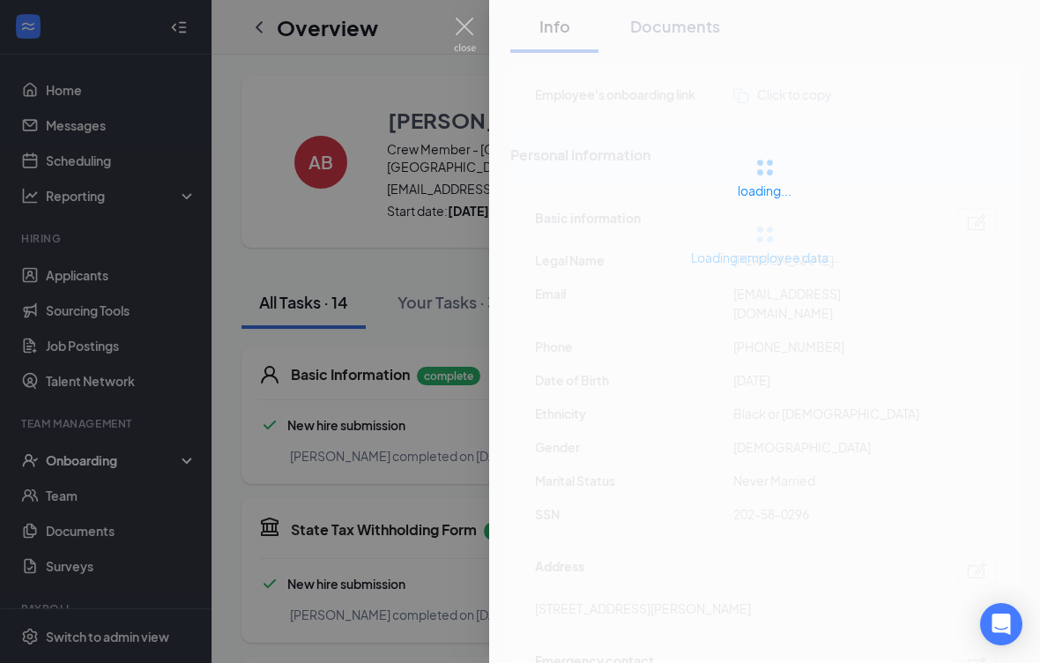
click at [961, 167] on div "loading..." at bounding box center [764, 176] width 551 height 353
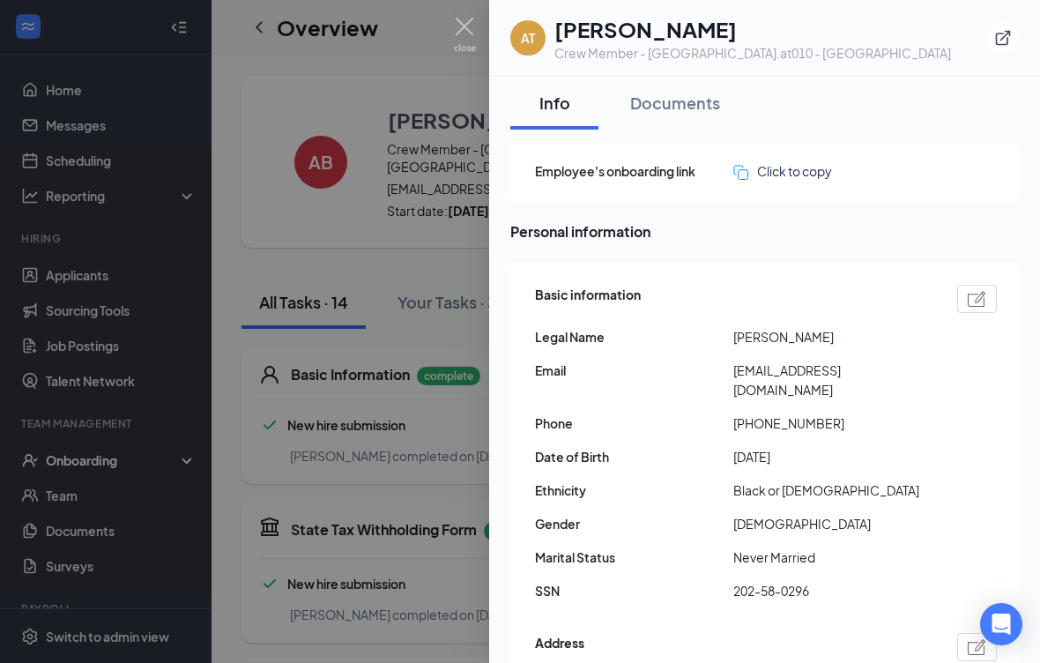
click at [396, 37] on div at bounding box center [520, 331] width 1040 height 663
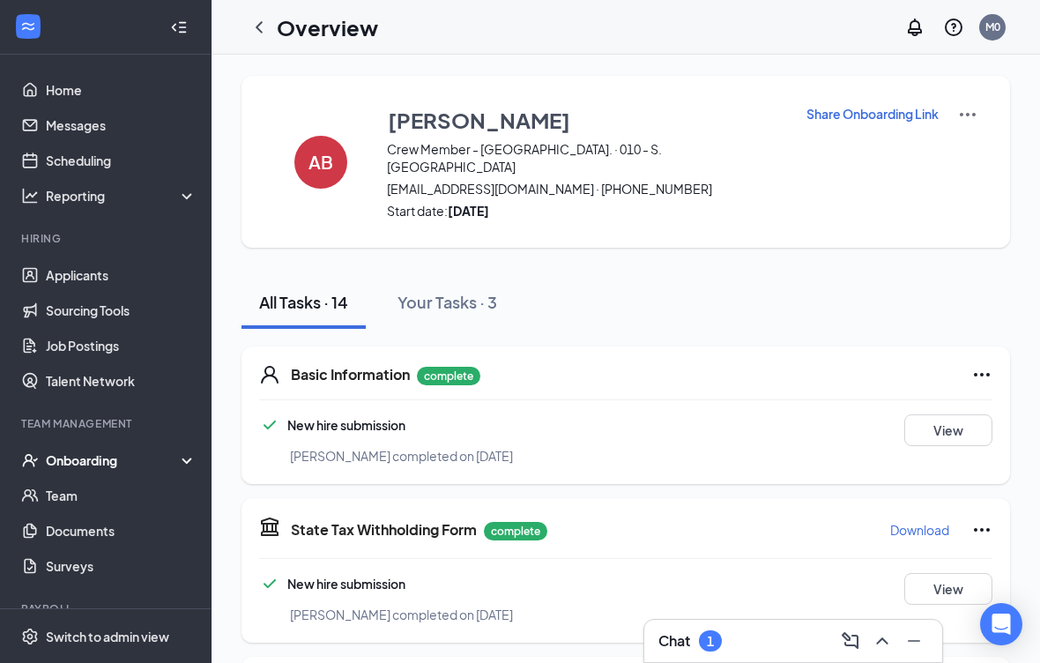
click at [858, 115] on p "Share Onboarding Link" at bounding box center [873, 114] width 132 height 18
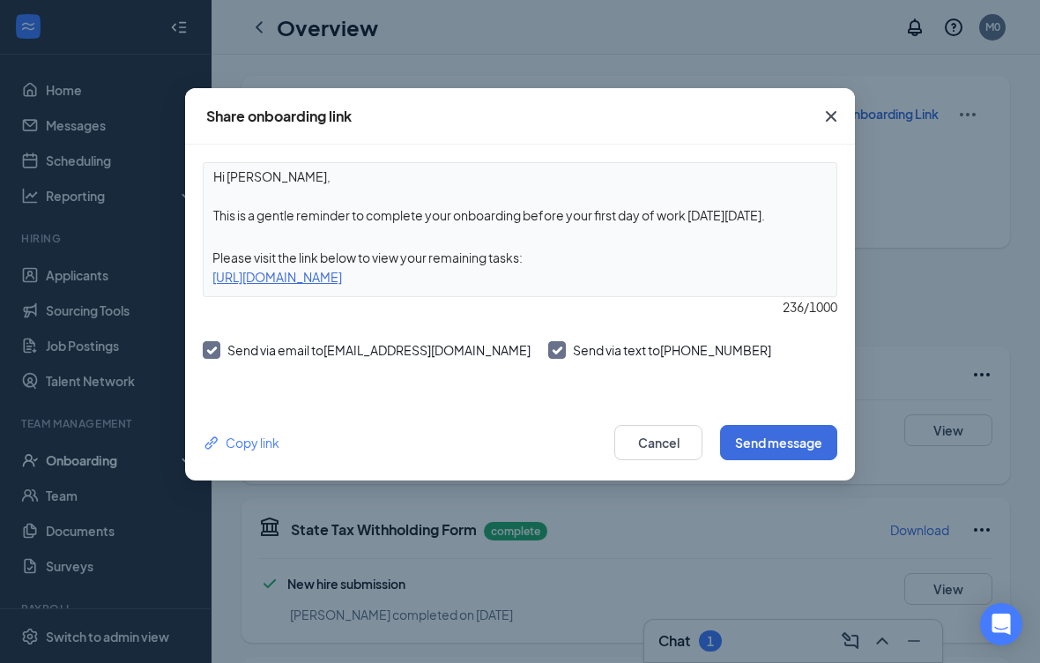
click at [850, 92] on button "Close" at bounding box center [832, 116] width 48 height 56
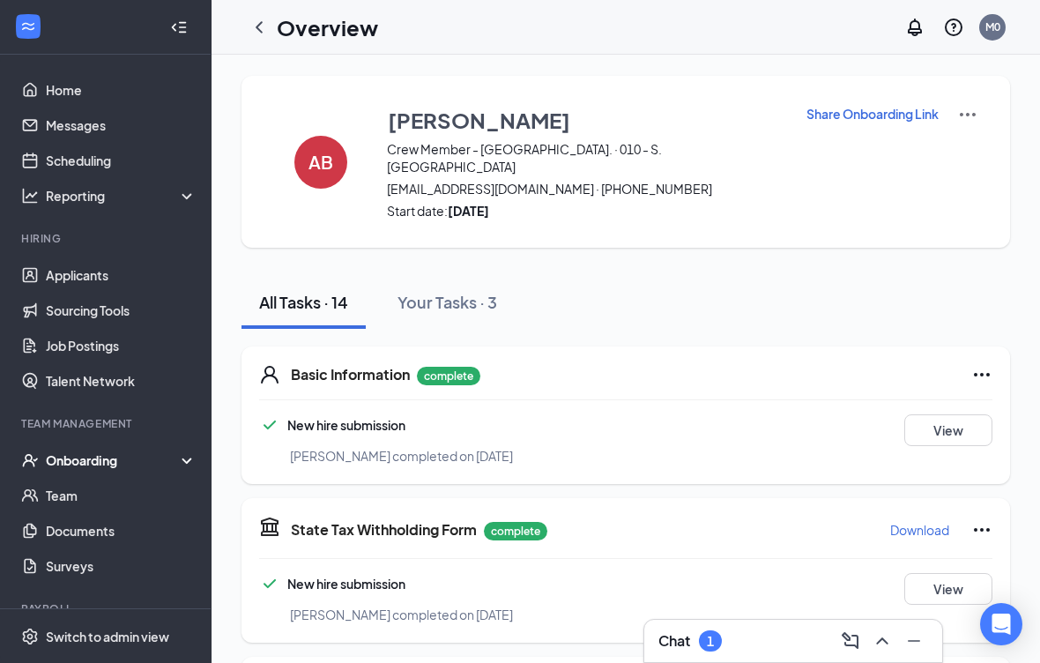
click at [261, 2] on div "Overview M0" at bounding box center [626, 27] width 829 height 55
click at [267, 34] on icon "ChevronLeft" at bounding box center [259, 27] width 21 height 21
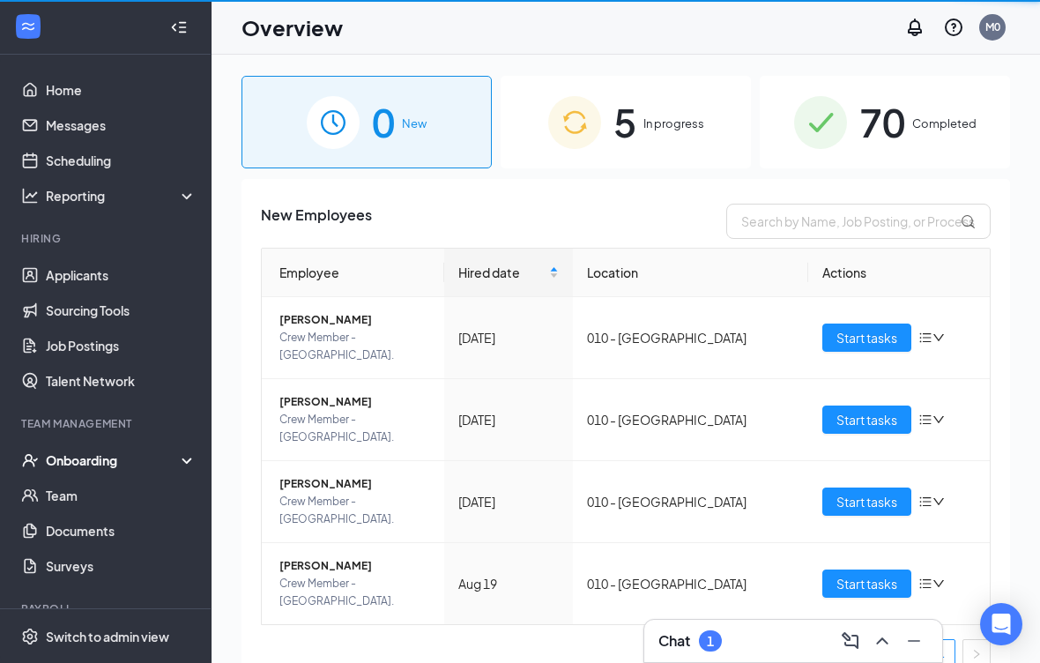
click at [258, 18] on h1 "Overview" at bounding box center [292, 27] width 101 height 30
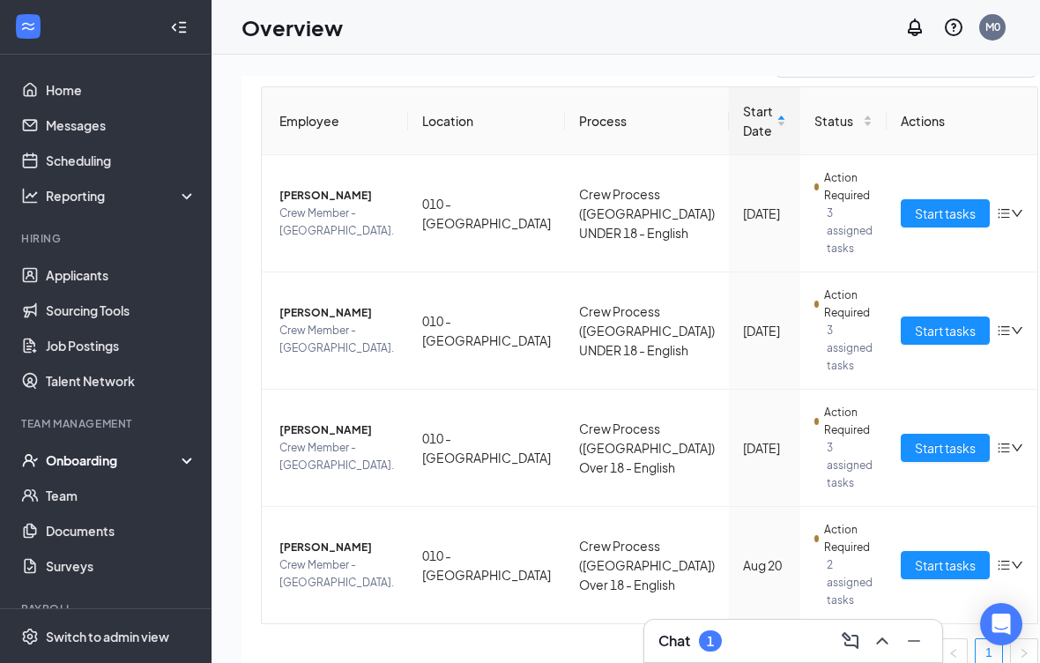
scroll to position [161, 0]
click at [904, 562] on button "Start tasks" at bounding box center [945, 565] width 89 height 28
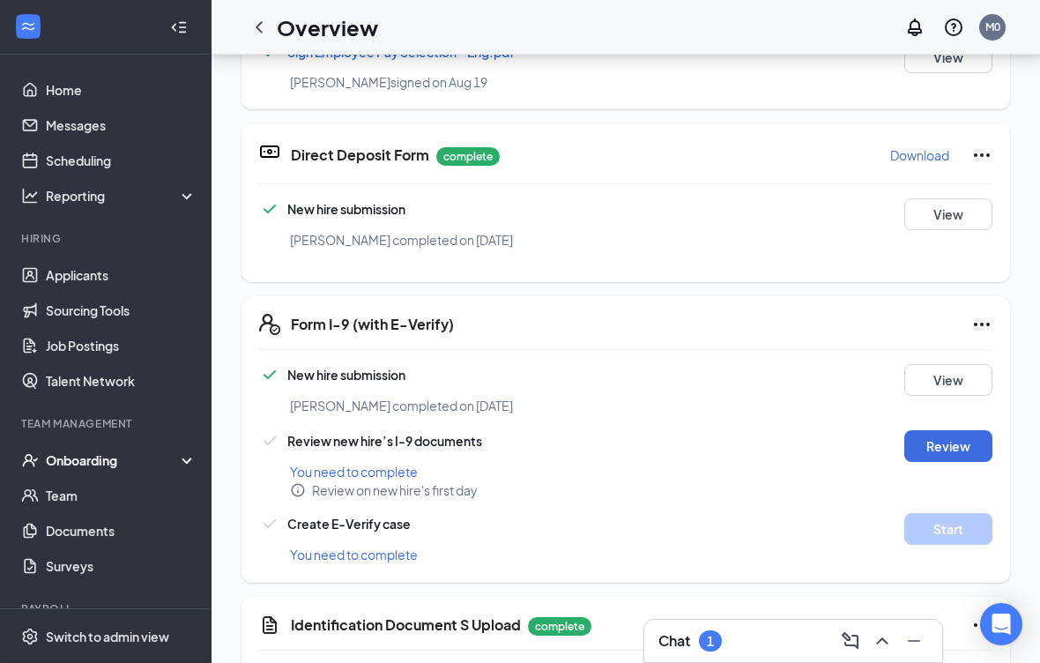
scroll to position [429, 0]
click at [999, 301] on div "Form I-9 (with E-Verify) New hire submission [PERSON_NAME] completed on [DATE] …" at bounding box center [626, 439] width 769 height 287
click at [984, 314] on icon "Ellipses" at bounding box center [982, 324] width 21 height 21
click at [650, 481] on div "Review on new hire's first day" at bounding box center [657, 490] width 734 height 18
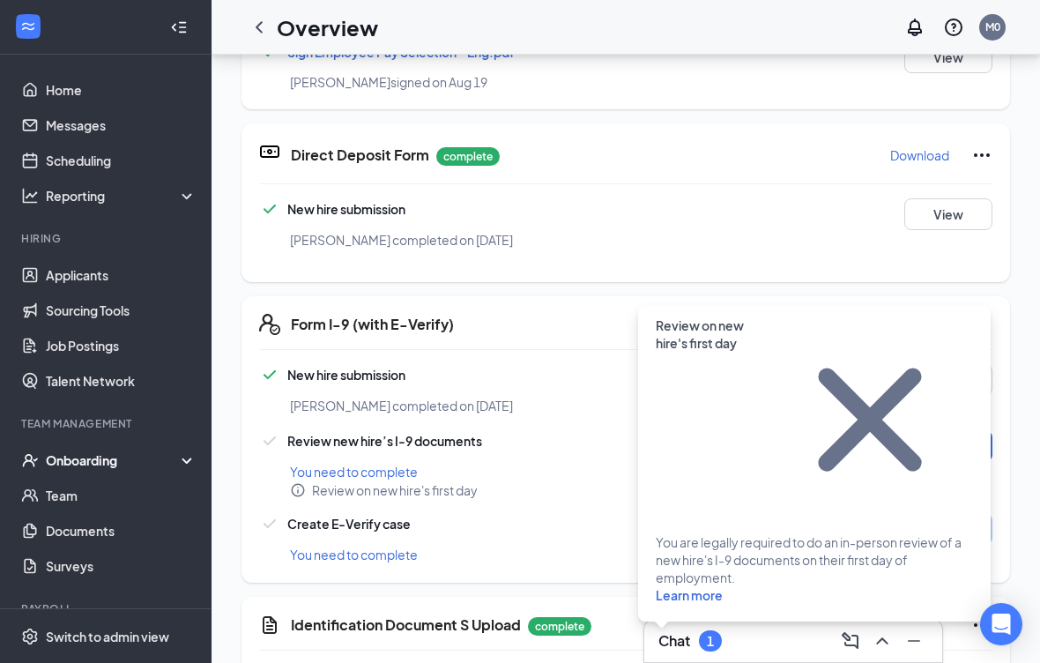
click at [725, 513] on div "Create E-Verify case" at bounding box center [564, 523] width 611 height 21
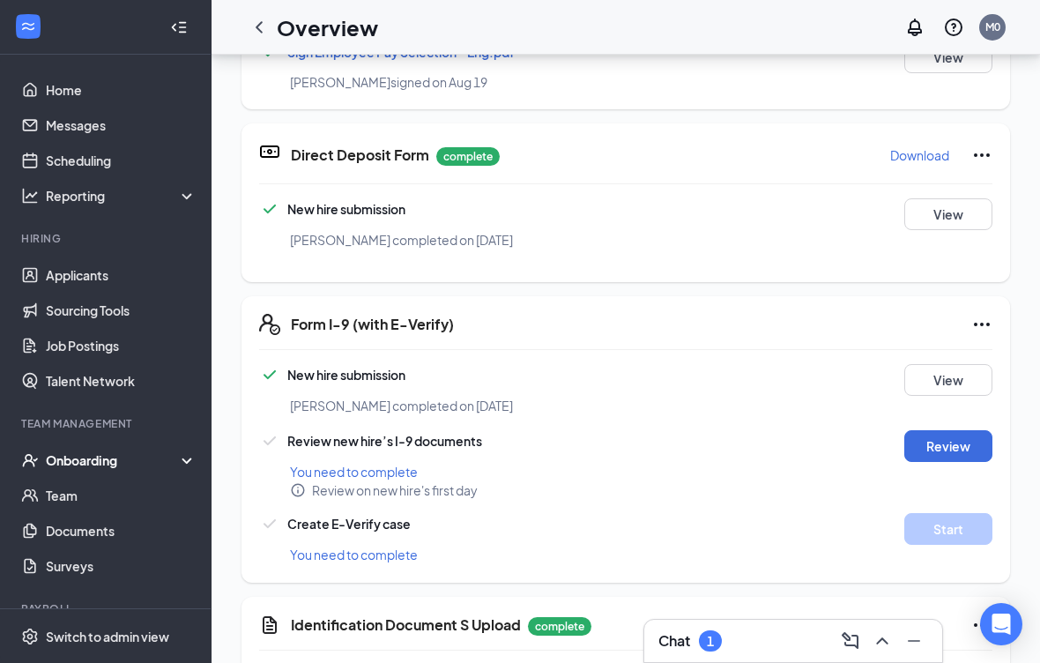
click at [999, 303] on div "Form I-9 (with E-Verify) New hire submission [PERSON_NAME] completed on [DATE] …" at bounding box center [626, 439] width 769 height 287
click at [990, 314] on icon "Ellipses" at bounding box center [982, 324] width 21 height 21
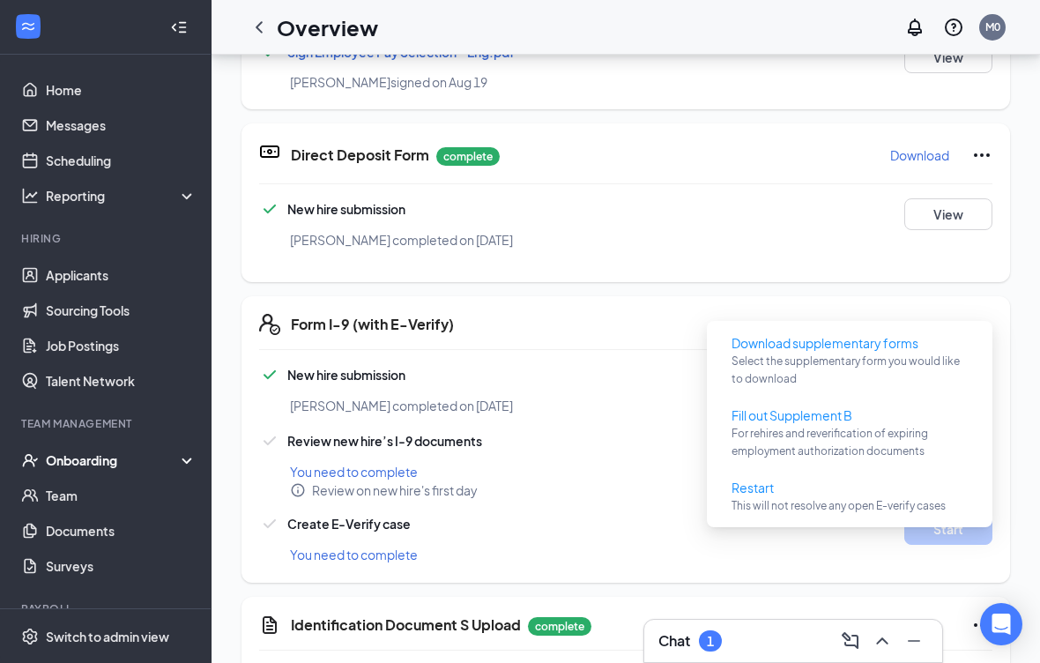
click at [876, 340] on span "Download supplementary forms" at bounding box center [825, 342] width 187 height 19
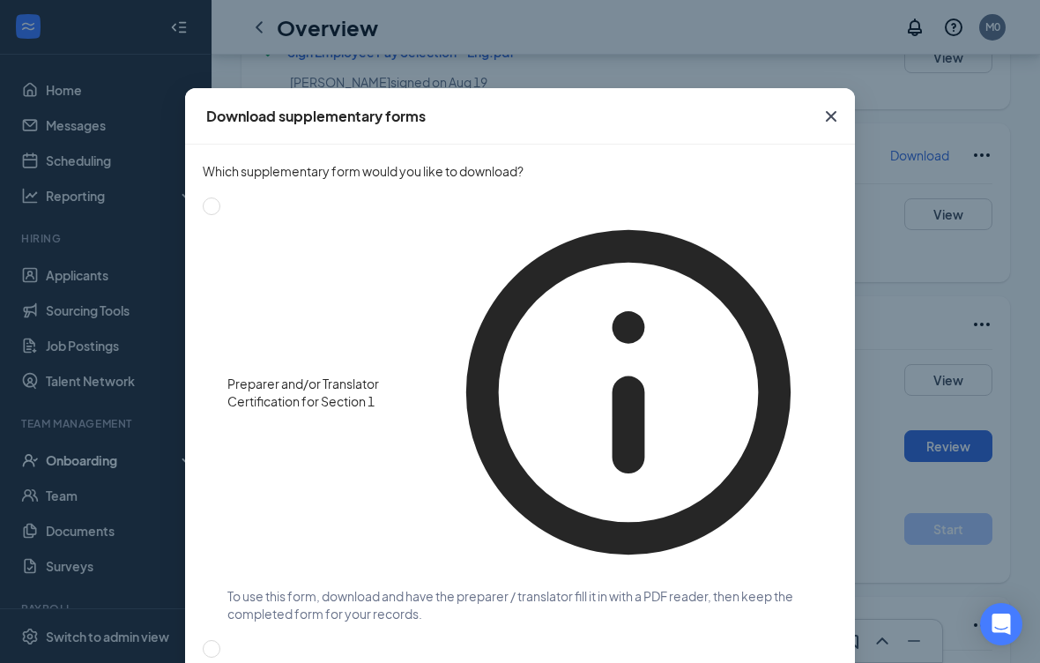
click at [840, 126] on icon "Cross" at bounding box center [831, 116] width 21 height 21
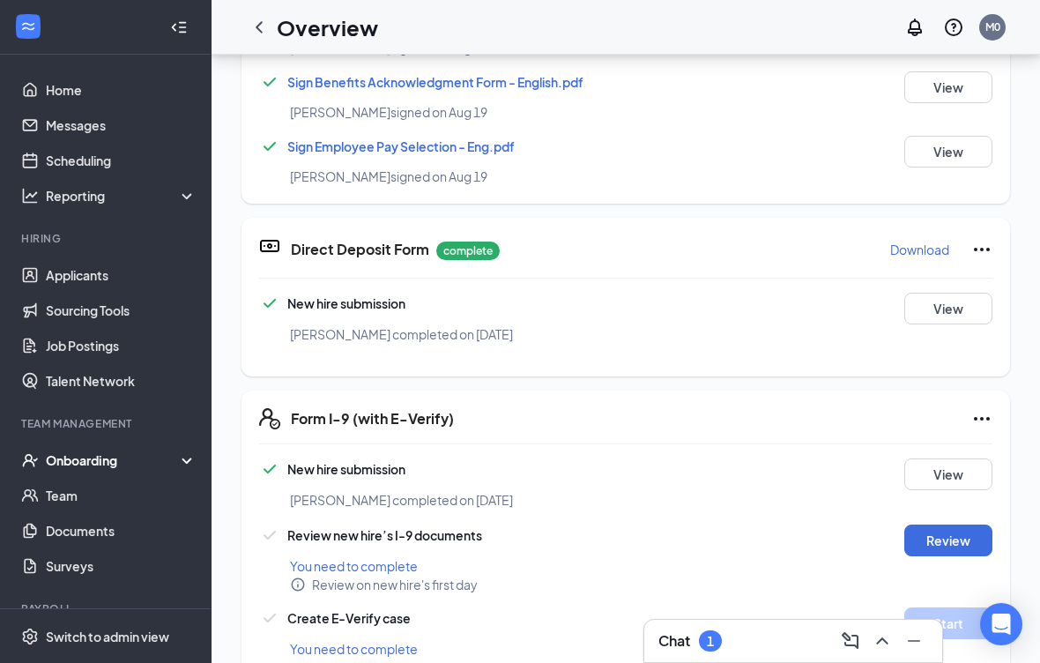
scroll to position [337, 0]
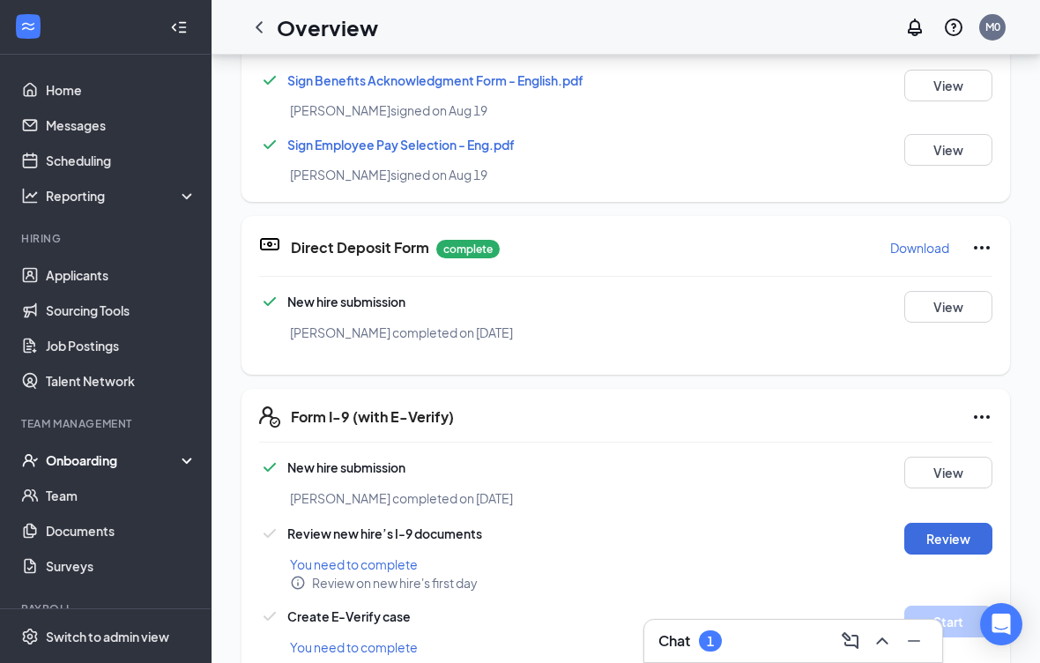
click at [1000, 396] on div "Form I-9 (with E-Verify) New hire submission [PERSON_NAME] completed on [DATE] …" at bounding box center [626, 532] width 769 height 287
click at [991, 406] on icon "Ellipses" at bounding box center [982, 416] width 21 height 21
click at [1004, 400] on div "Form I-9 (with E-Verify) New hire submission [PERSON_NAME] completed on [DATE] …" at bounding box center [626, 532] width 769 height 287
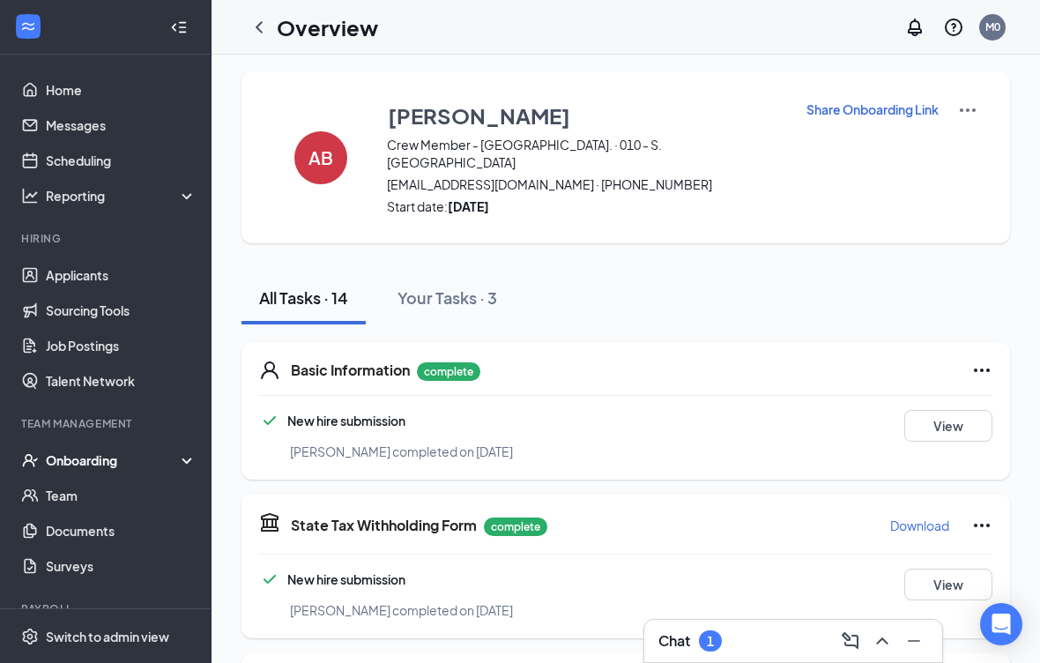
scroll to position [0, 0]
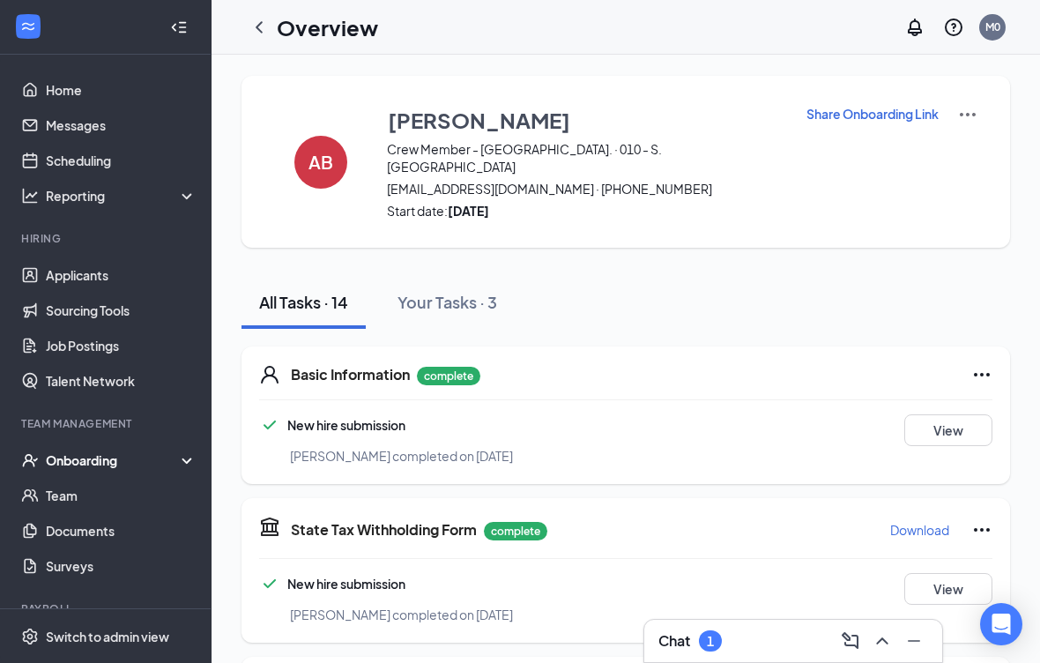
click at [453, 203] on strong "[DATE]" at bounding box center [468, 211] width 41 height 16
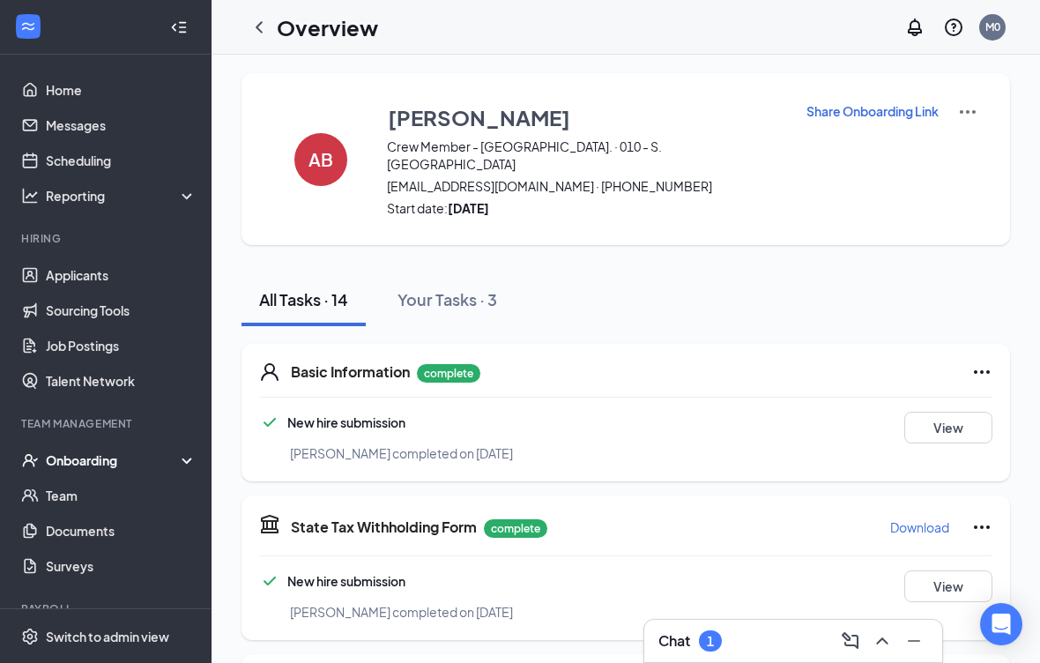
click at [881, 116] on p "Share Onboarding Link" at bounding box center [873, 111] width 132 height 18
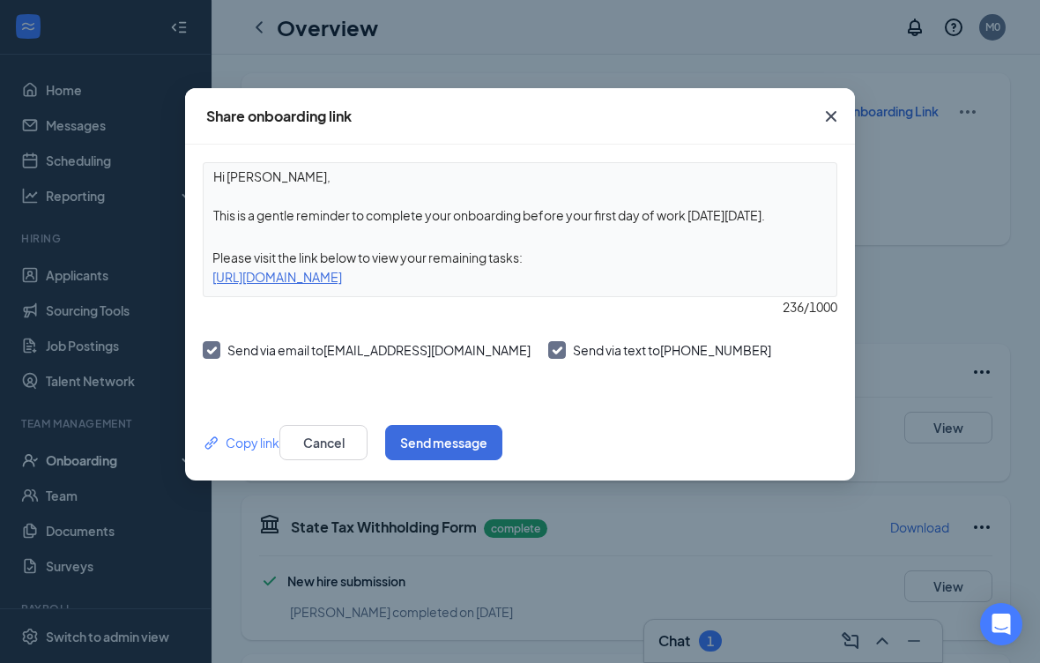
click at [579, 265] on div "Please visit the link below to view your remaining tasks:" at bounding box center [520, 257] width 633 height 19
click at [619, 278] on div "[URL][DOMAIN_NAME]" at bounding box center [520, 276] width 633 height 19
click at [632, 267] on div "[URL][DOMAIN_NAME]" at bounding box center [520, 276] width 633 height 19
click at [255, 281] on div "[URL][DOMAIN_NAME]" at bounding box center [520, 276] width 633 height 19
click at [251, 450] on div "Copy link" at bounding box center [241, 442] width 77 height 19
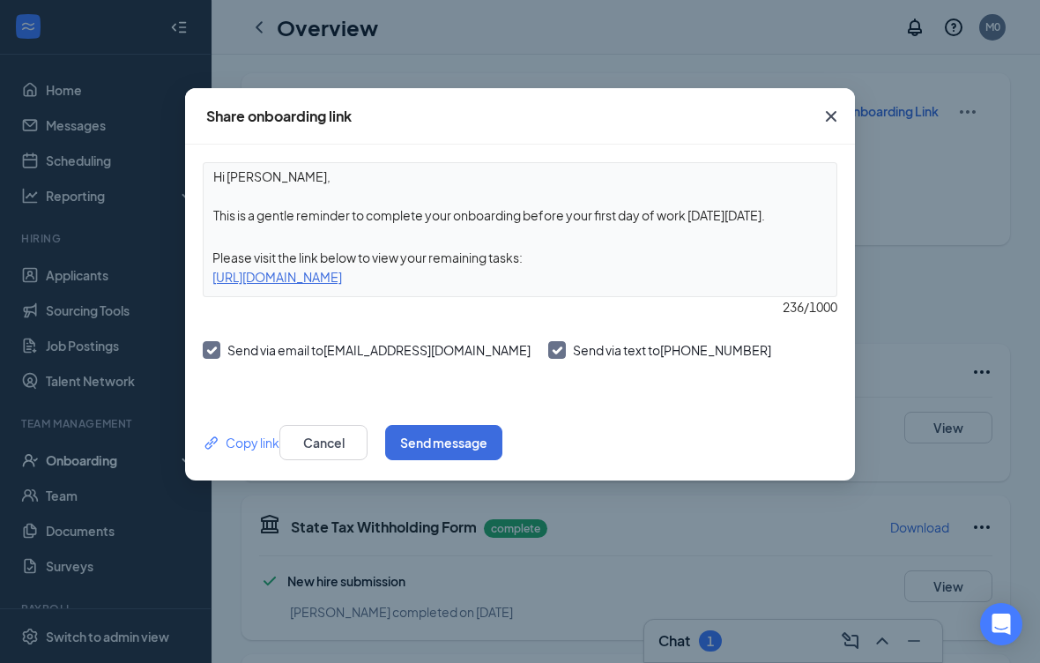
click at [503, 447] on button "Send message" at bounding box center [443, 442] width 117 height 35
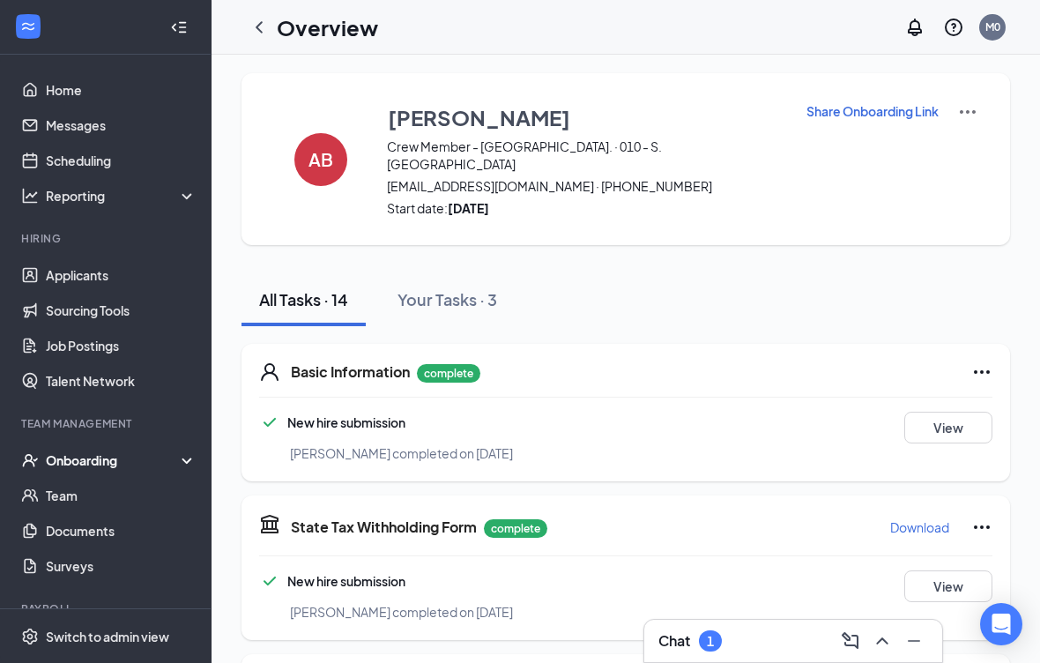
click at [265, 10] on div "Overview" at bounding box center [310, 27] width 137 height 35
click at [273, 8] on div "Overview M0" at bounding box center [626, 27] width 829 height 55
click at [258, 5] on div "Overview M0" at bounding box center [626, 27] width 829 height 55
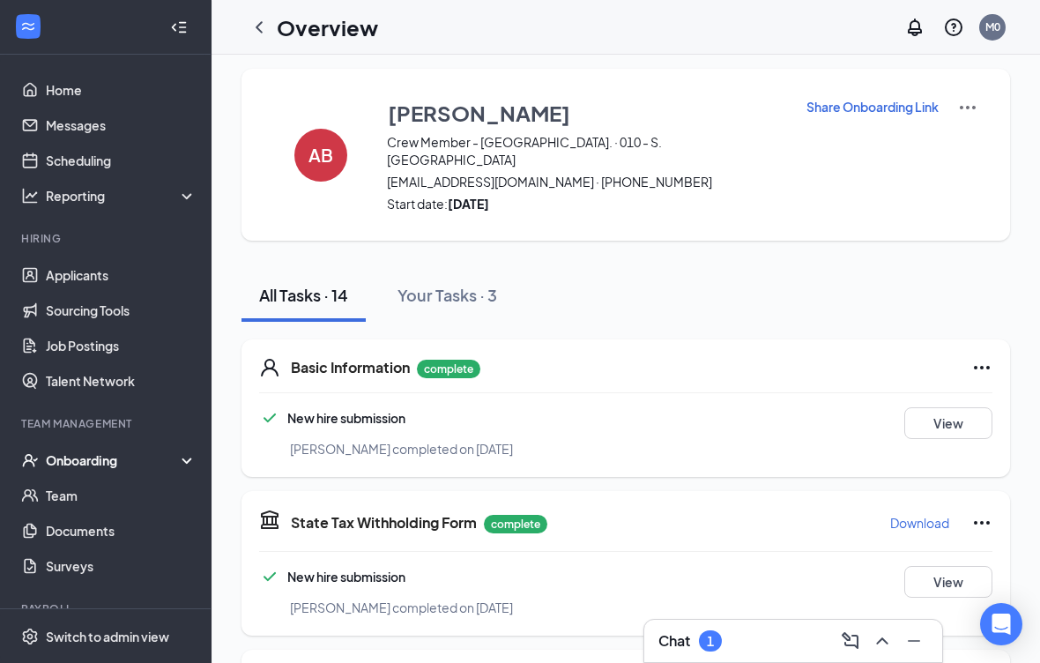
scroll to position [9, 0]
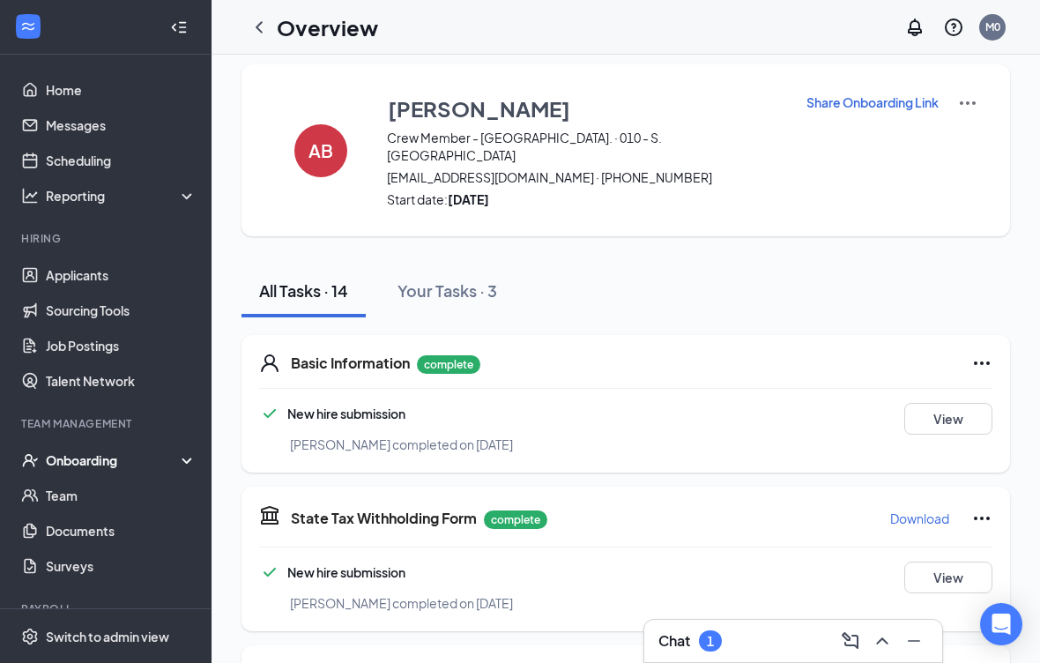
click at [261, 11] on div at bounding box center [259, 27] width 35 height 35
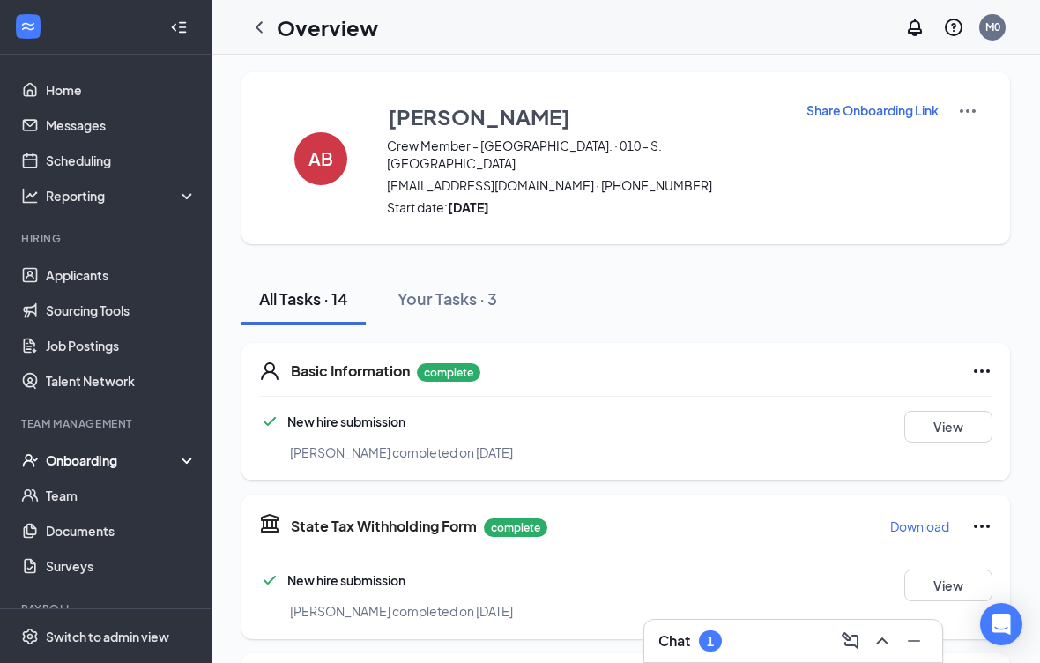
scroll to position [0, 0]
click at [489, 200] on strong "[DATE]" at bounding box center [468, 208] width 41 height 16
